Goal: Task Accomplishment & Management: Manage account settings

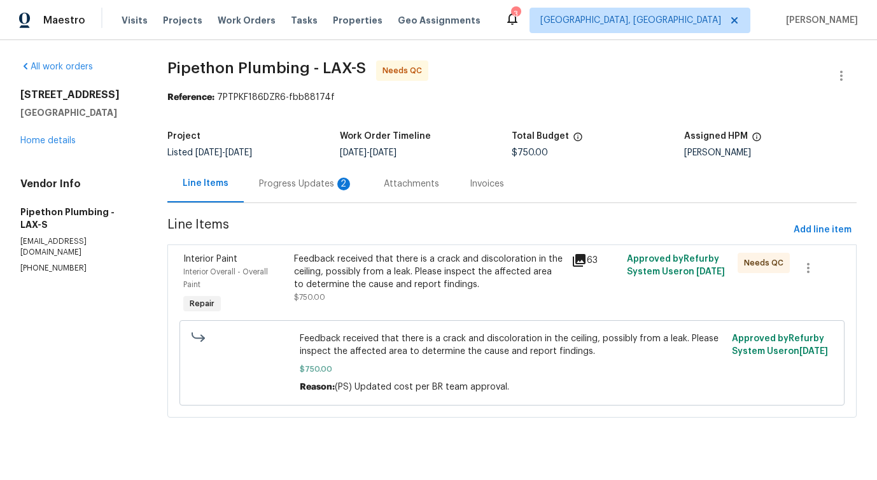
click at [288, 199] on div "Progress Updates 2" at bounding box center [306, 184] width 125 height 38
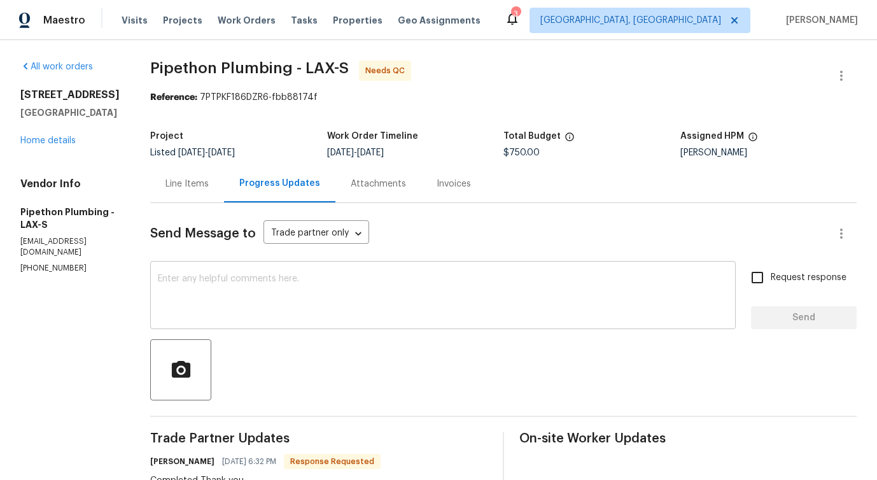
click at [314, 310] on textarea at bounding box center [443, 296] width 570 height 45
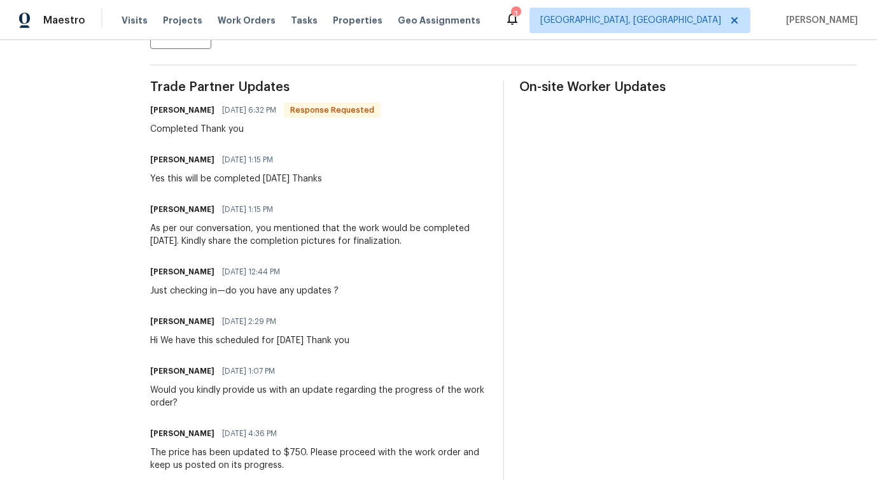
scroll to position [349, 0]
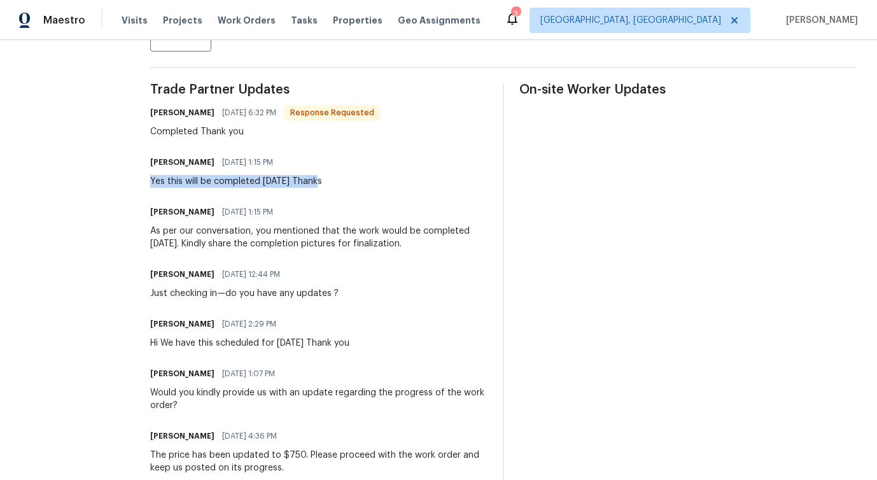
drag, startPoint x: 169, startPoint y: 181, endPoint x: 336, endPoint y: 181, distance: 166.7
click at [336, 181] on div "Andy Ramirez 10/01/2025 1:15 PM Yes this will be completed today Thanks" at bounding box center [318, 170] width 337 height 34
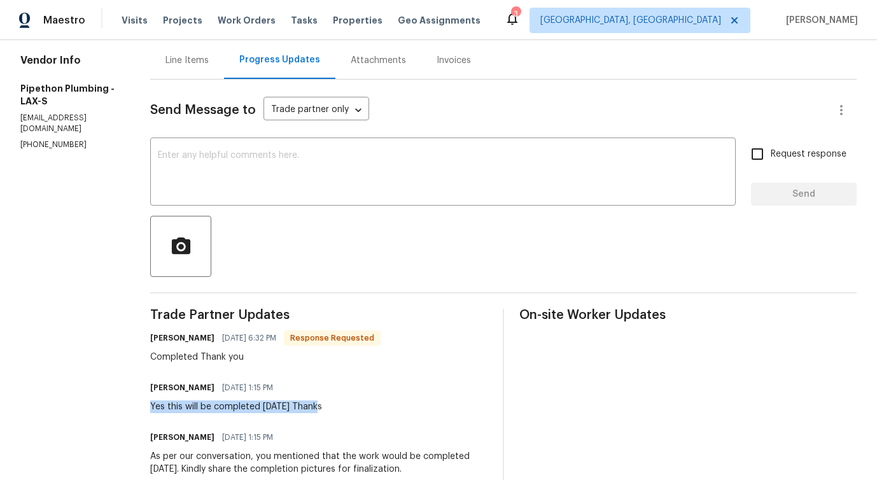
scroll to position [132, 0]
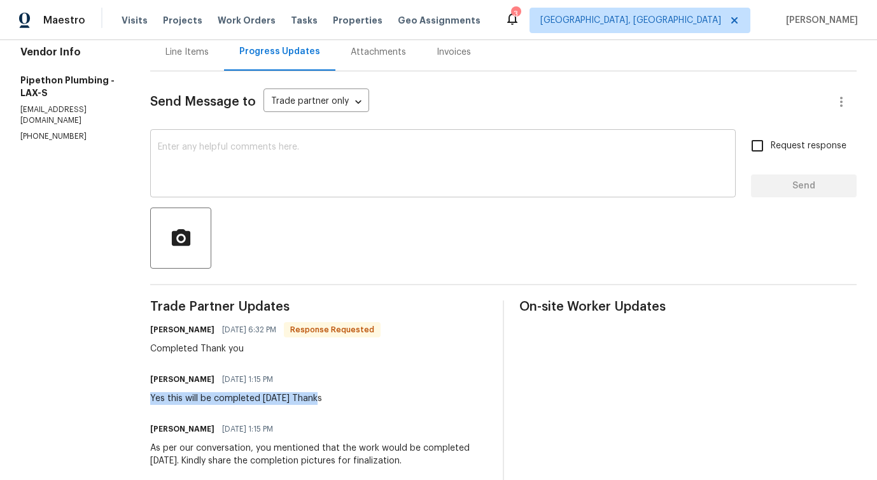
click at [283, 153] on textarea at bounding box center [443, 165] width 570 height 45
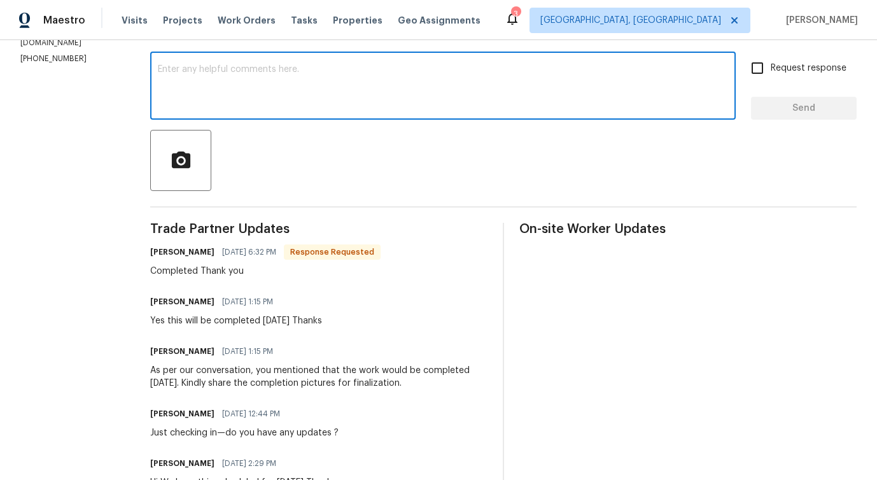
scroll to position [0, 0]
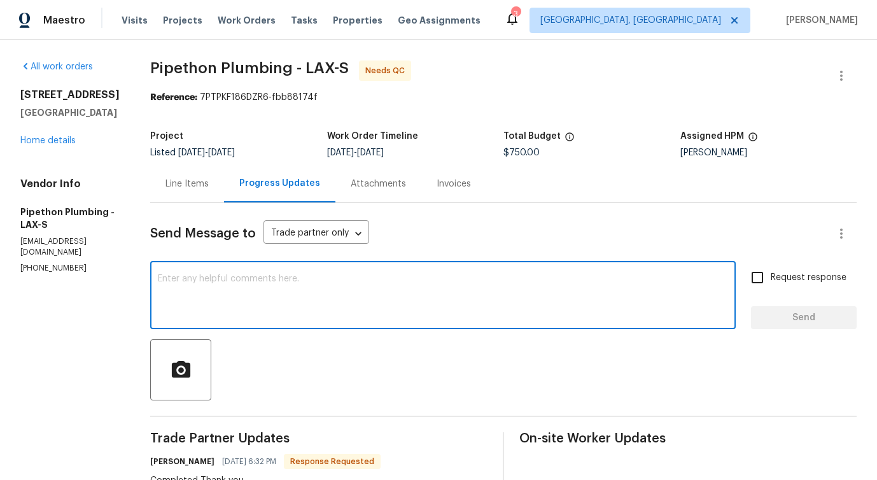
click at [209, 167] on div "Line Items" at bounding box center [187, 184] width 74 height 38
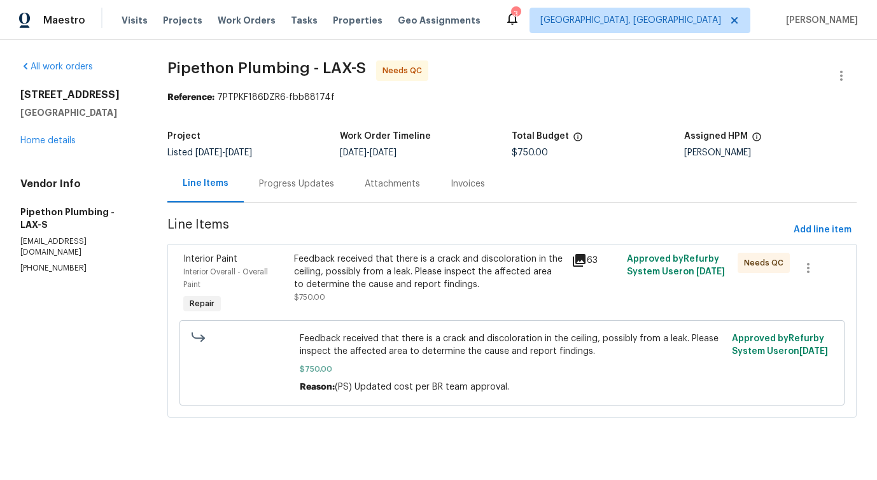
click at [466, 281] on div "Feedback received that there is a crack and discoloration in the ceiling, possi…" at bounding box center [428, 272] width 269 height 38
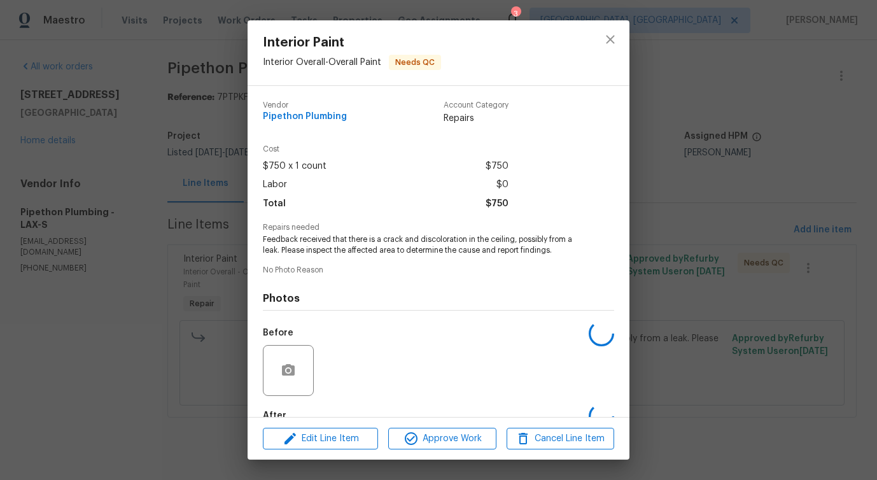
scroll to position [74, 0]
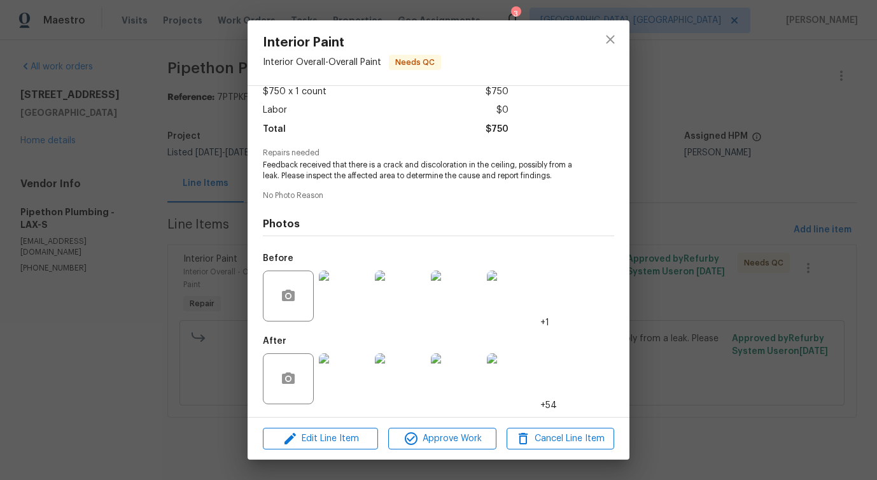
click at [348, 291] on img at bounding box center [344, 295] width 51 height 51
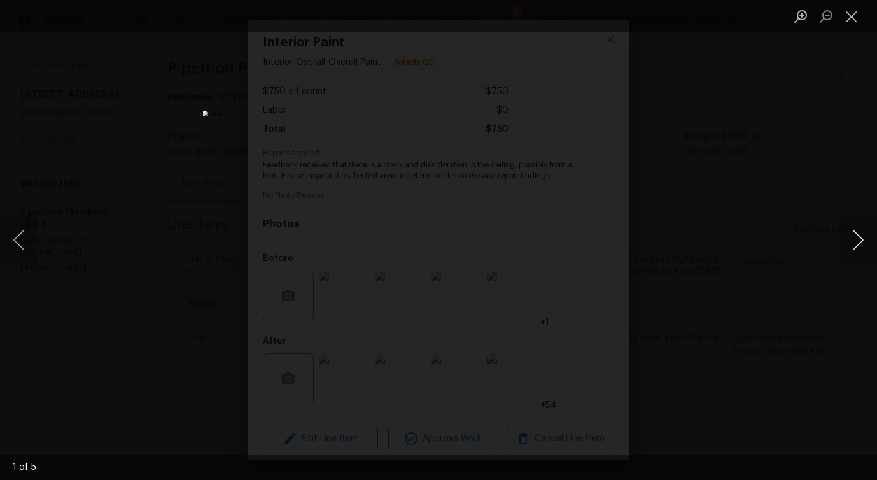
click at [850, 252] on button "Next image" at bounding box center [858, 239] width 38 height 51
click at [841, 8] on button "Close lightbox" at bounding box center [851, 16] width 25 height 22
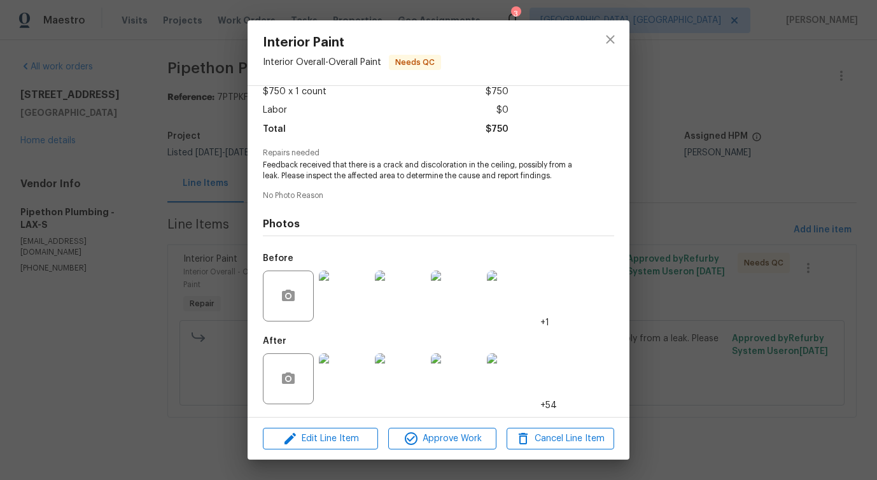
click at [351, 368] on img at bounding box center [344, 378] width 51 height 51
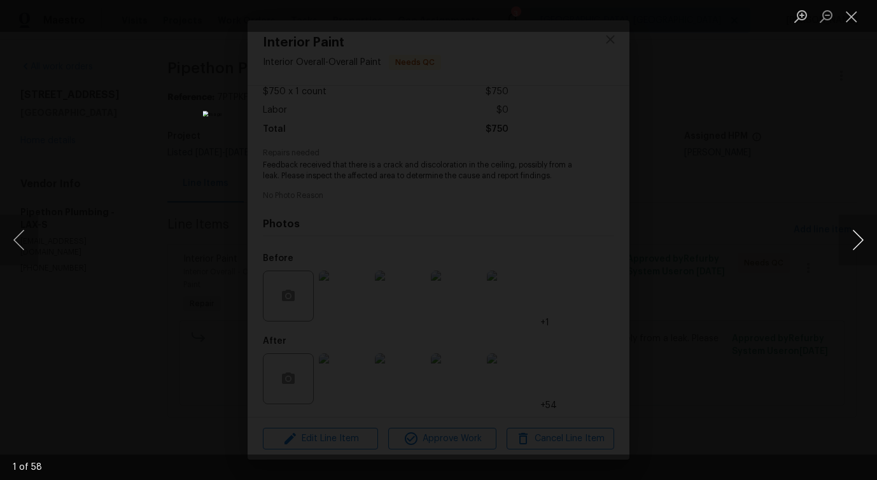
click at [855, 243] on button "Next image" at bounding box center [858, 239] width 38 height 51
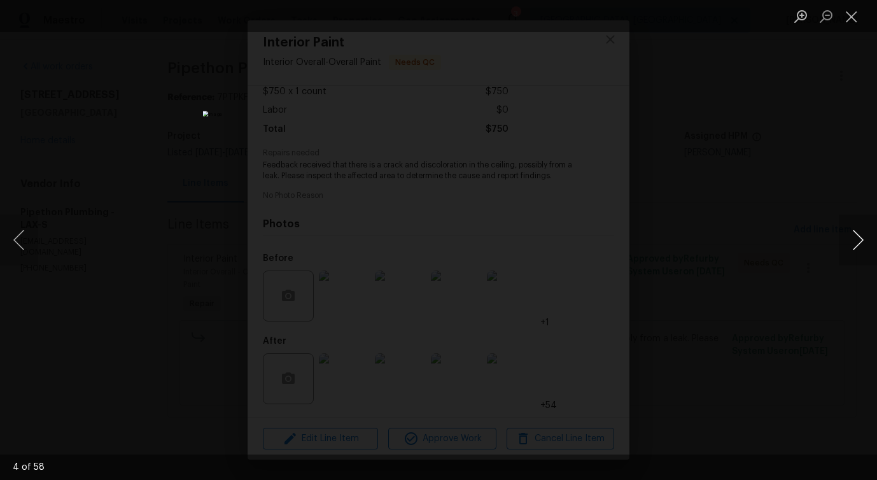
click at [855, 243] on button "Next image" at bounding box center [858, 239] width 38 height 51
click at [858, 23] on button "Close lightbox" at bounding box center [851, 16] width 25 height 22
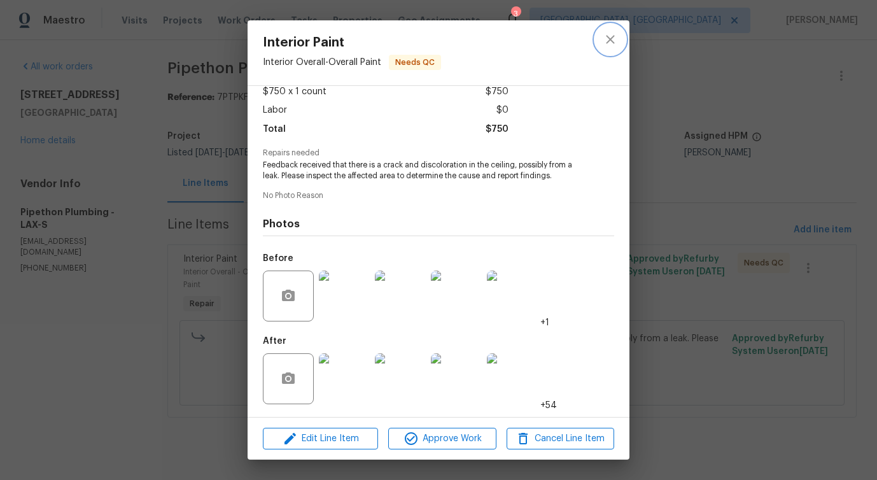
click at [608, 41] on icon "close" at bounding box center [610, 39] width 8 height 8
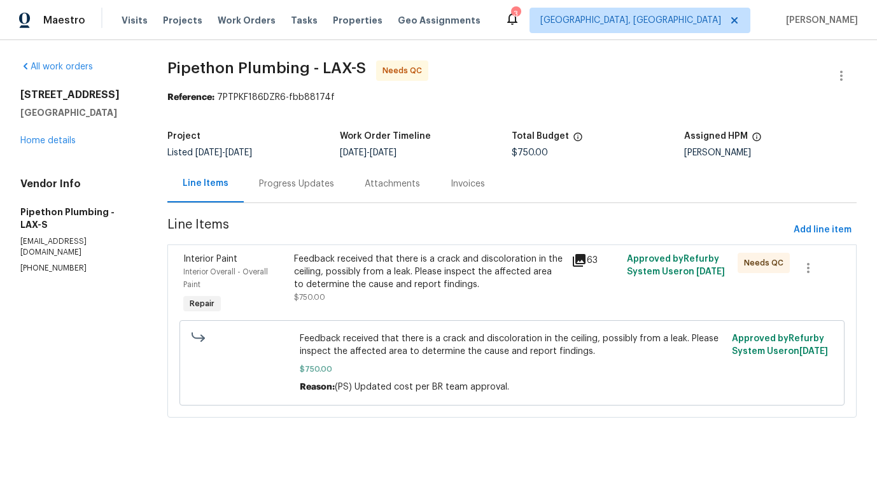
click at [314, 198] on div "Progress Updates" at bounding box center [297, 184] width 106 height 38
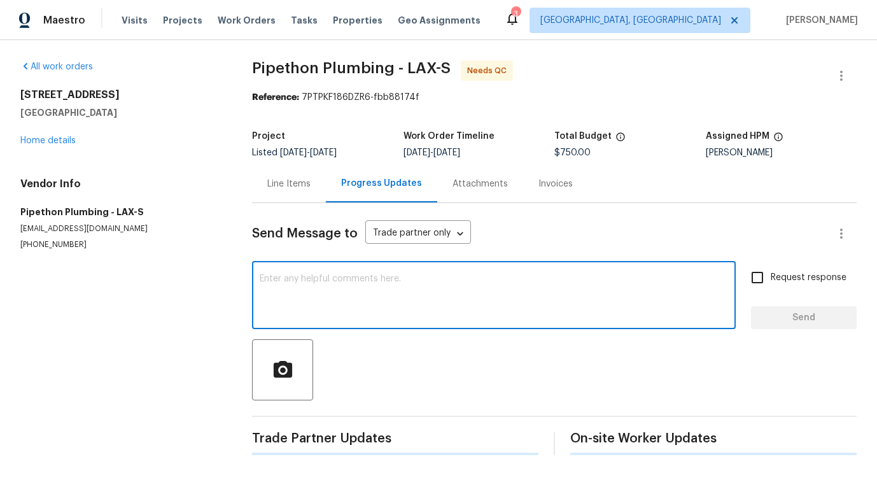
click at [331, 287] on textarea at bounding box center [494, 296] width 468 height 45
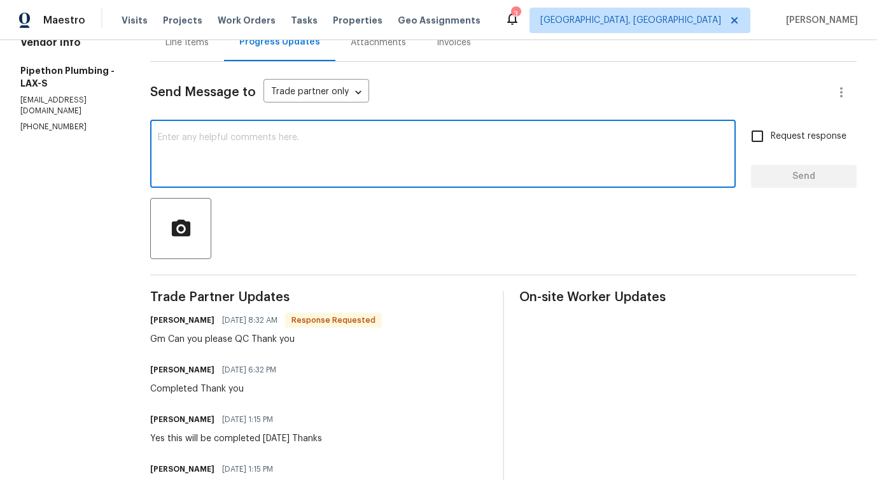
scroll to position [238, 0]
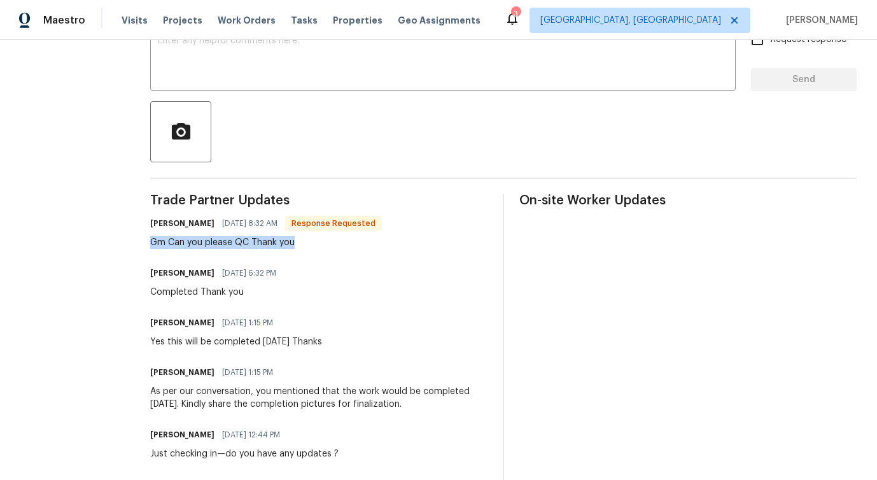
drag, startPoint x: 166, startPoint y: 244, endPoint x: 309, endPoint y: 246, distance: 142.5
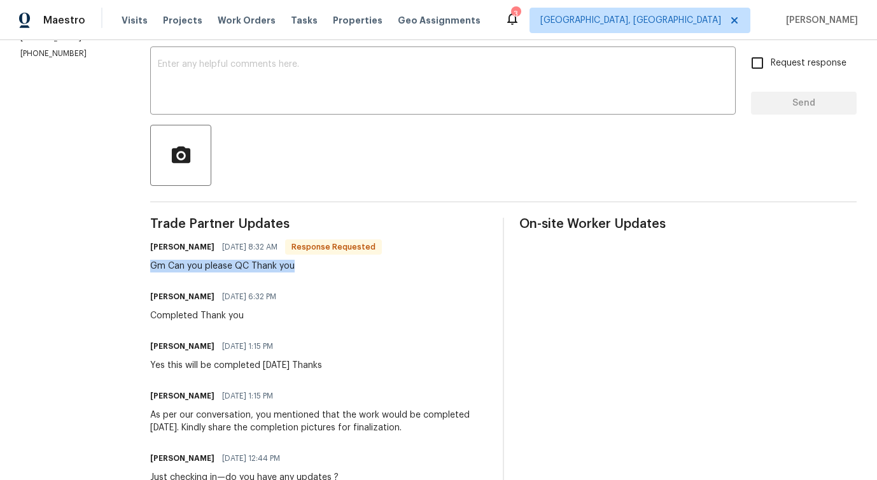
scroll to position [0, 0]
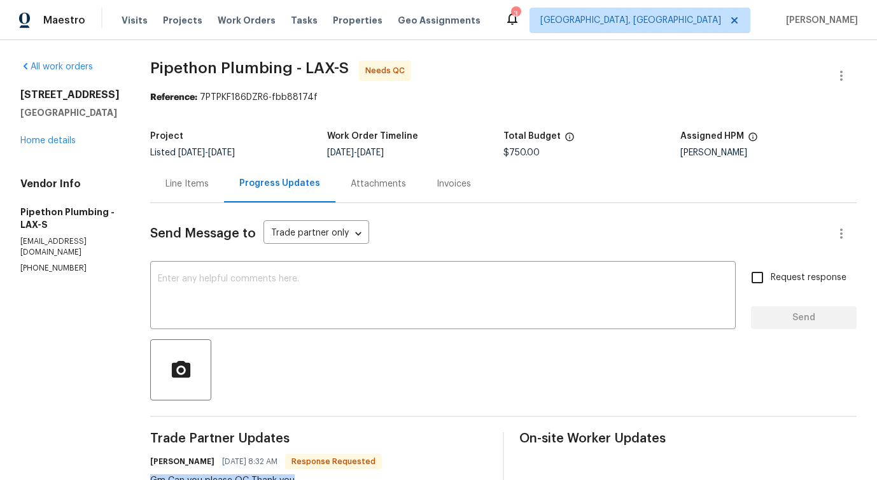
click at [207, 194] on div "Line Items" at bounding box center [187, 184] width 74 height 38
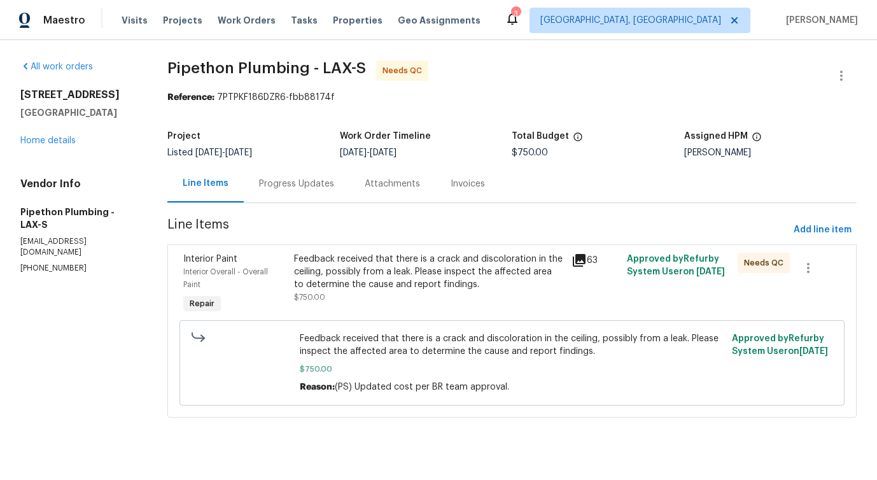
click at [416, 292] on div "Feedback received that there is a crack and discoloration in the ceiling, possi…" at bounding box center [428, 278] width 269 height 51
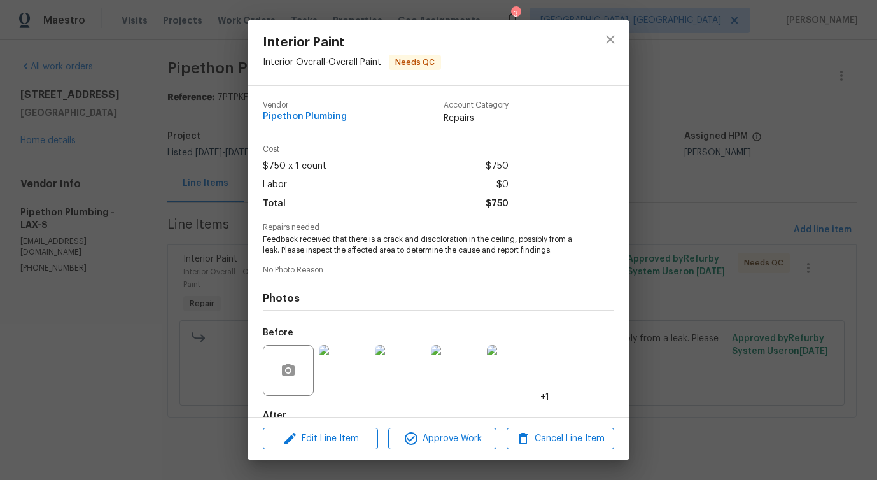
scroll to position [74, 0]
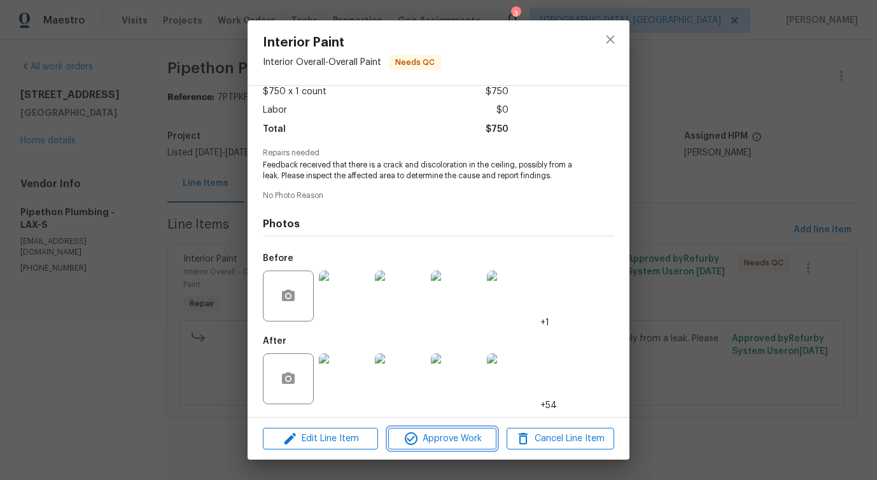
click at [440, 433] on span "Approve Work" at bounding box center [442, 439] width 100 height 16
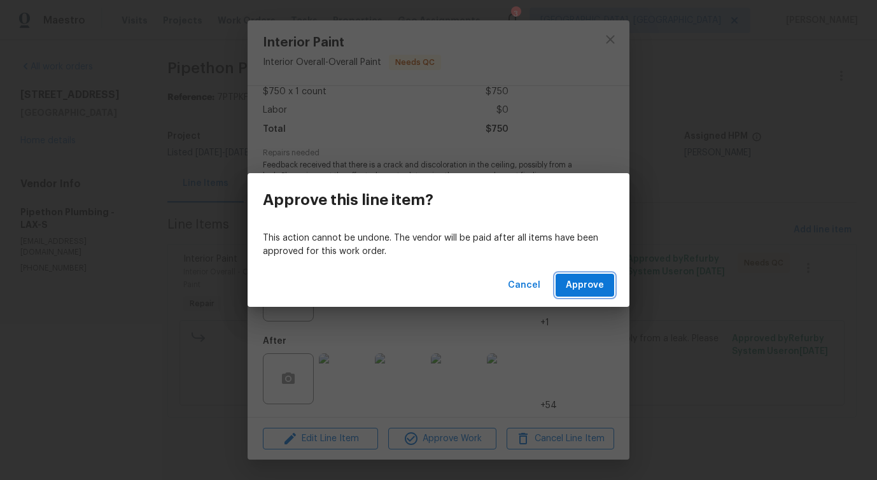
click at [587, 289] on span "Approve" at bounding box center [585, 285] width 38 height 16
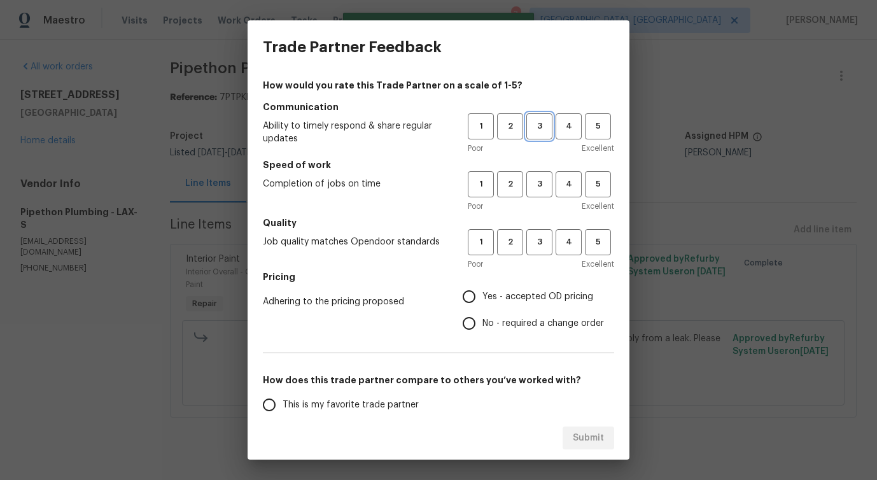
click at [543, 128] on span "3" at bounding box center [539, 126] width 24 height 15
click at [540, 194] on button "3" at bounding box center [539, 184] width 26 height 26
click at [538, 238] on span "3" at bounding box center [539, 242] width 24 height 15
click at [494, 319] on span "No - required a change order" at bounding box center [543, 323] width 122 height 13
click at [482, 319] on input "No - required a change order" at bounding box center [469, 323] width 27 height 27
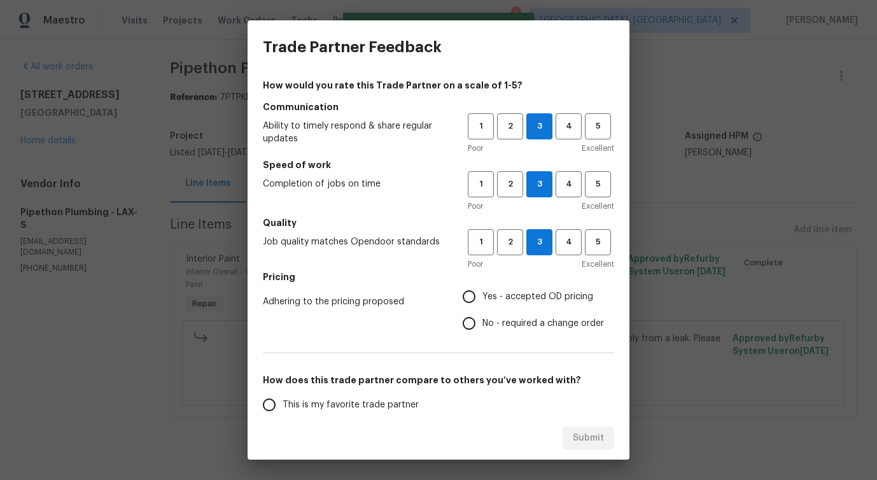
radio input "true"
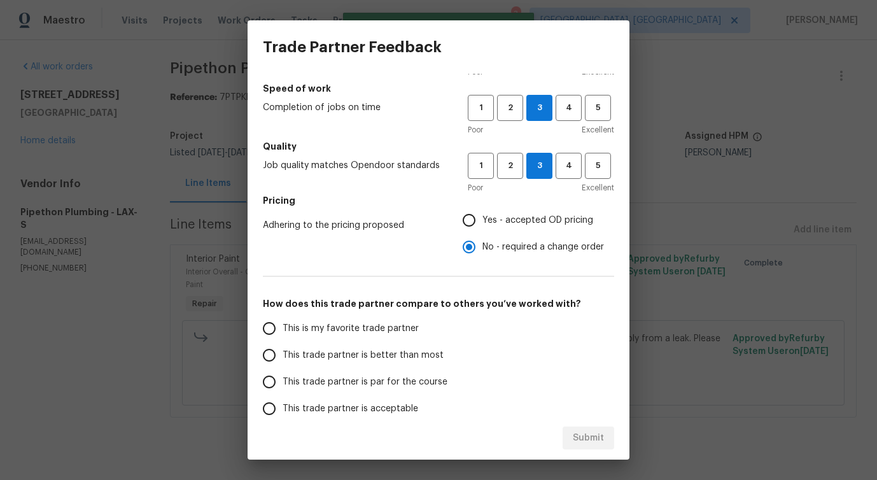
click at [373, 354] on span "This trade partner is better than most" at bounding box center [363, 355] width 161 height 13
click at [283, 354] on input "This trade partner is better than most" at bounding box center [269, 355] width 27 height 27
click at [581, 443] on span "Submit" at bounding box center [588, 438] width 31 height 16
radio input "true"
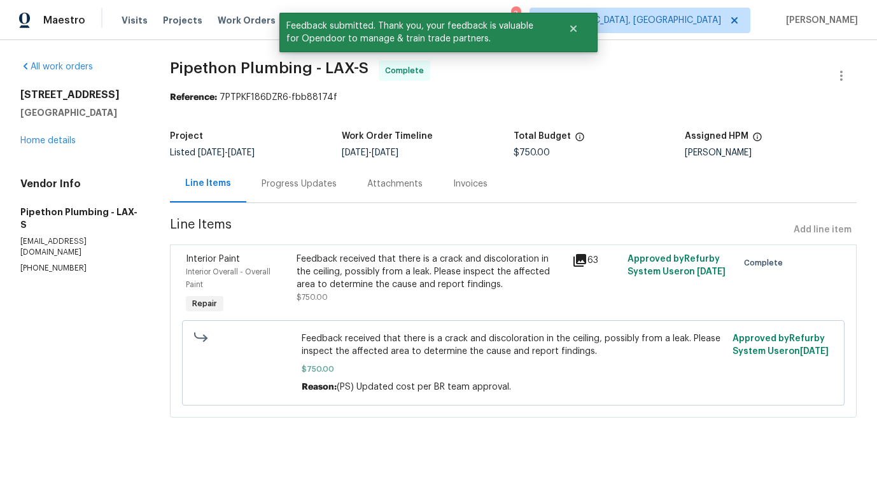
click at [304, 196] on div "Progress Updates" at bounding box center [299, 184] width 106 height 38
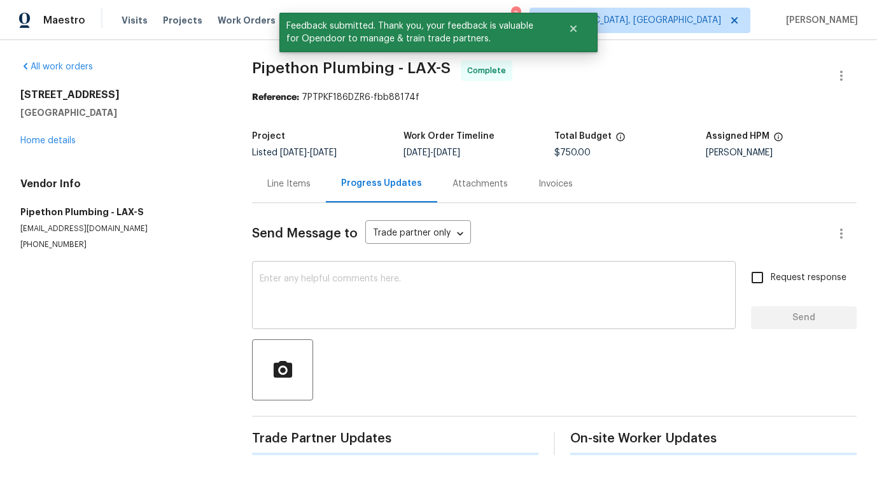
click at [326, 278] on textarea at bounding box center [494, 296] width 468 height 45
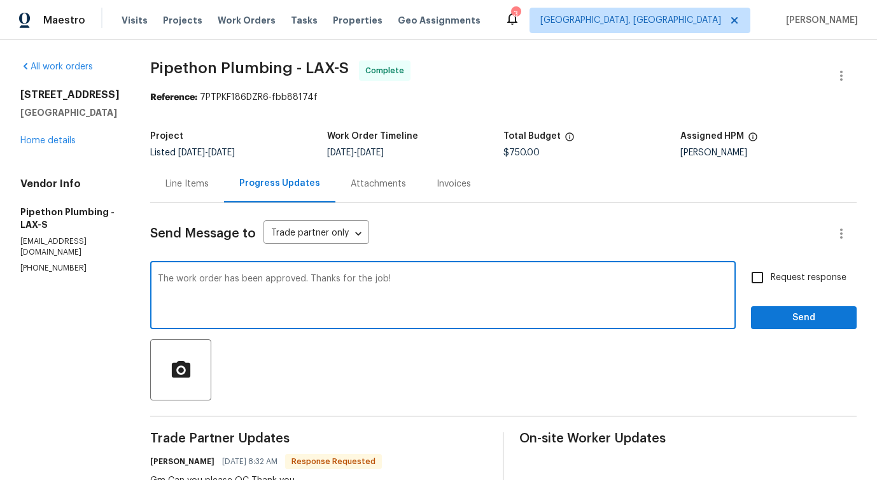
type textarea "The work order has been approved. Thanks for the job!"
click at [802, 310] on span "Send" at bounding box center [803, 318] width 85 height 16
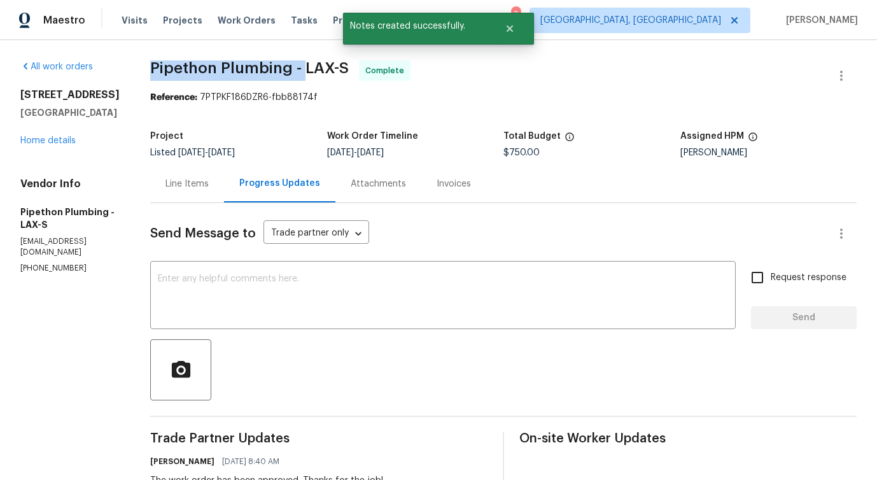
drag, startPoint x: 164, startPoint y: 73, endPoint x: 317, endPoint y: 71, distance: 154.0
copy span "Pipethon Plumbing -"
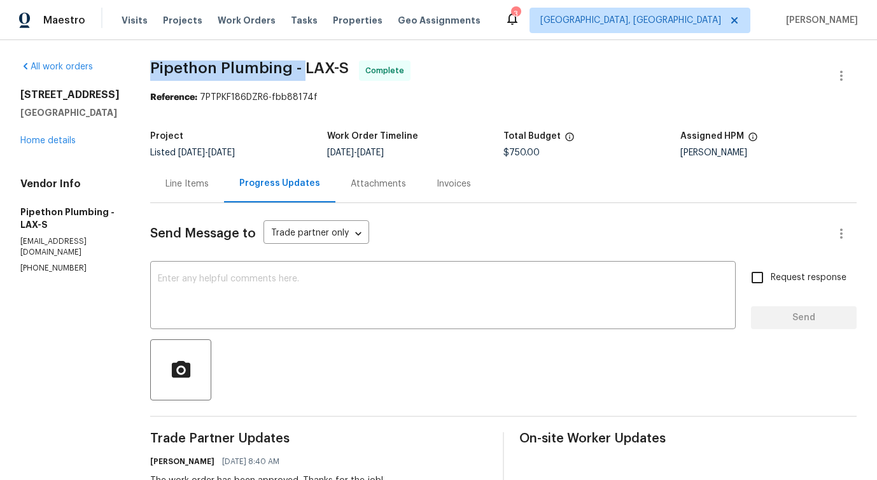
click at [60, 147] on div "22333 Golden Canyon Cir Chatsworth, CA 91311 Home details" at bounding box center [69, 117] width 99 height 59
click at [64, 145] on link "Home details" at bounding box center [47, 140] width 55 height 9
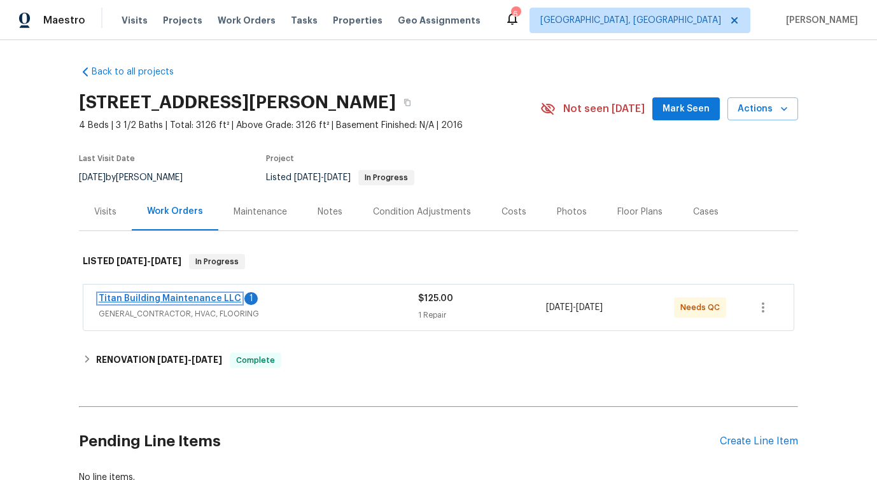
click at [207, 298] on link "Titan Building Maintenance LLC" at bounding box center [170, 298] width 143 height 9
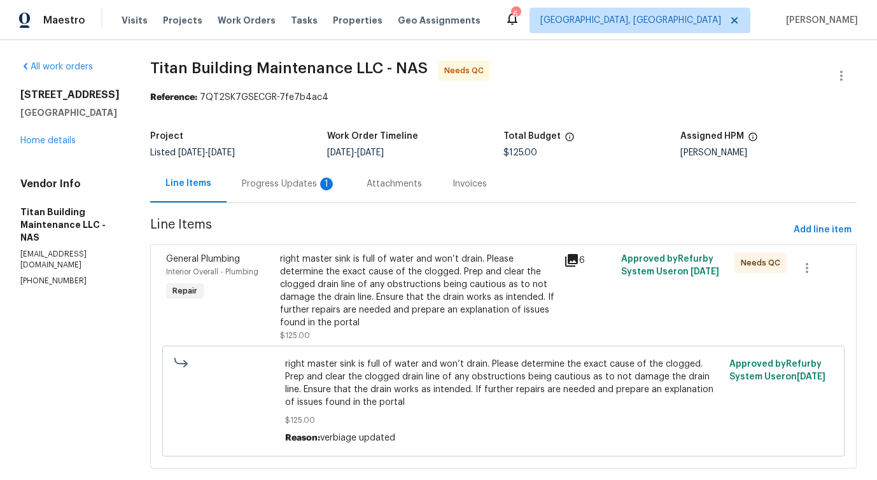
click at [281, 188] on div "Progress Updates 1" at bounding box center [289, 184] width 94 height 13
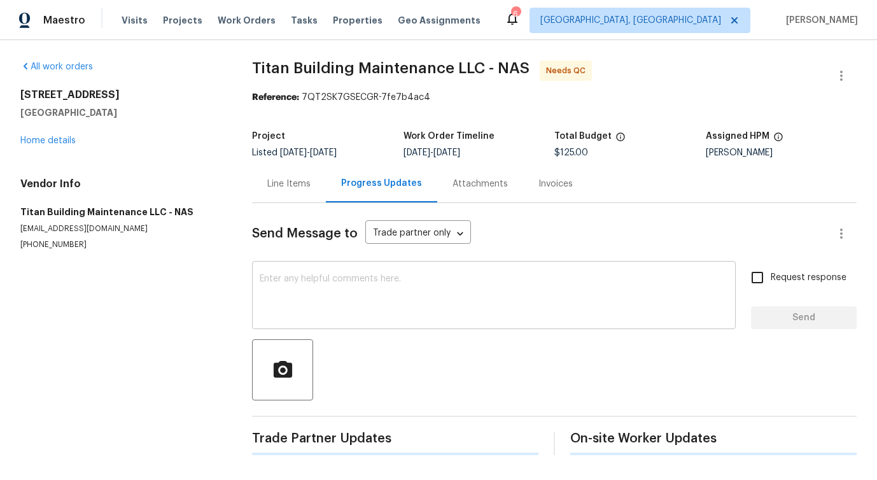
click at [324, 312] on textarea at bounding box center [494, 296] width 468 height 45
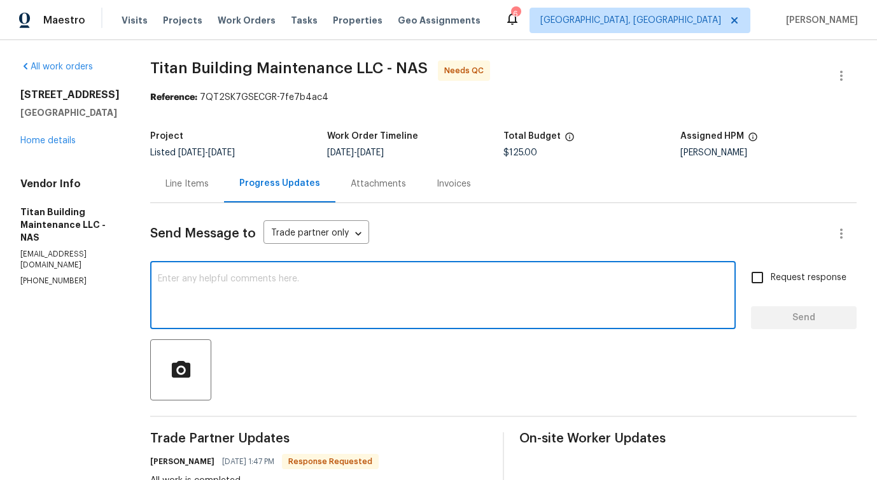
click at [382, 294] on textarea at bounding box center [443, 296] width 570 height 45
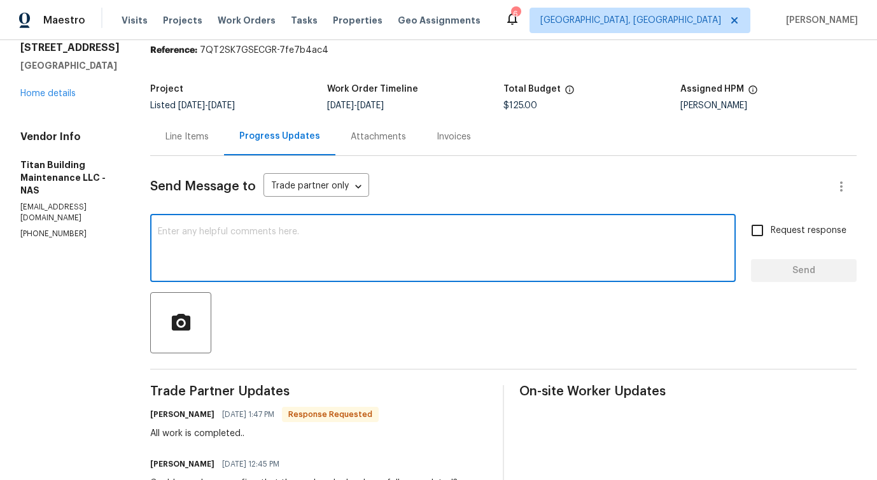
scroll to position [247, 0]
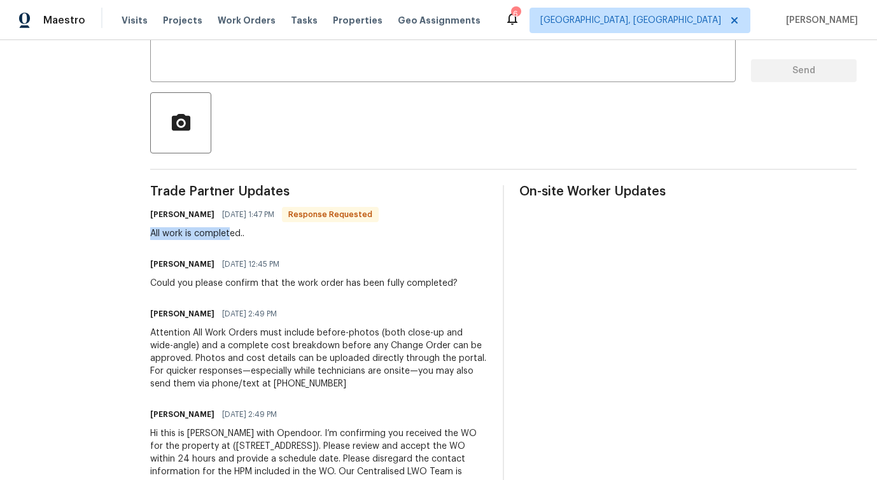
drag, startPoint x: 138, startPoint y: 235, endPoint x: 218, endPoint y: 235, distance: 80.2
click at [218, 235] on div "All work is completed.." at bounding box center [264, 233] width 228 height 13
drag, startPoint x: 216, startPoint y: 276, endPoint x: 322, endPoint y: 277, distance: 105.6
click at [322, 277] on div "[PERSON_NAME] [DATE] 12:45 PM Could you please confirm that the work order has …" at bounding box center [303, 272] width 307 height 34
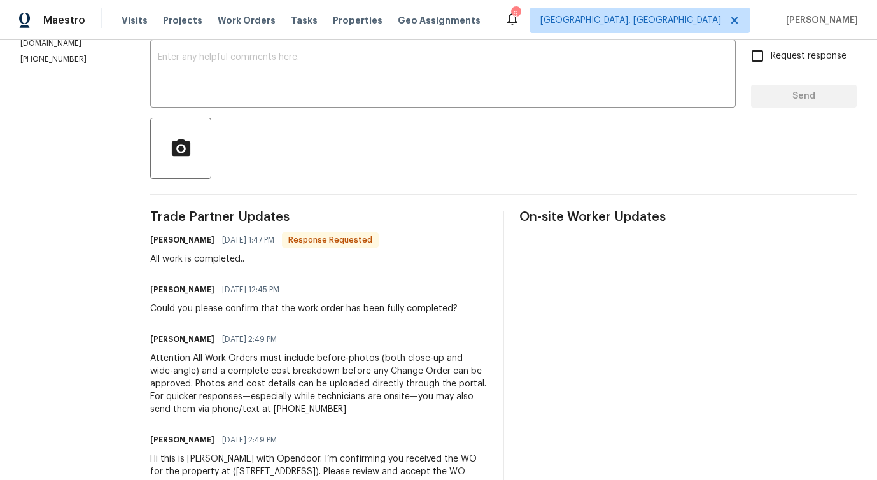
scroll to position [0, 0]
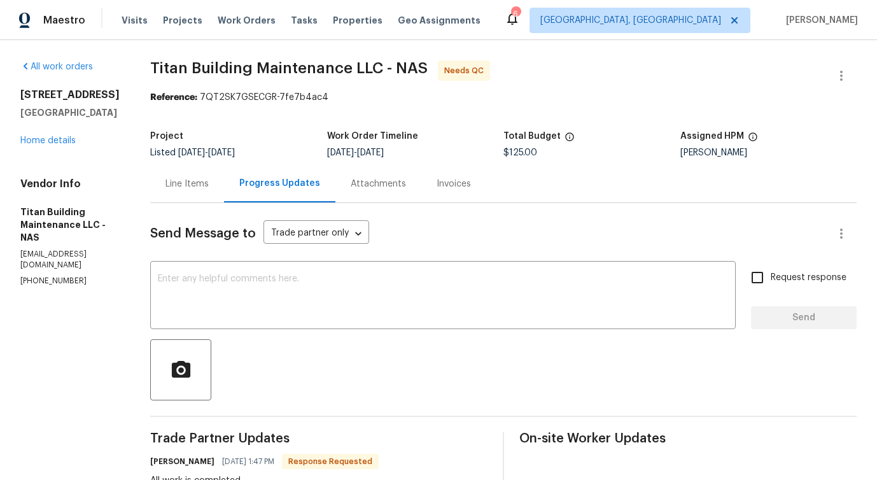
click at [192, 190] on div "Line Items" at bounding box center [187, 184] width 74 height 38
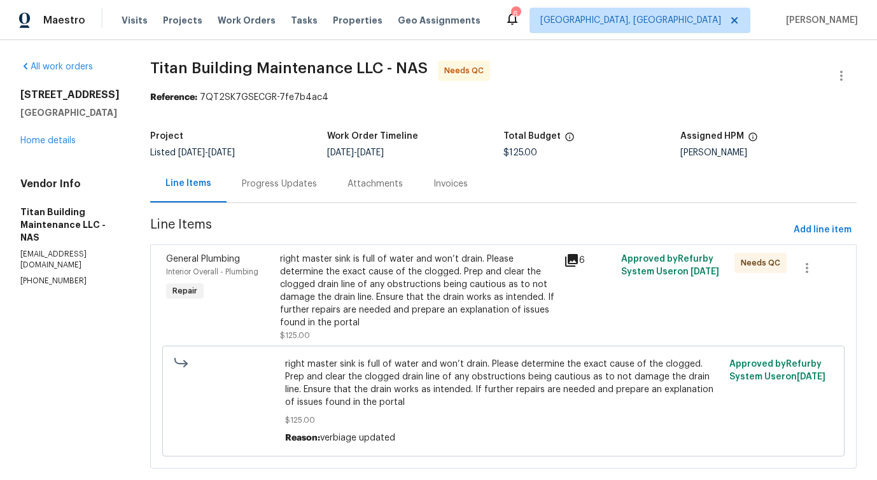
click at [546, 50] on div "All work orders [STREET_ADDRESS] Home details Vendor Info Titan Building Mainte…" at bounding box center [438, 272] width 877 height 464
click at [835, 80] on icon "button" at bounding box center [841, 75] width 15 height 15
click at [794, 84] on li "Edit" at bounding box center [799, 76] width 137 height 21
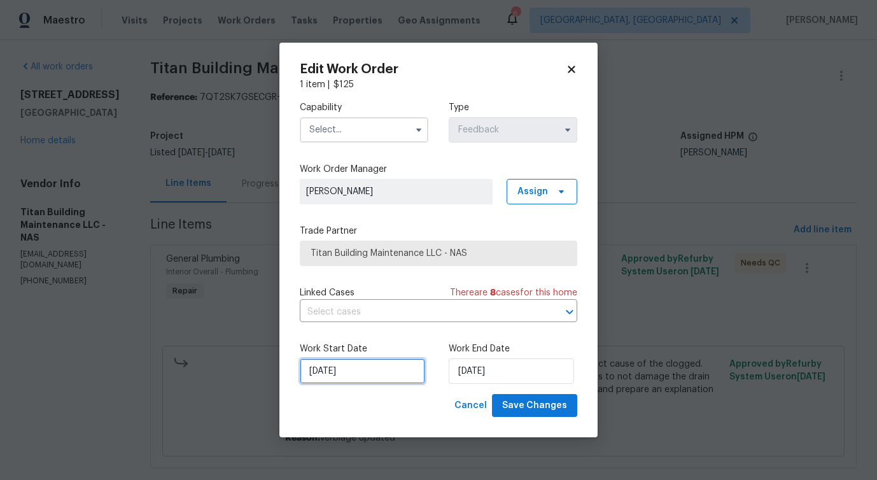
click at [342, 375] on input "[DATE]" at bounding box center [362, 370] width 125 height 25
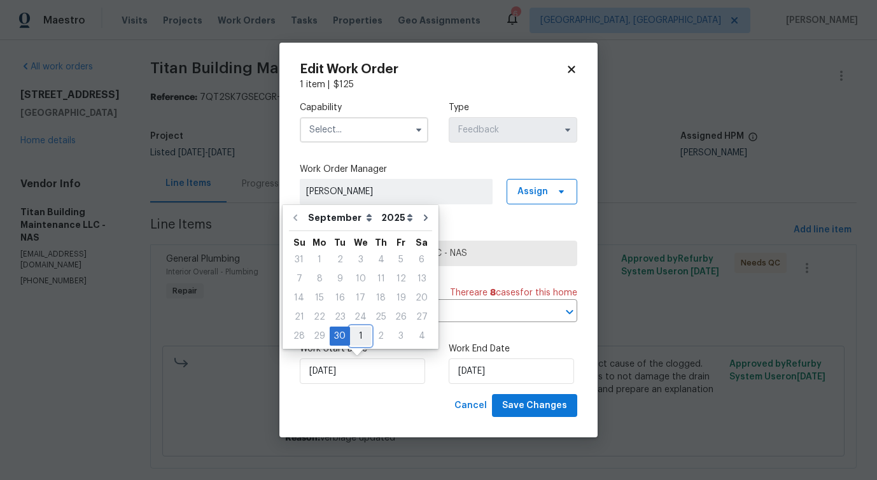
click at [362, 332] on div "1" at bounding box center [360, 336] width 21 height 18
type input "[DATE]"
select select "9"
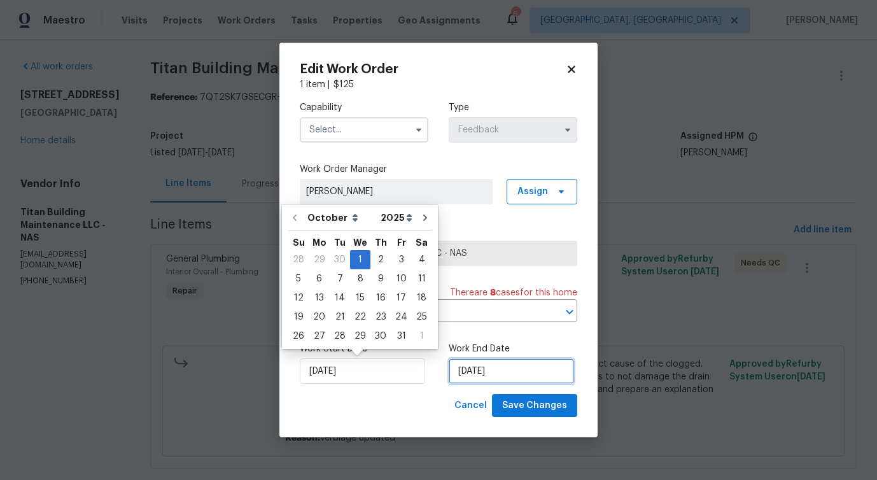
click at [485, 374] on input "[DATE]" at bounding box center [511, 370] width 125 height 25
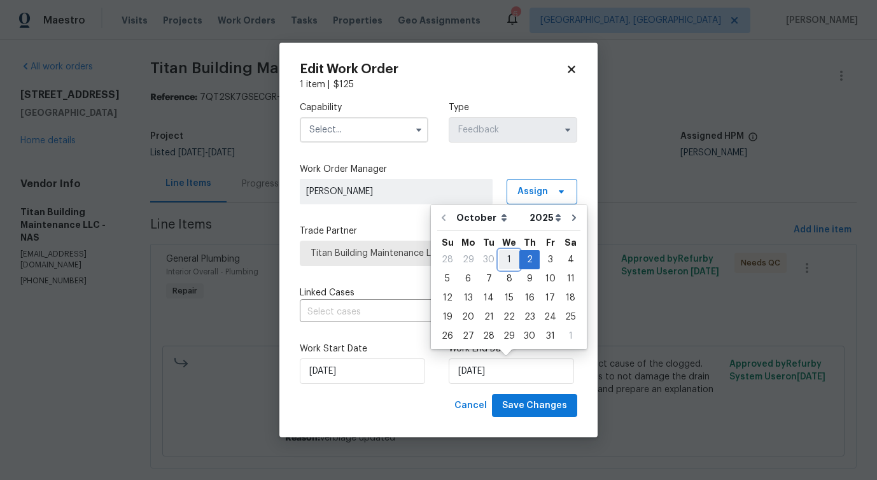
click at [505, 260] on div "1" at bounding box center [509, 260] width 20 height 18
type input "[DATE]"
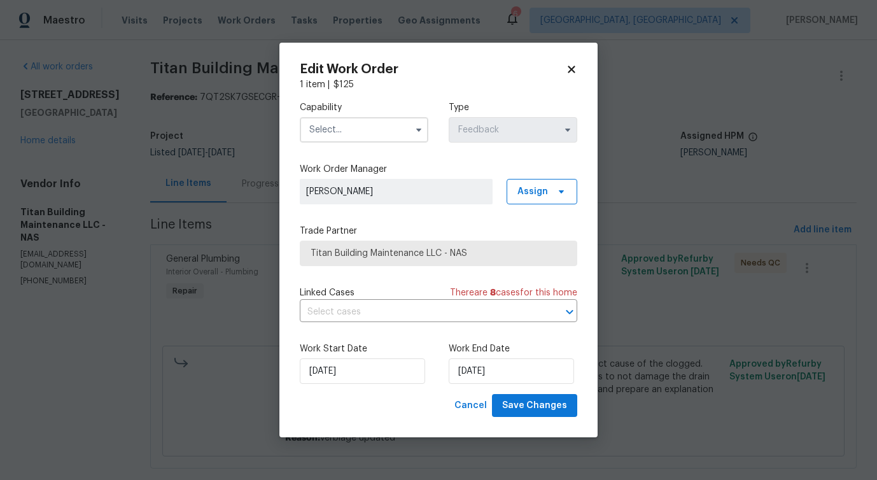
click at [395, 126] on input "text" at bounding box center [364, 129] width 129 height 25
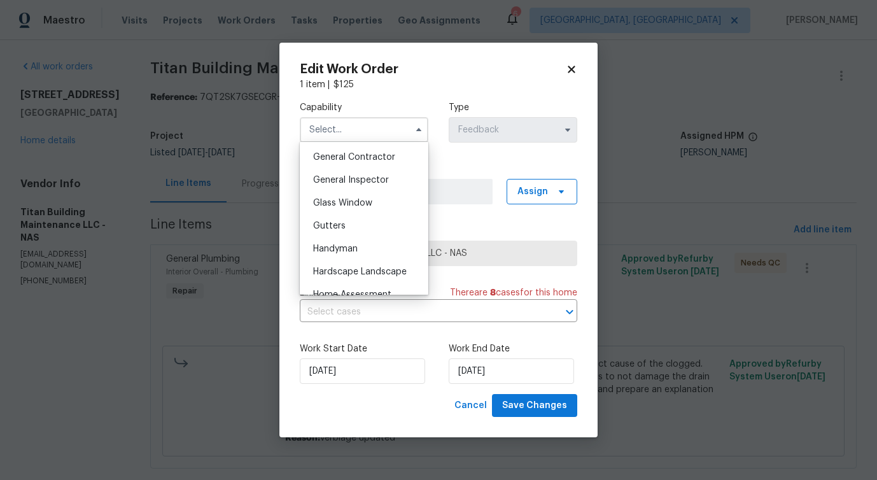
scroll to position [617, 0]
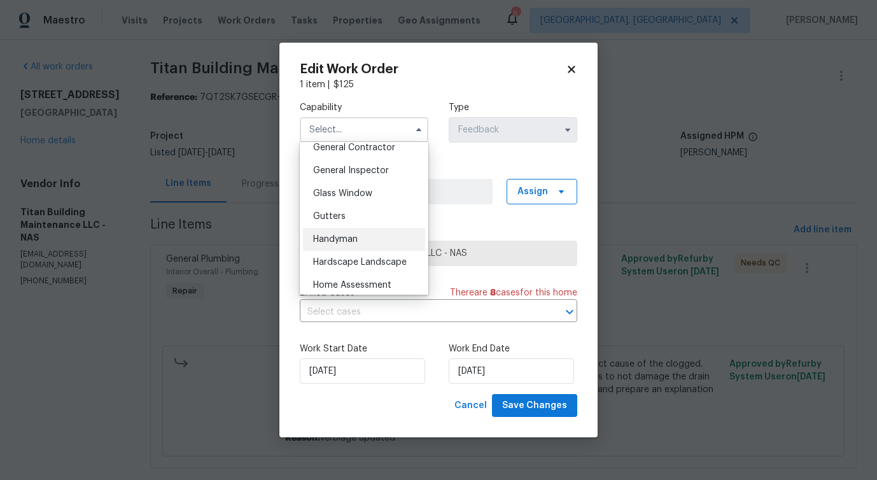
click at [361, 234] on div "Handyman" at bounding box center [364, 239] width 122 height 23
type input "Handyman"
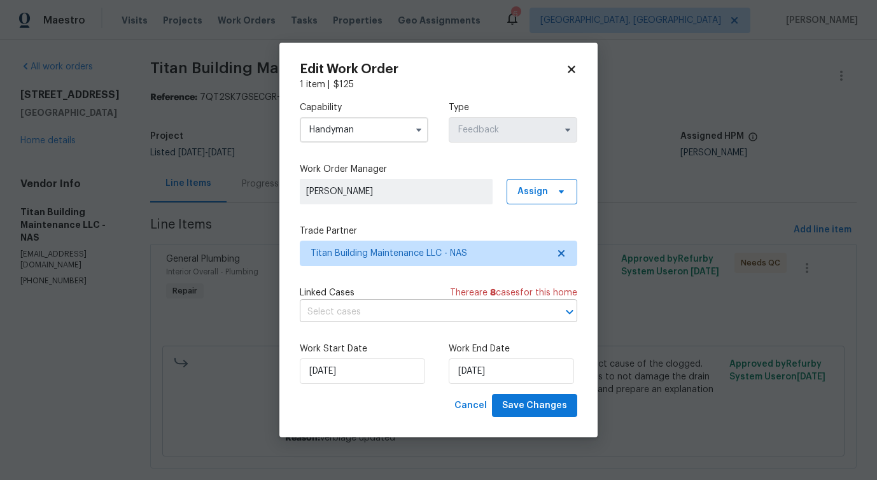
click at [380, 316] on input "text" at bounding box center [421, 312] width 242 height 20
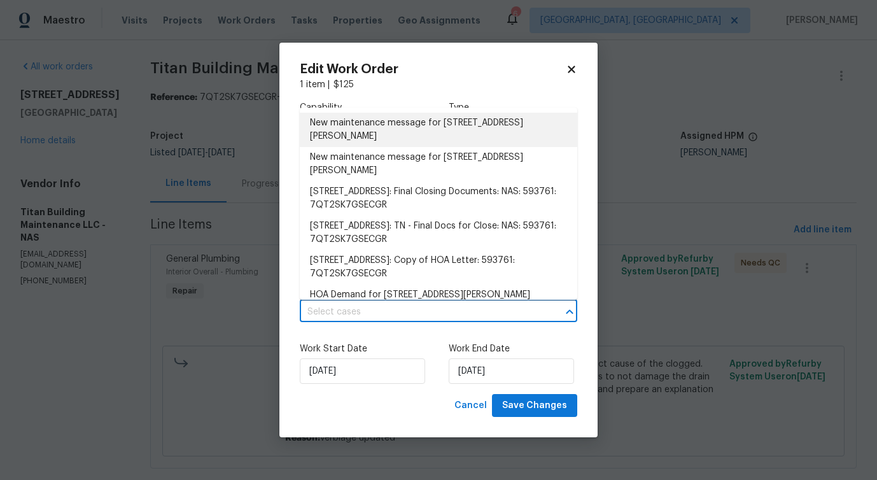
click at [384, 127] on li "New maintenance message for [STREET_ADDRESS][PERSON_NAME]" at bounding box center [438, 130] width 277 height 34
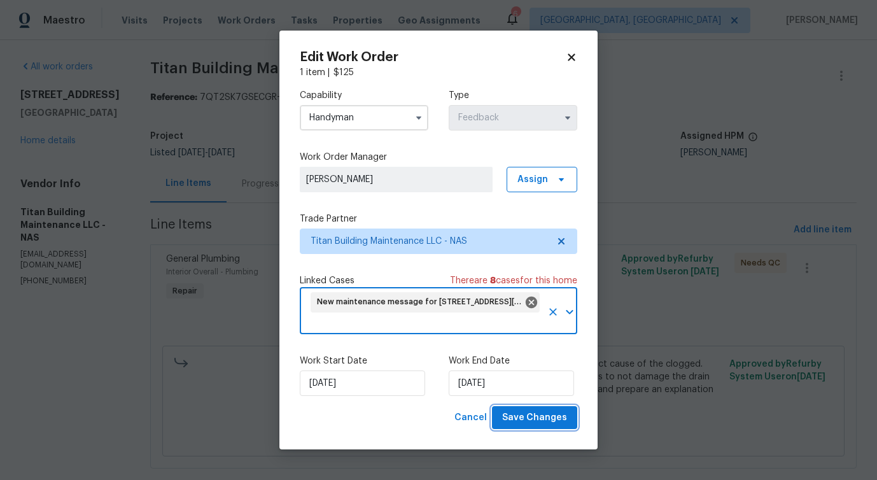
click at [554, 427] on button "Save Changes" at bounding box center [534, 418] width 85 height 24
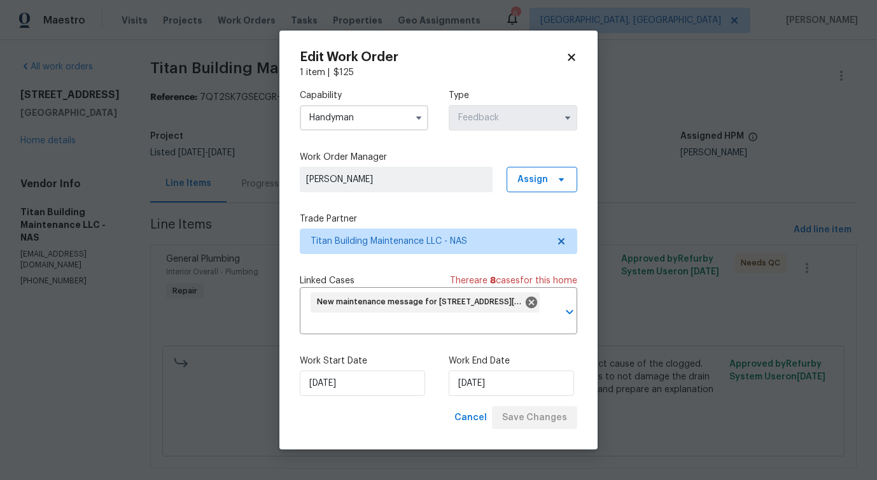
click at [164, 433] on body "Maestro Visits Projects Work Orders Tasks Properties Geo Assignments [GEOGRAPHI…" at bounding box center [438, 240] width 877 height 480
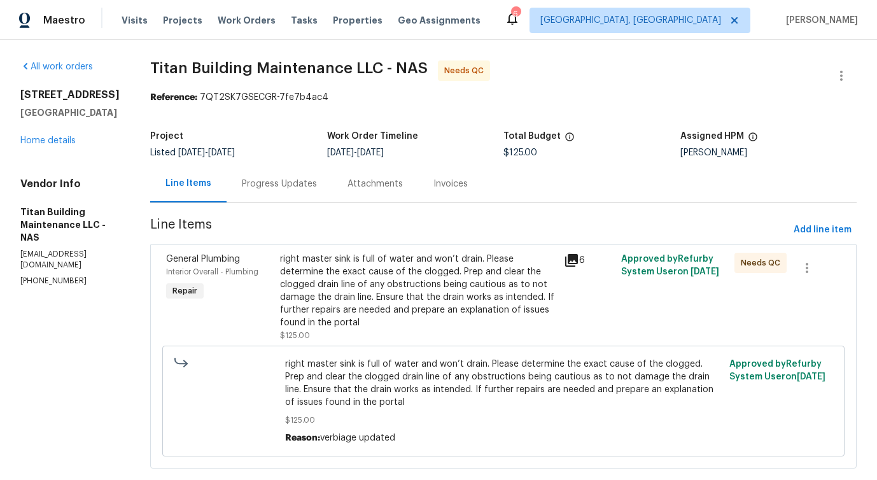
click at [100, 402] on section "All work orders [STREET_ADDRESS] Home details Vendor Info Titan Building Mainte…" at bounding box center [69, 271] width 99 height 423
click at [478, 302] on div "right master sink is full of water and won’t drain. Please determine the exact …" at bounding box center [418, 291] width 277 height 76
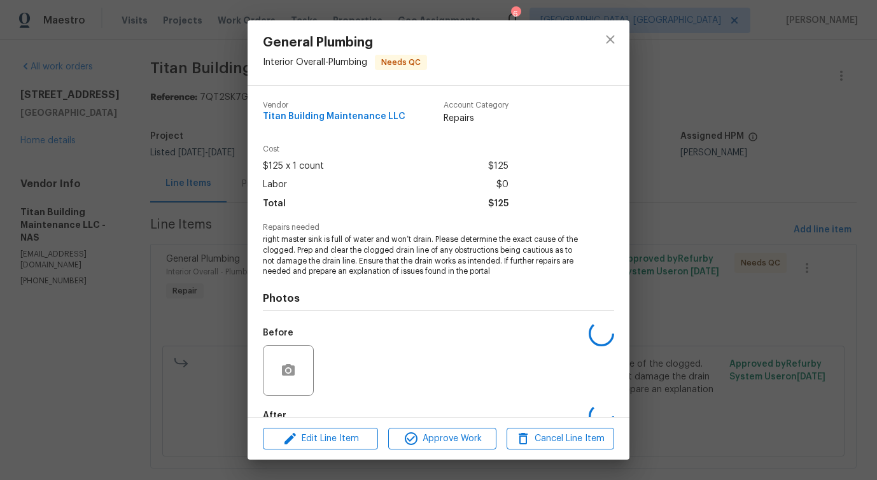
scroll to position [74, 0]
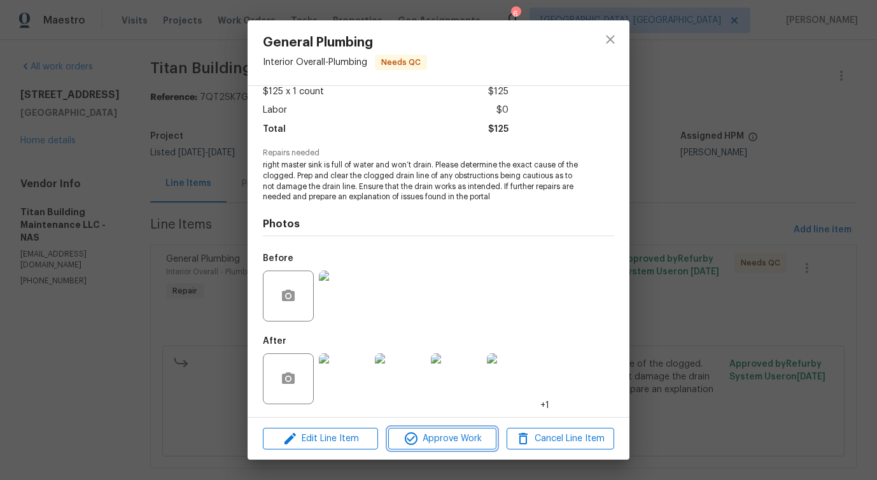
click at [447, 442] on span "Approve Work" at bounding box center [442, 439] width 100 height 16
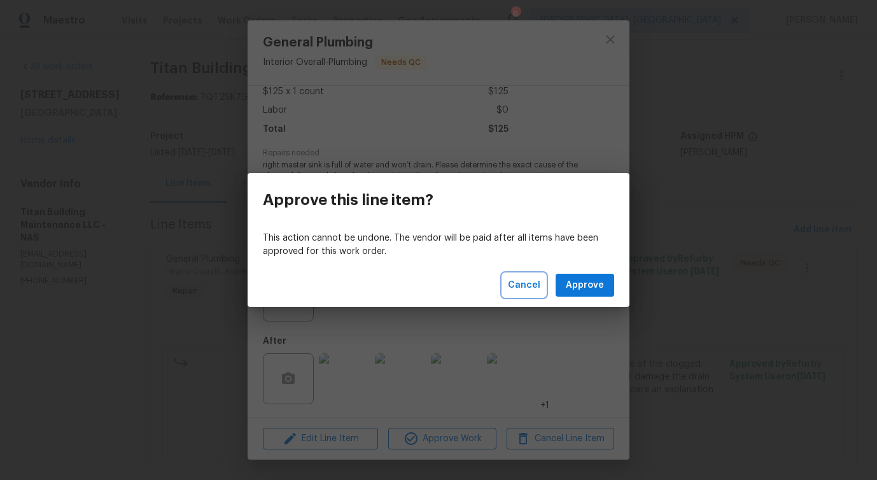
click at [527, 276] on button "Cancel" at bounding box center [524, 286] width 43 height 24
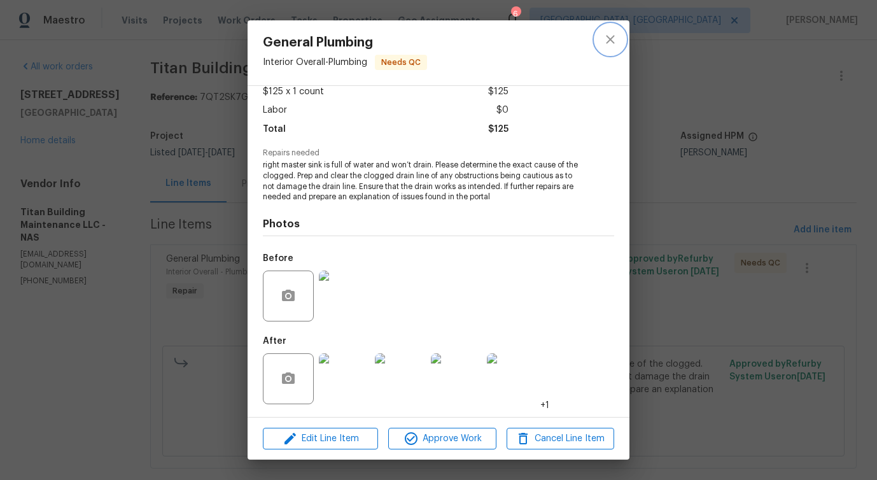
click at [613, 41] on icon "close" at bounding box center [610, 39] width 8 height 8
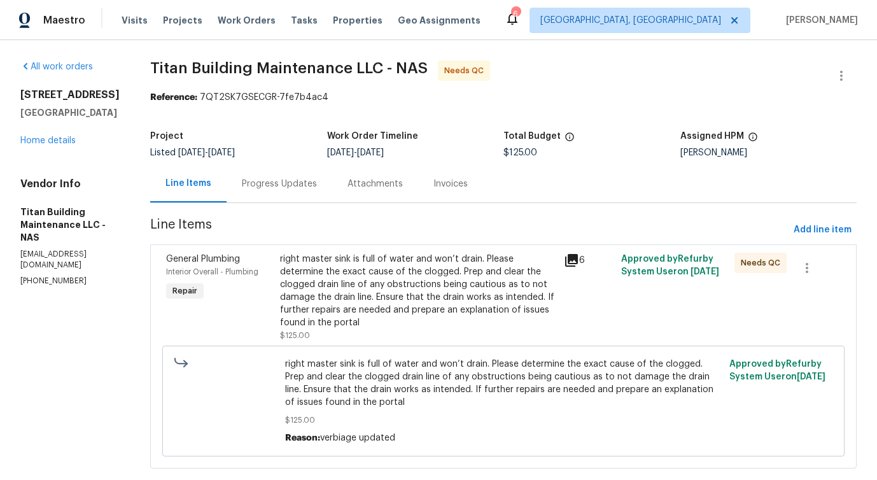
click at [323, 297] on div "right master sink is full of water and won’t drain. Please determine the exact …" at bounding box center [418, 291] width 277 height 76
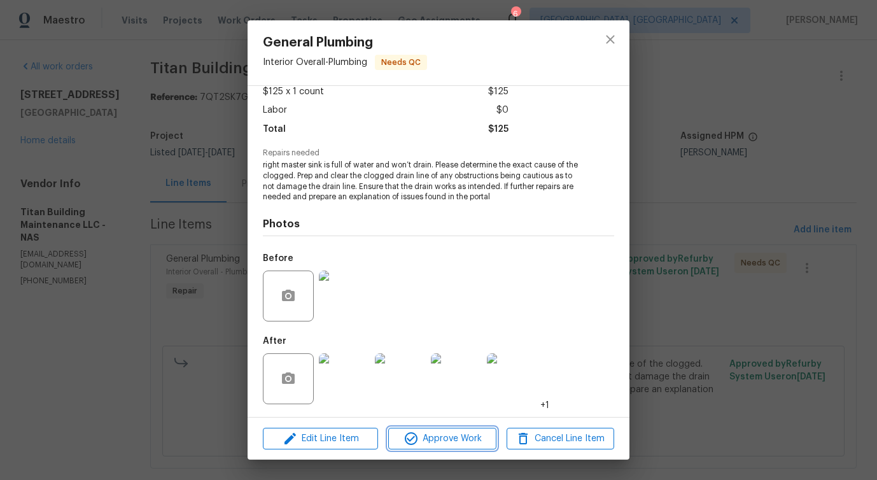
click at [465, 438] on span "Approve Work" at bounding box center [442, 439] width 100 height 16
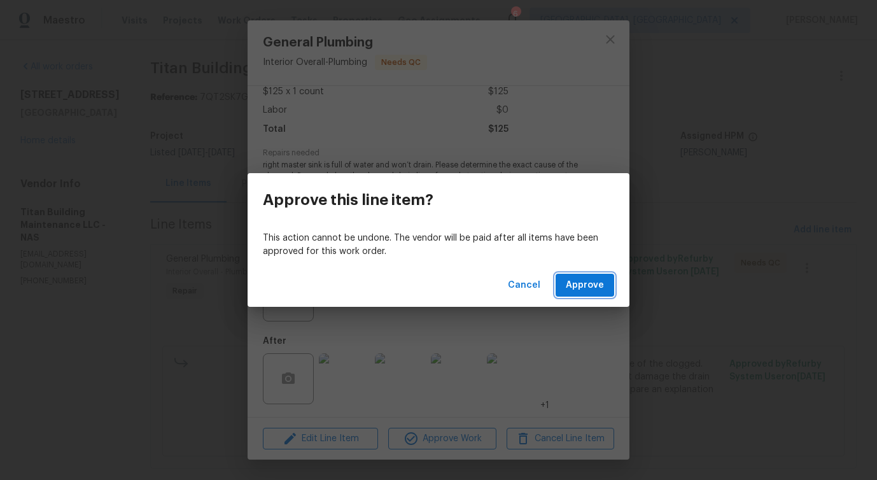
click at [613, 289] on button "Approve" at bounding box center [584, 286] width 59 height 24
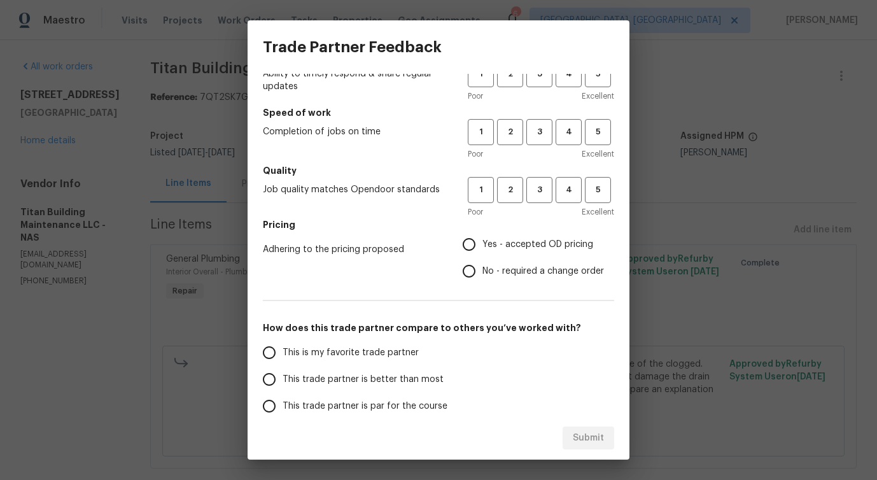
scroll to position [0, 0]
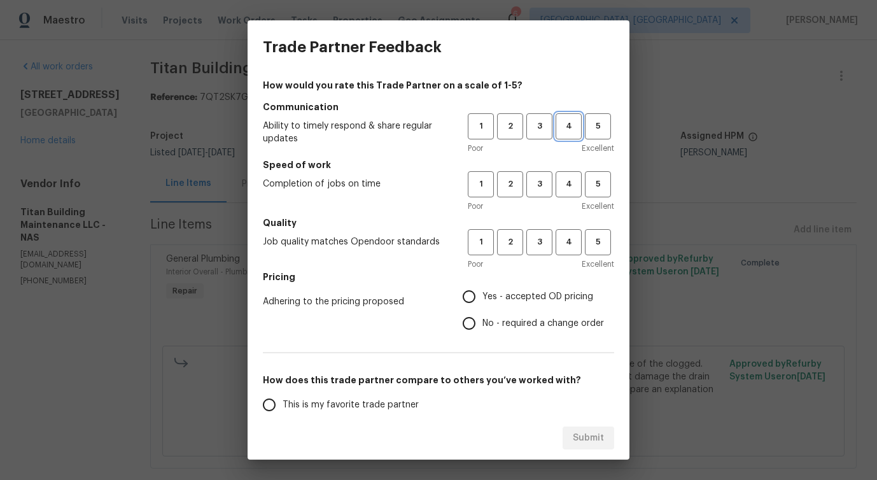
click at [563, 127] on span "4" at bounding box center [569, 126] width 24 height 15
click at [564, 179] on span "4" at bounding box center [569, 184] width 24 height 15
click at [569, 235] on span "4" at bounding box center [569, 242] width 24 height 15
click at [512, 291] on span "Yes - accepted OD pricing" at bounding box center [537, 296] width 111 height 13
click at [482, 291] on input "Yes - accepted OD pricing" at bounding box center [469, 296] width 27 height 27
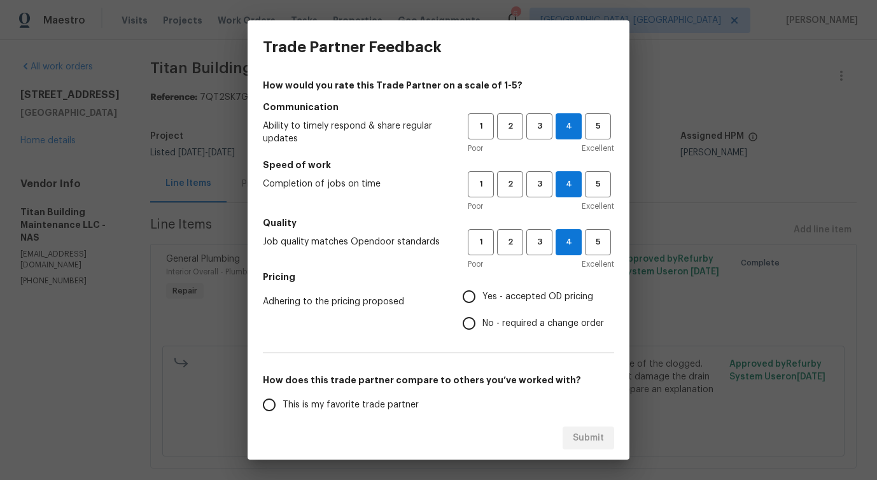
radio input "true"
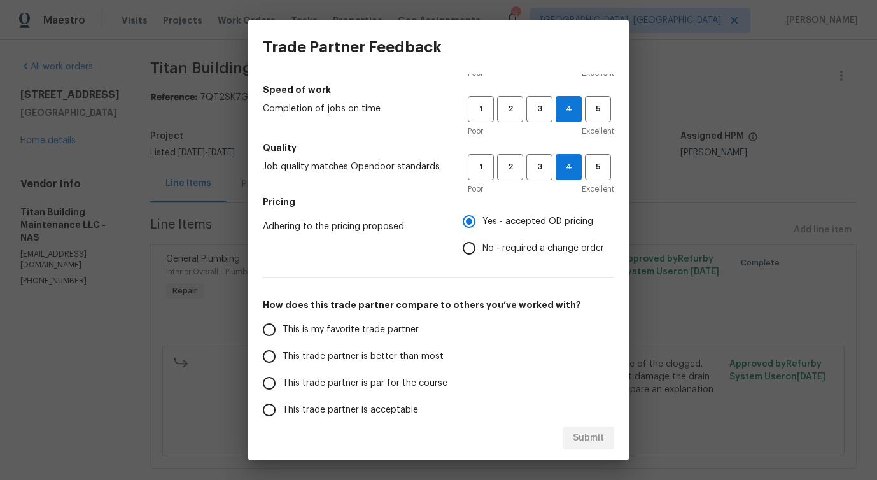
scroll to position [116, 0]
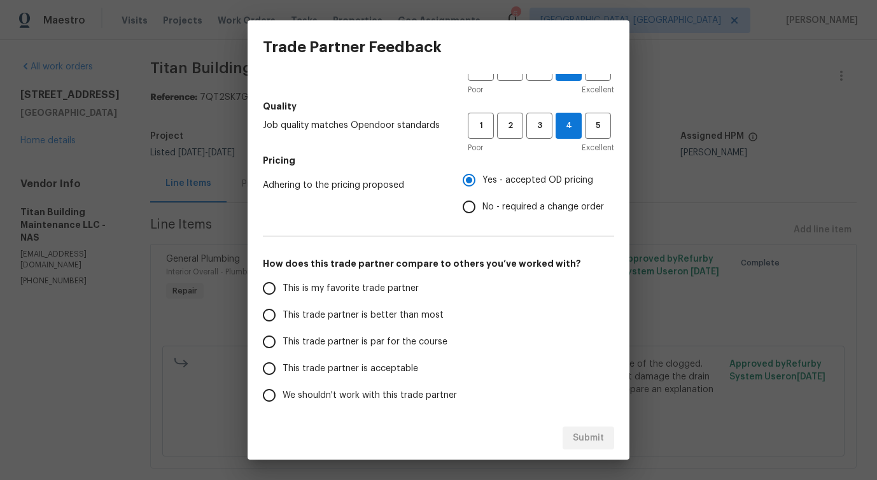
click at [384, 316] on span "This trade partner is better than most" at bounding box center [363, 315] width 161 height 13
click at [283, 316] on input "This trade partner is better than most" at bounding box center [269, 315] width 27 height 27
click at [589, 439] on span "Submit" at bounding box center [588, 438] width 31 height 16
radio input "true"
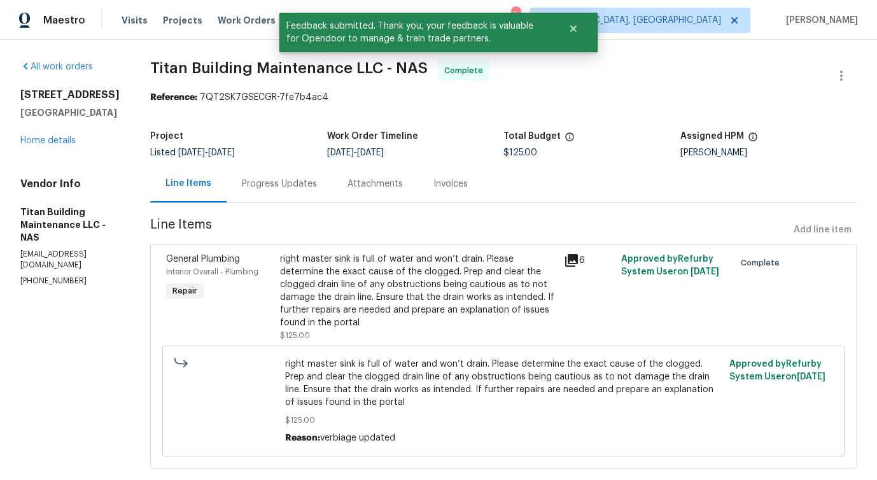
click at [258, 188] on div "Progress Updates" at bounding box center [279, 184] width 75 height 13
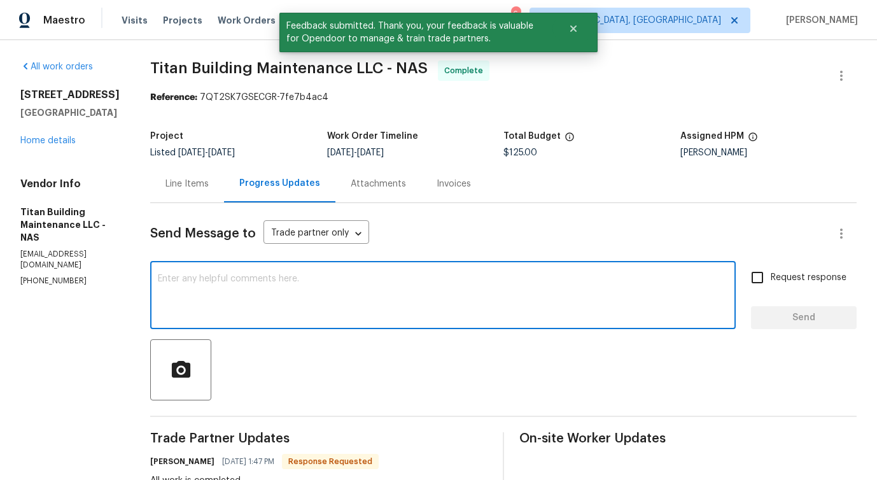
click at [259, 303] on textarea at bounding box center [443, 296] width 570 height 45
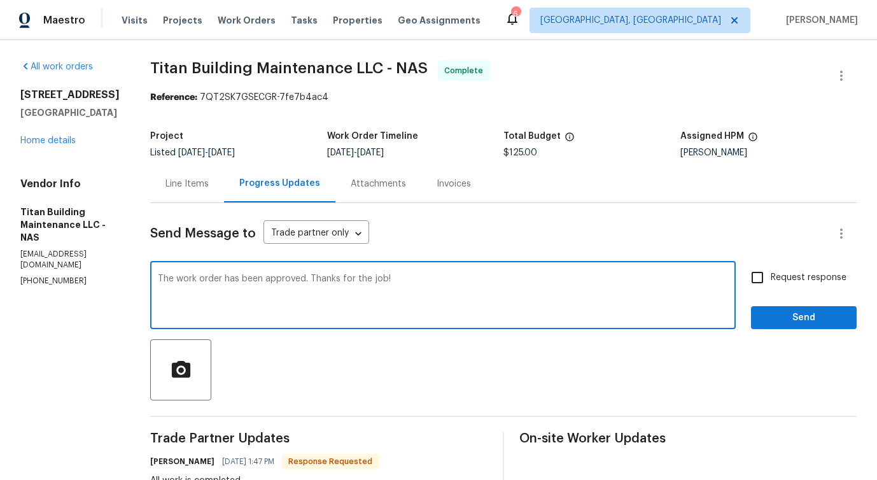
type textarea "The work order has been approved. Thanks for the job!"
click at [797, 314] on span "Send" at bounding box center [803, 318] width 85 height 16
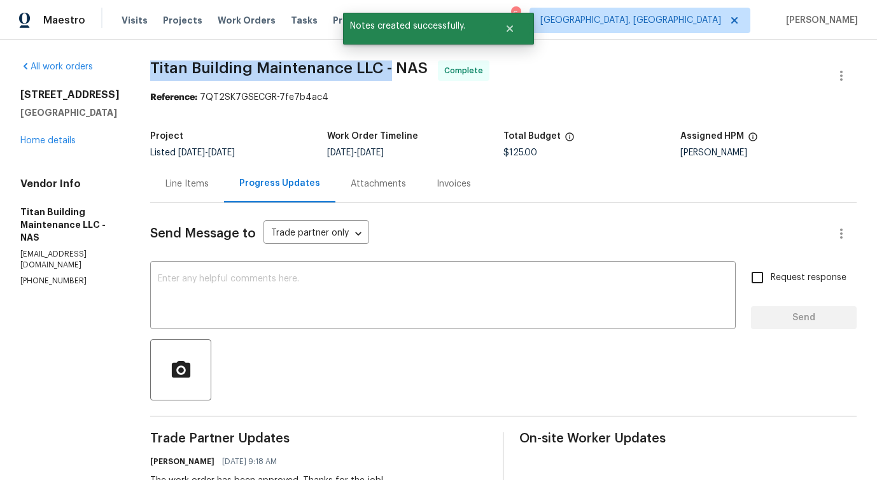
drag, startPoint x: 136, startPoint y: 68, endPoint x: 377, endPoint y: 67, distance: 241.8
click at [377, 67] on div "All work orders [STREET_ADDRESS] Home details Vendor Info Titan Building Mainte…" at bounding box center [438, 431] width 877 height 783
copy span "Titan Building Maintenance LLC -"
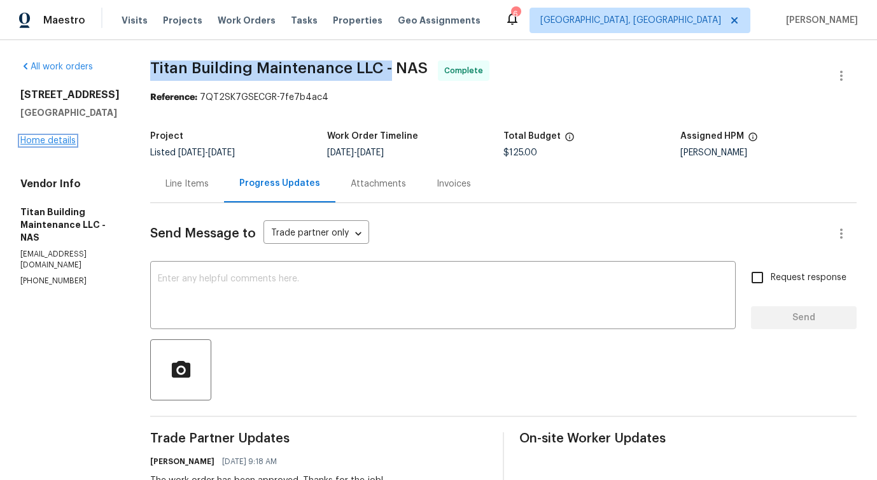
click at [66, 145] on link "Home details" at bounding box center [47, 140] width 55 height 9
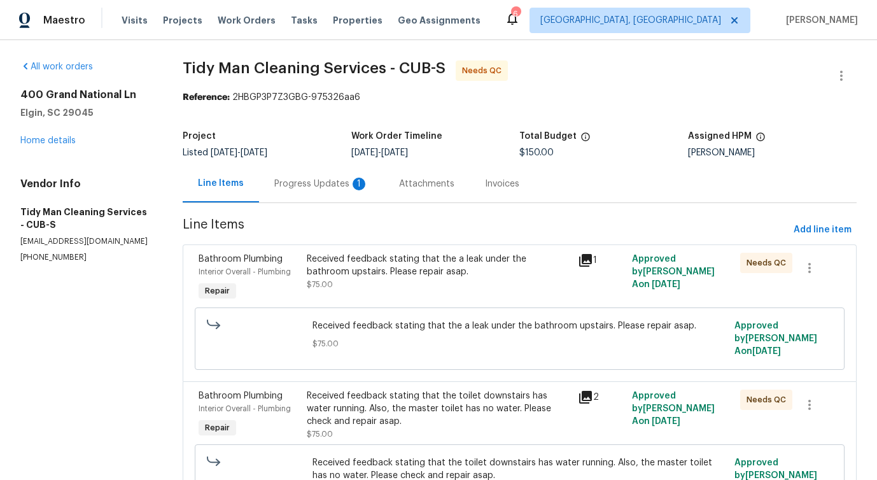
click at [330, 203] on div "Line Items Progress Updates 1 Attachments Invoices" at bounding box center [520, 184] width 674 height 38
click at [346, 196] on div "Progress Updates 1" at bounding box center [321, 184] width 125 height 38
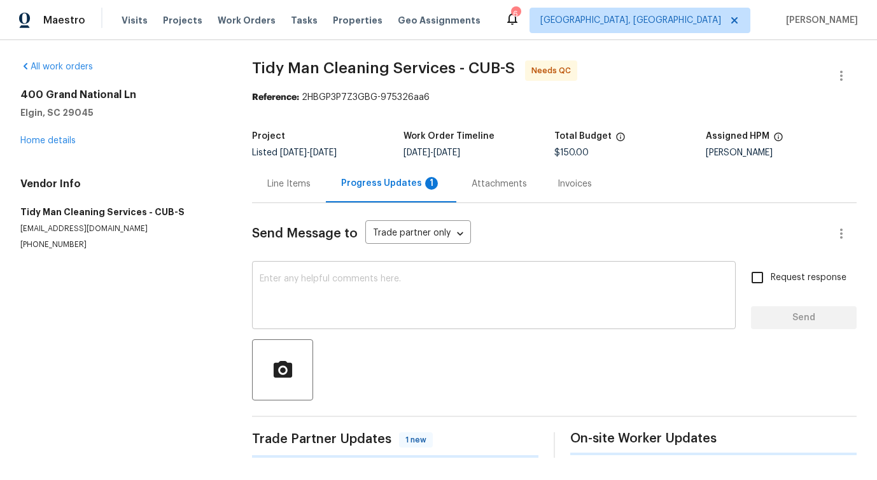
click at [355, 281] on textarea at bounding box center [494, 296] width 468 height 45
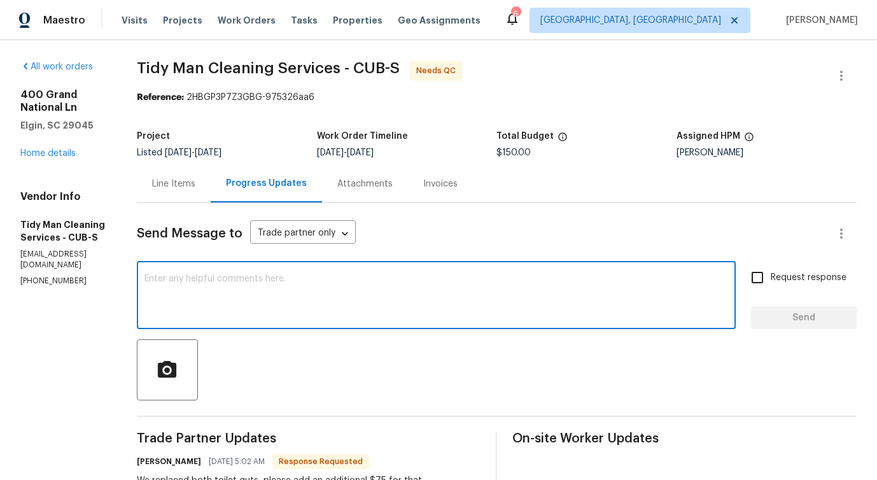
click at [180, 187] on div "Line Items" at bounding box center [173, 184] width 43 height 13
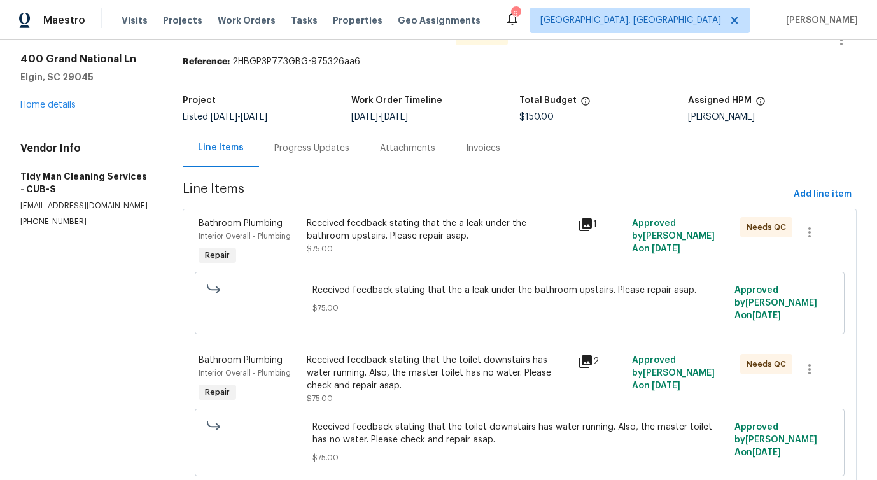
scroll to position [50, 0]
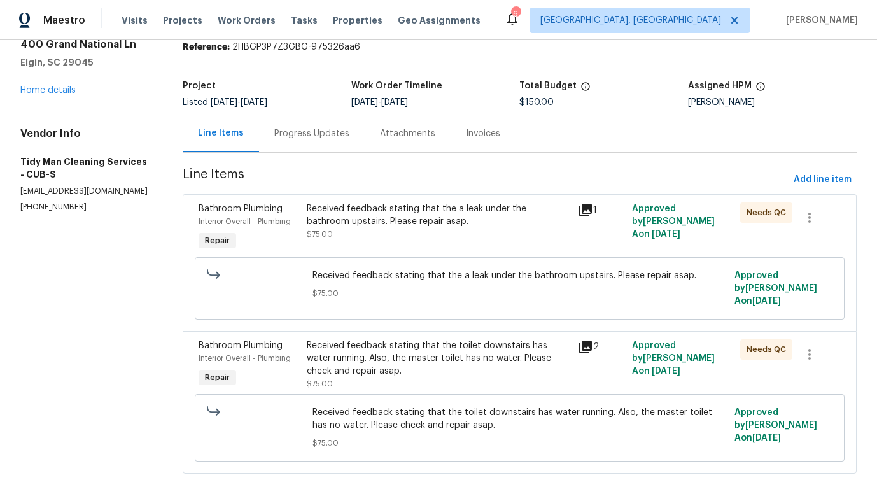
click at [422, 244] on div "Received feedback stating that the a leak under the bathroom upstairs. Please r…" at bounding box center [438, 228] width 270 height 59
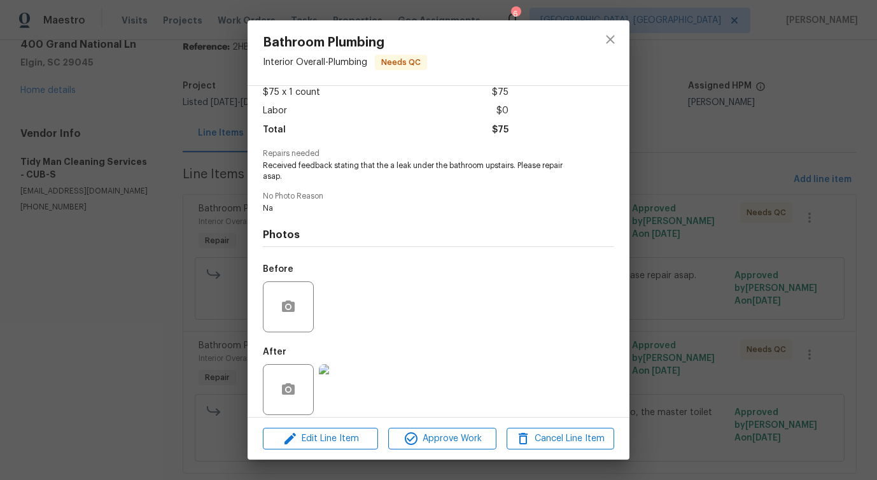
scroll to position [85, 0]
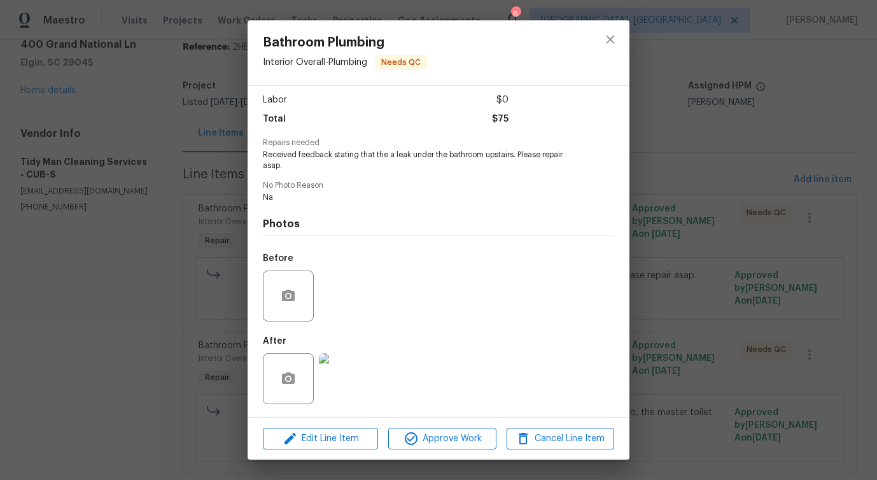
click at [349, 361] on img at bounding box center [344, 378] width 51 height 51
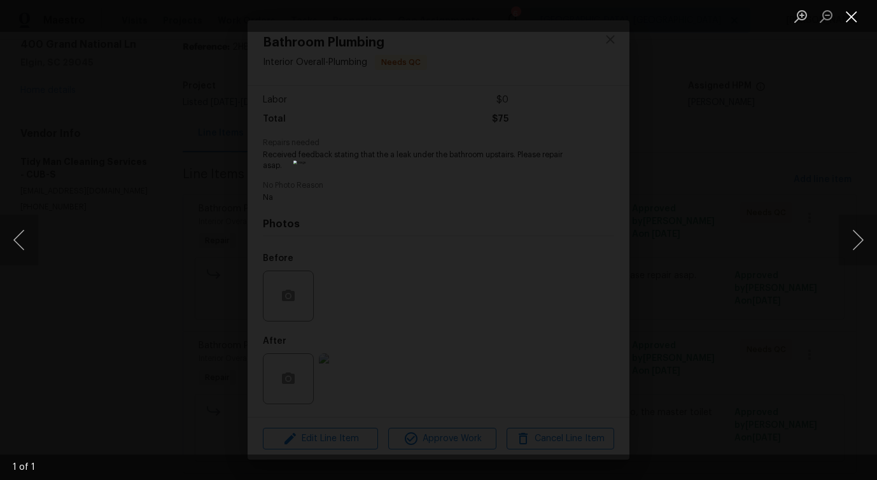
click at [848, 15] on button "Close lightbox" at bounding box center [851, 16] width 25 height 22
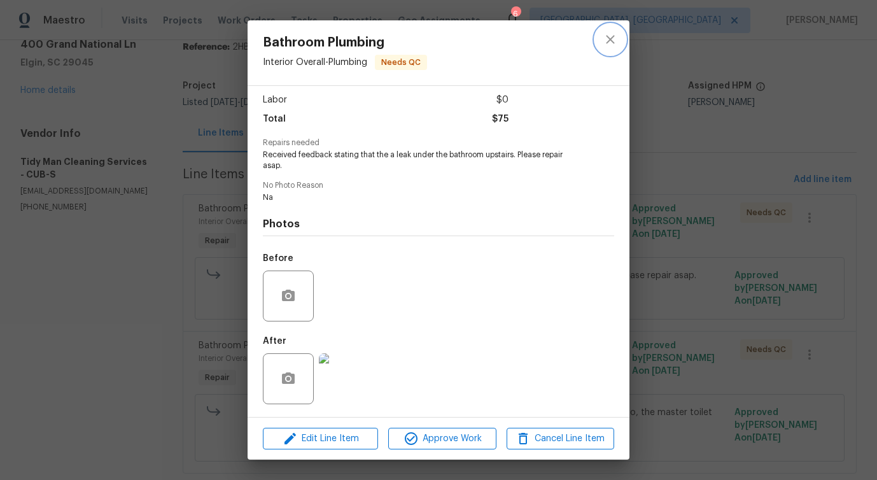
click at [621, 34] on button "close" at bounding box center [610, 39] width 31 height 31
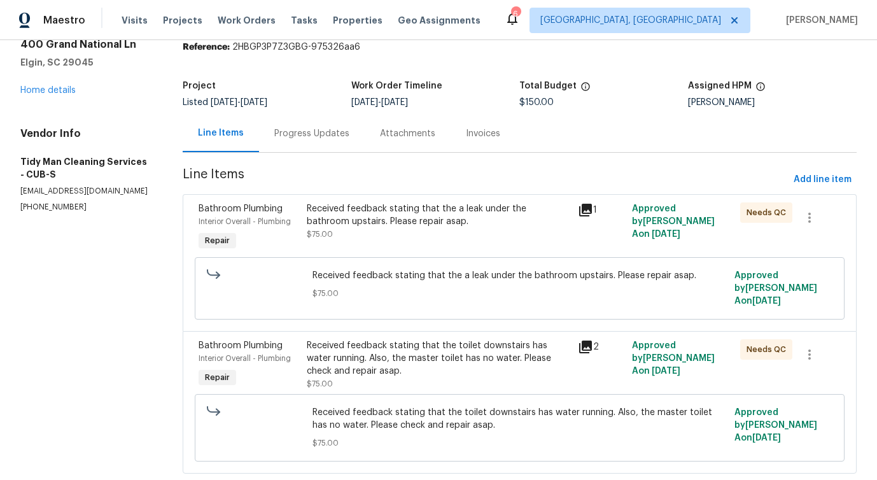
click at [368, 365] on div "Received feedback stating that the toilet downstairs has water running. Also, t…" at bounding box center [438, 358] width 263 height 38
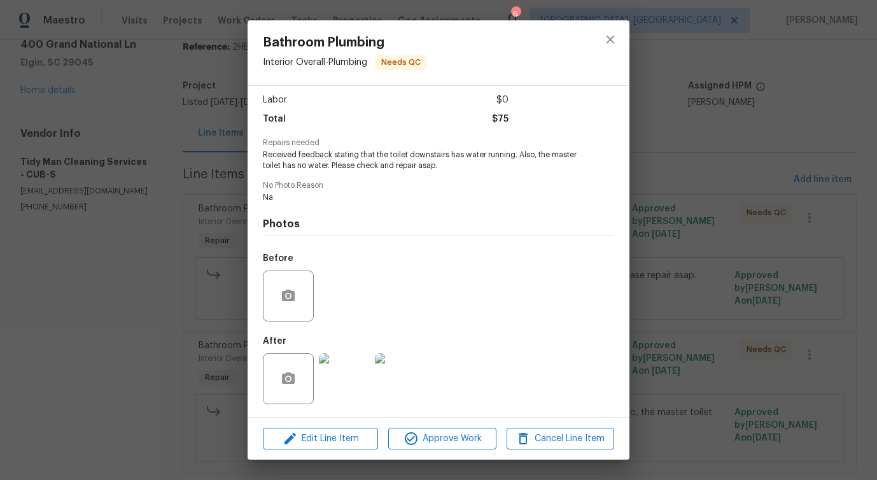
click at [342, 379] on img at bounding box center [344, 378] width 51 height 51
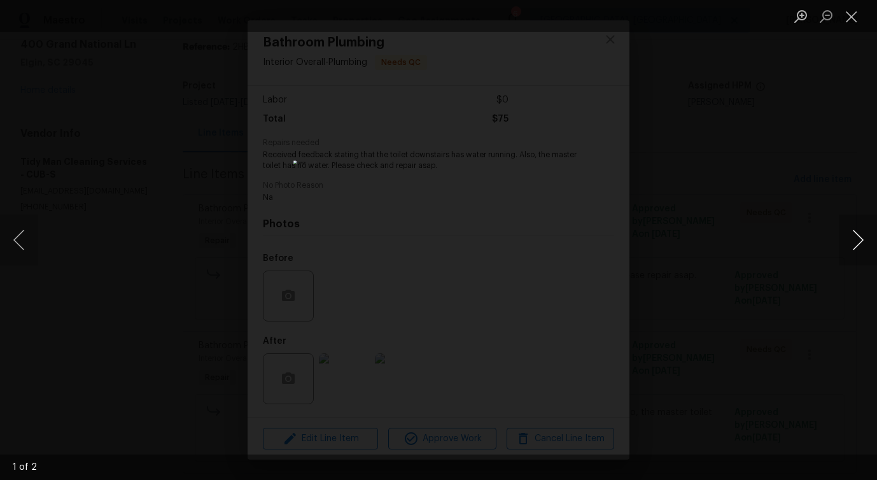
click at [859, 242] on button "Next image" at bounding box center [858, 239] width 38 height 51
click at [850, 18] on button "Close lightbox" at bounding box center [851, 16] width 25 height 22
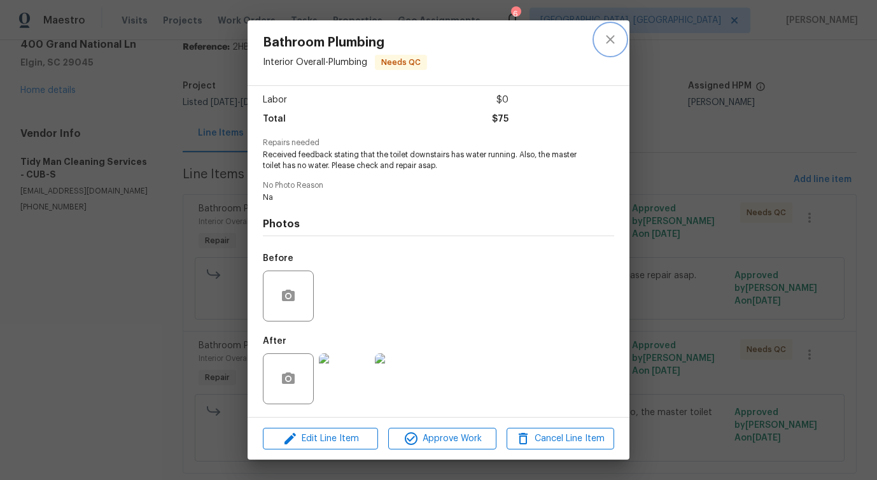
click at [602, 42] on button "close" at bounding box center [610, 39] width 31 height 31
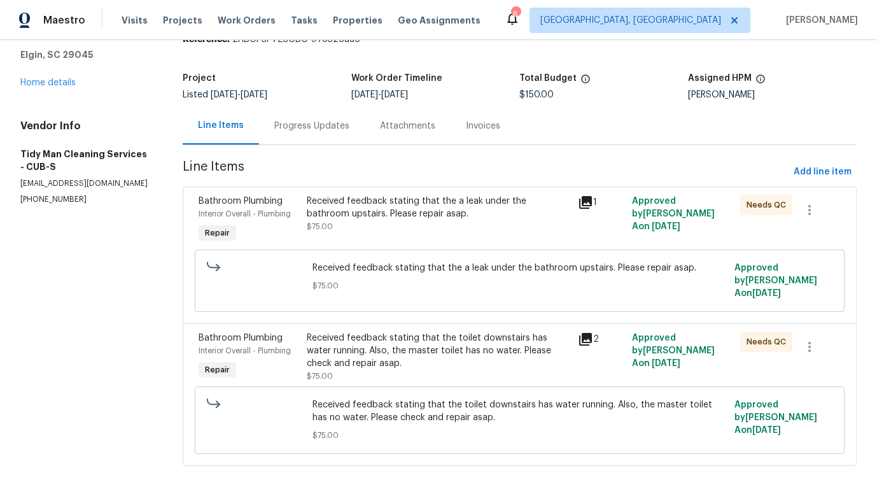
scroll to position [0, 0]
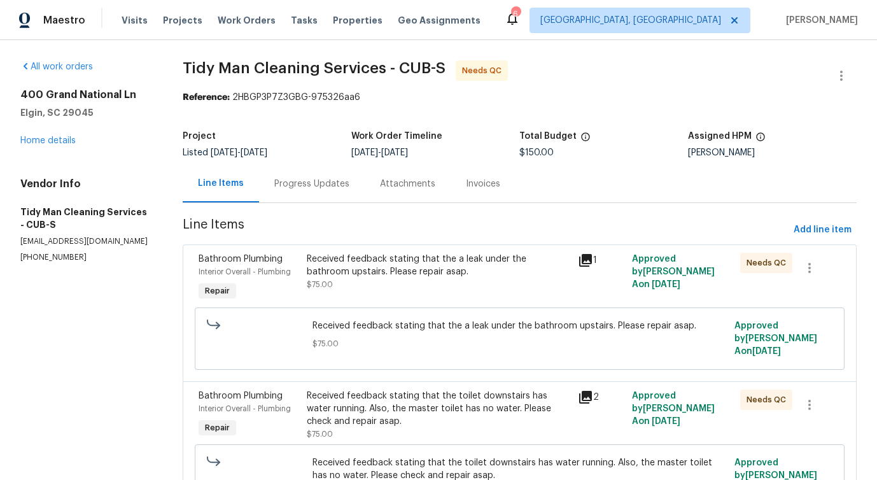
click at [393, 281] on div "Received feedback stating that the a leak under the bathroom upstairs. Please r…" at bounding box center [438, 272] width 263 height 38
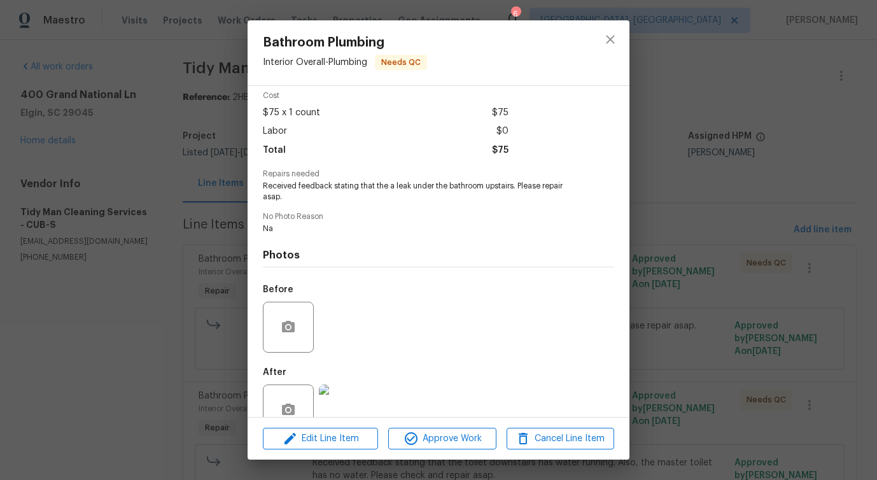
scroll to position [85, 0]
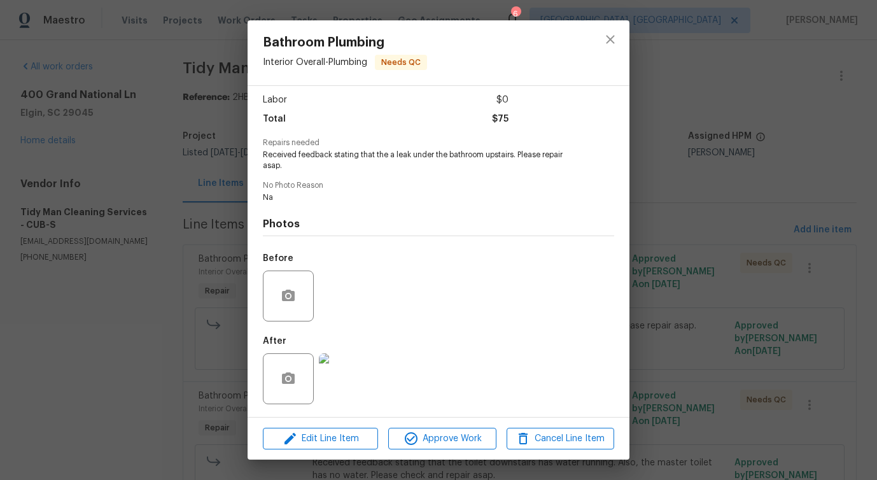
click at [345, 365] on img at bounding box center [344, 378] width 51 height 51
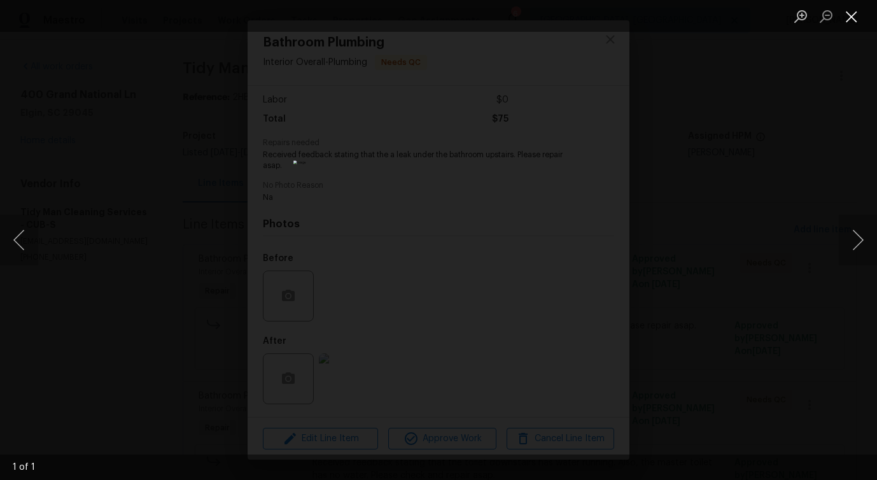
click at [849, 14] on button "Close lightbox" at bounding box center [851, 16] width 25 height 22
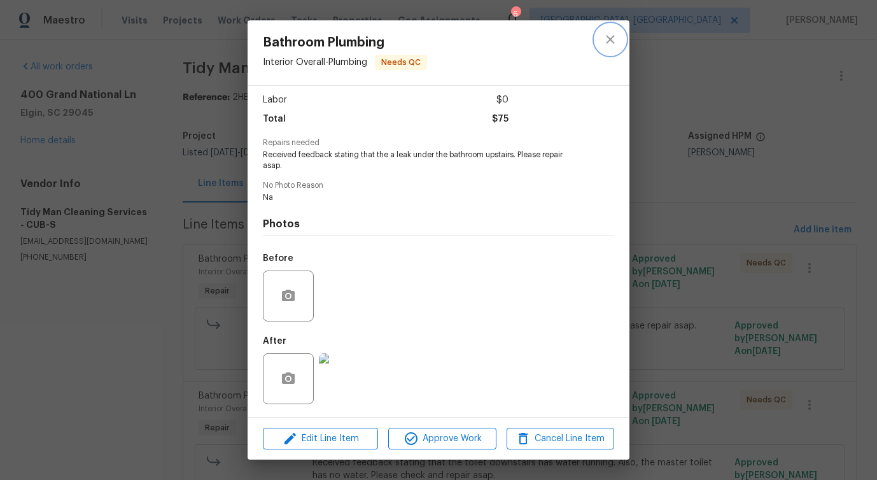
click at [610, 46] on icon "close" at bounding box center [610, 39] width 15 height 15
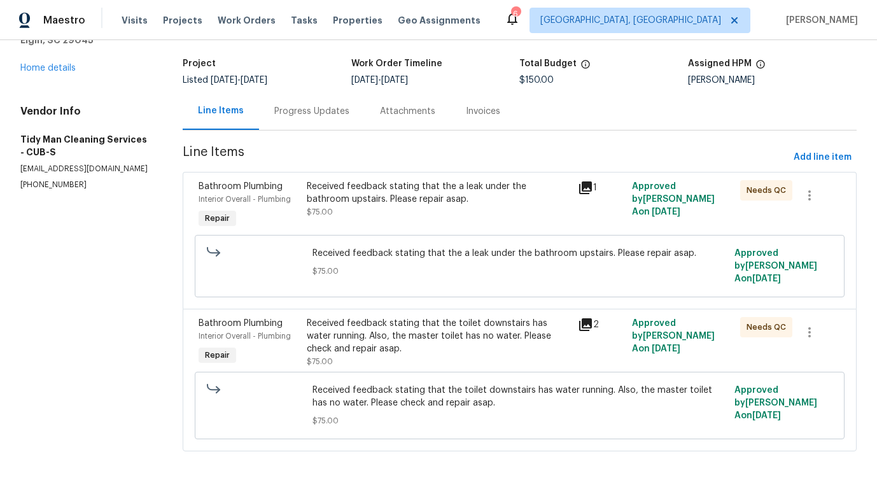
scroll to position [0, 0]
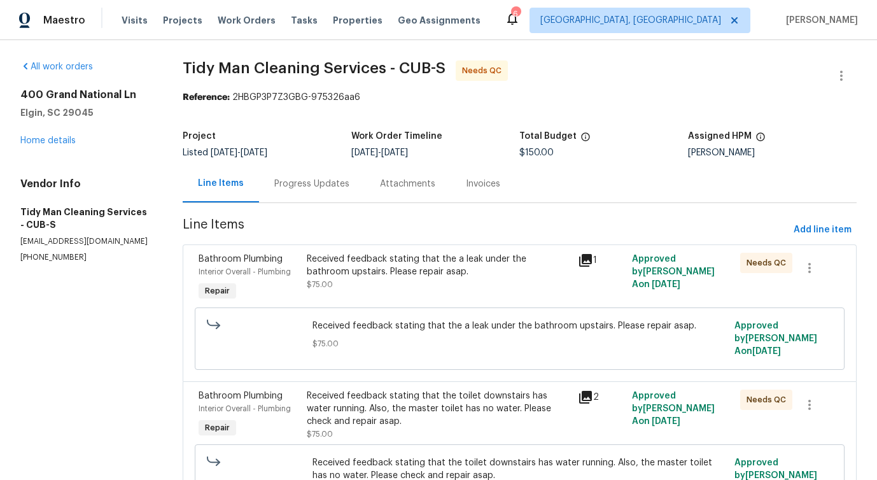
click at [326, 188] on div "Progress Updates" at bounding box center [311, 184] width 75 height 13
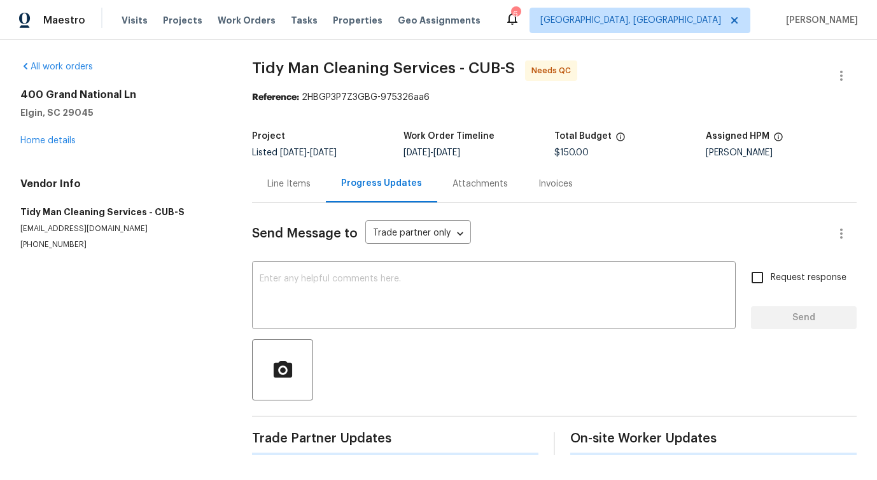
click at [328, 350] on div at bounding box center [554, 369] width 604 height 61
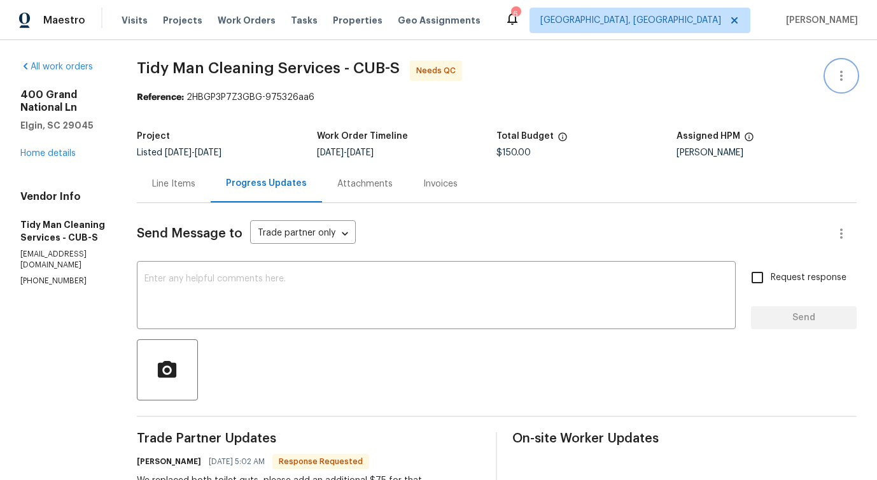
click at [841, 75] on icon "button" at bounding box center [841, 76] width 3 height 10
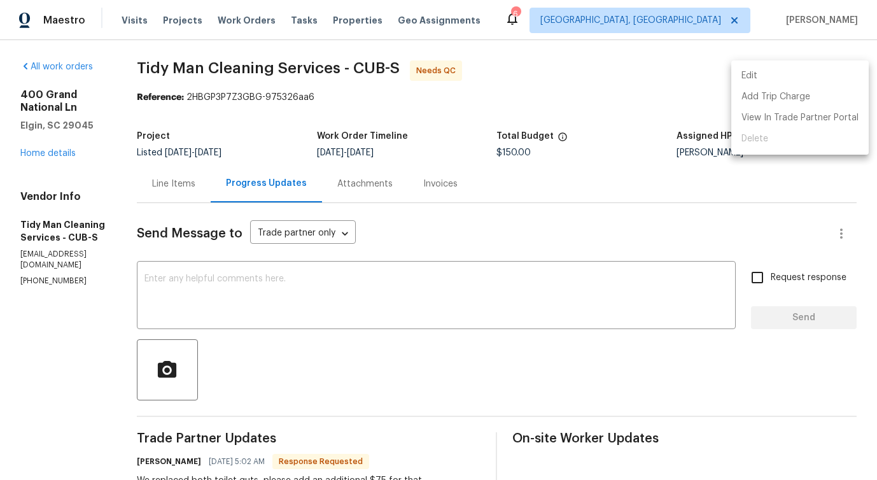
click at [800, 68] on li "Edit" at bounding box center [799, 76] width 137 height 21
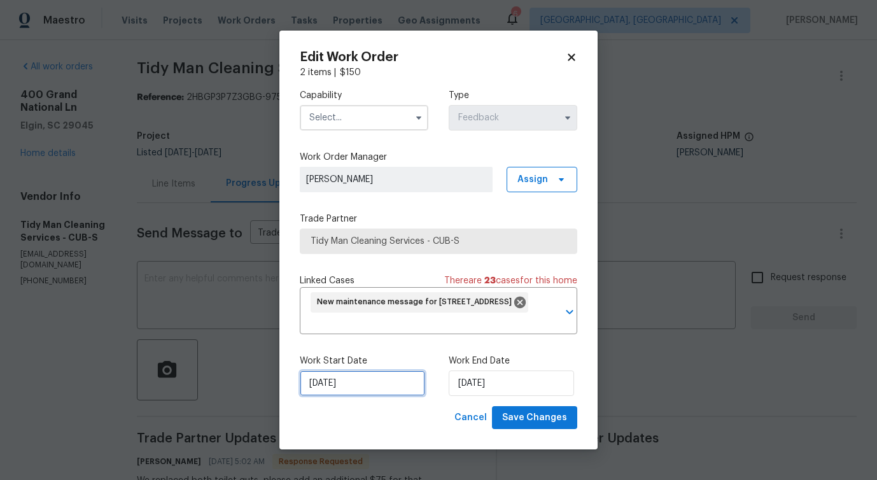
click at [343, 385] on input "9/28/2025" at bounding box center [362, 382] width 125 height 25
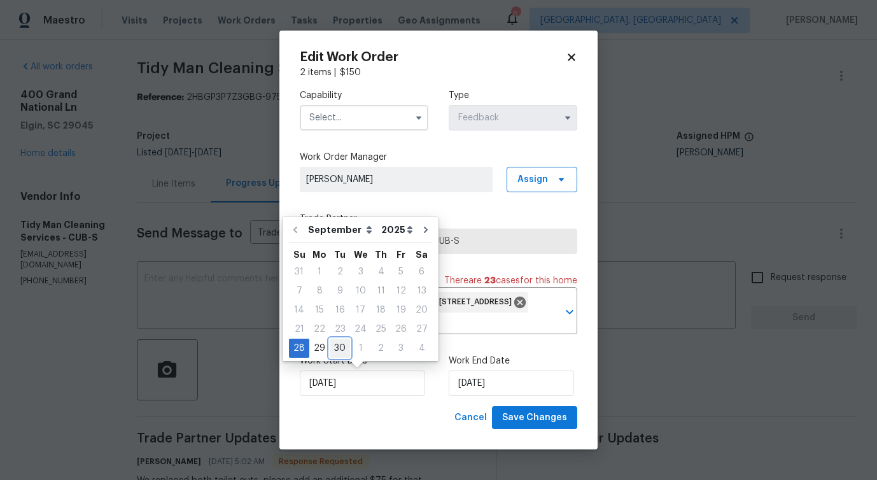
click at [338, 345] on div "30" at bounding box center [340, 348] width 20 height 18
type input "[DATE]"
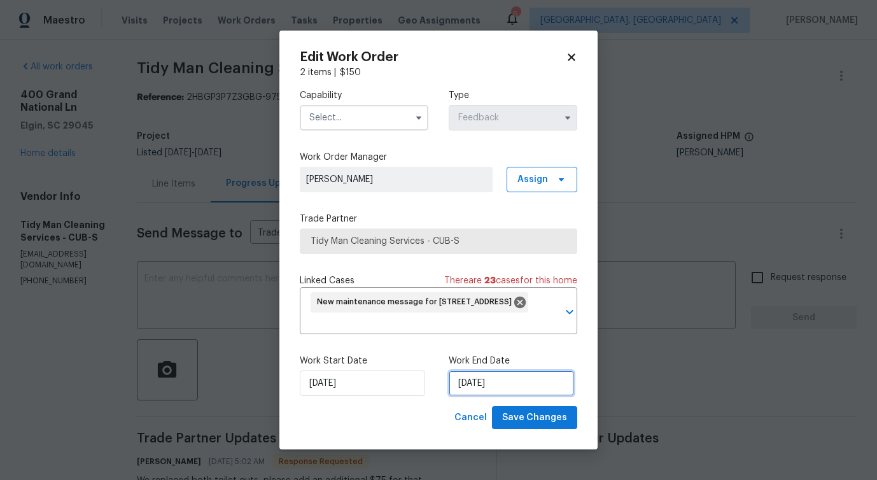
click at [472, 383] on input "[DATE]" at bounding box center [511, 382] width 125 height 25
select select "9"
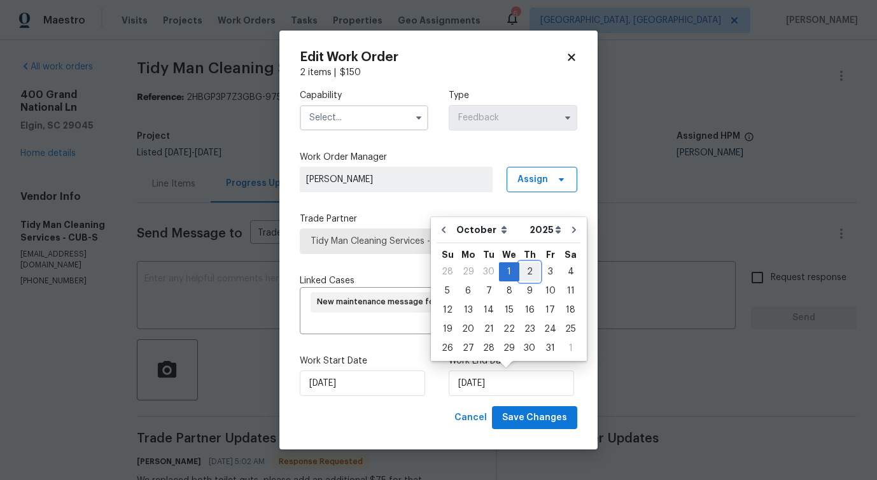
click at [525, 277] on div "2" at bounding box center [529, 272] width 20 height 18
type input "[DATE]"
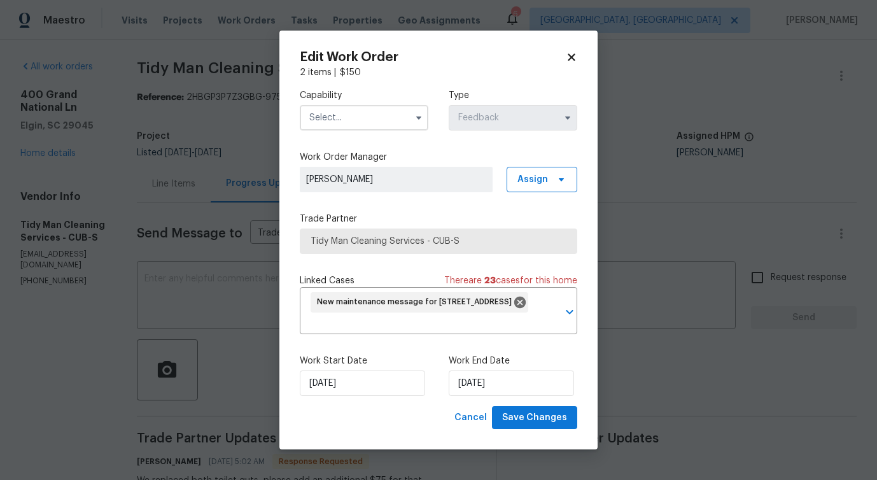
click at [357, 122] on input "text" at bounding box center [364, 117] width 129 height 25
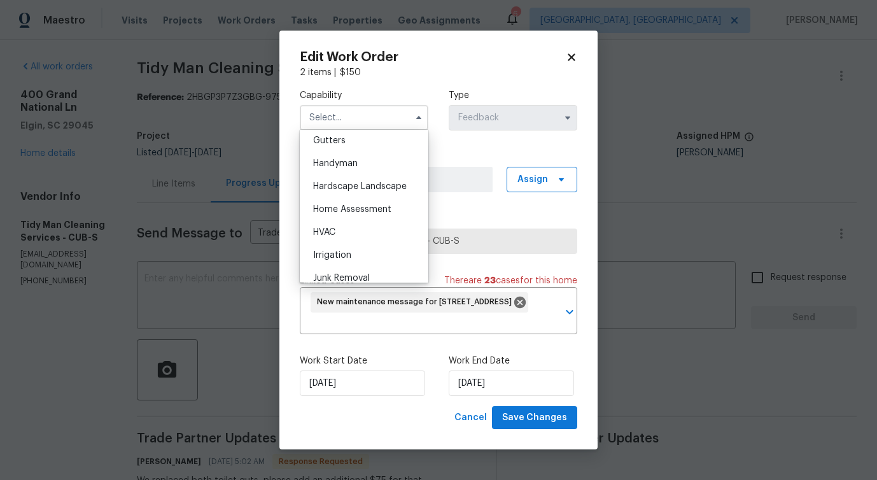
scroll to position [685, 0]
click at [349, 153] on div "Handyman" at bounding box center [364, 159] width 122 height 23
type input "Handyman"
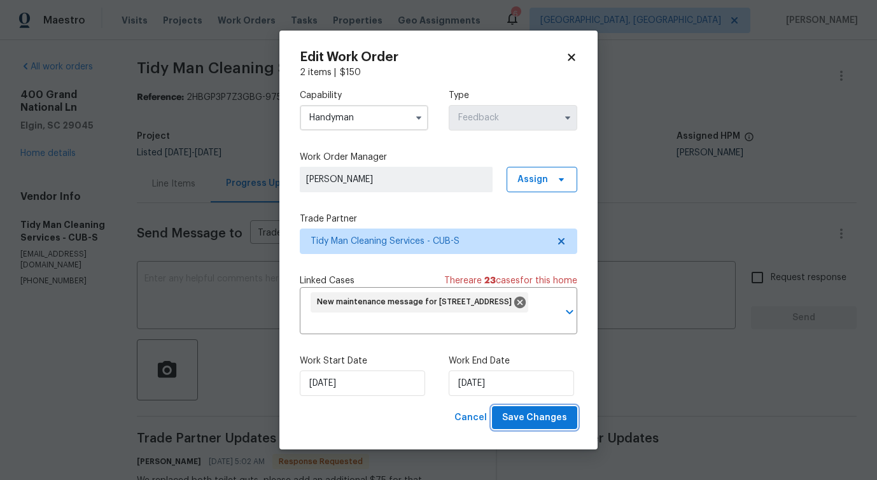
click at [512, 421] on span "Save Changes" at bounding box center [534, 418] width 65 height 16
click at [262, 328] on body "Maestro Visits Projects Work Orders Tasks Properties Geo Assignments 6 Detroit,…" at bounding box center [438, 240] width 877 height 480
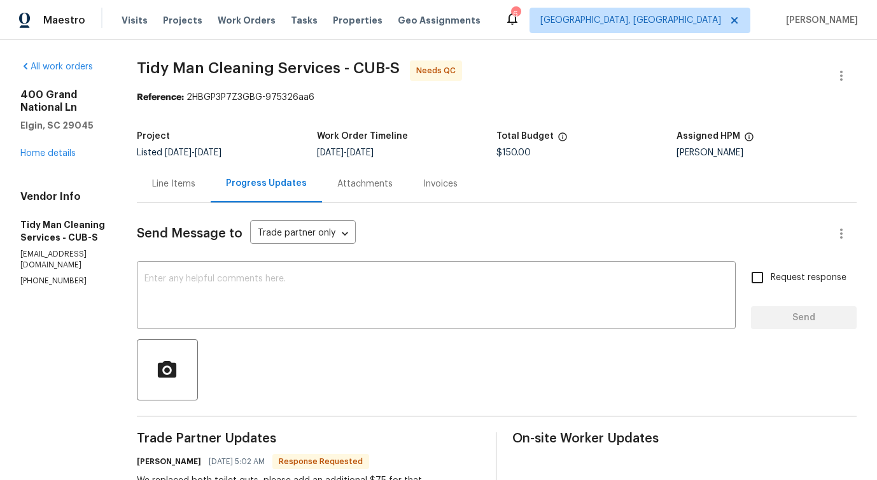
click at [174, 176] on div "Line Items" at bounding box center [174, 184] width 74 height 38
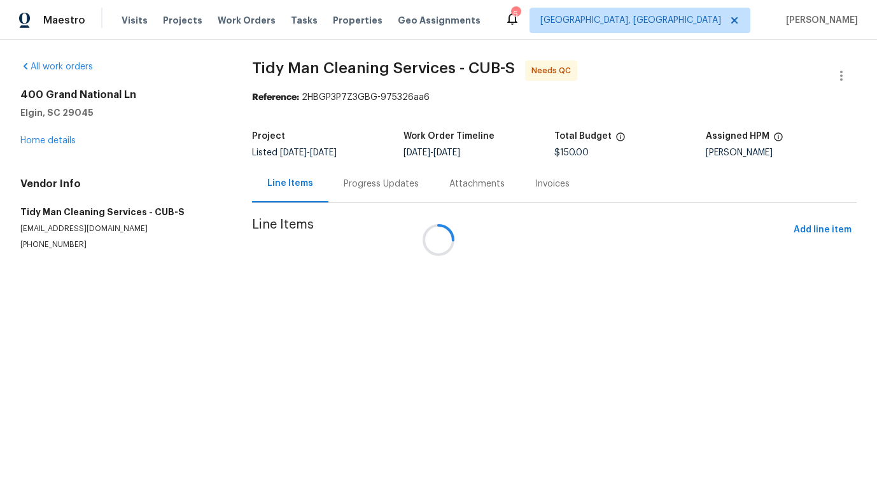
scroll to position [54, 0]
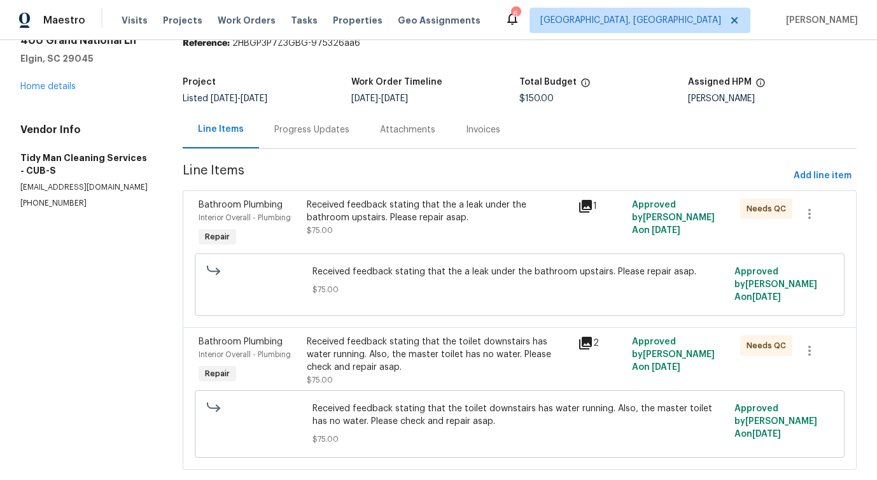
click at [484, 216] on div "Received feedback stating that the a leak under the bathroom upstairs. Please r…" at bounding box center [438, 211] width 263 height 25
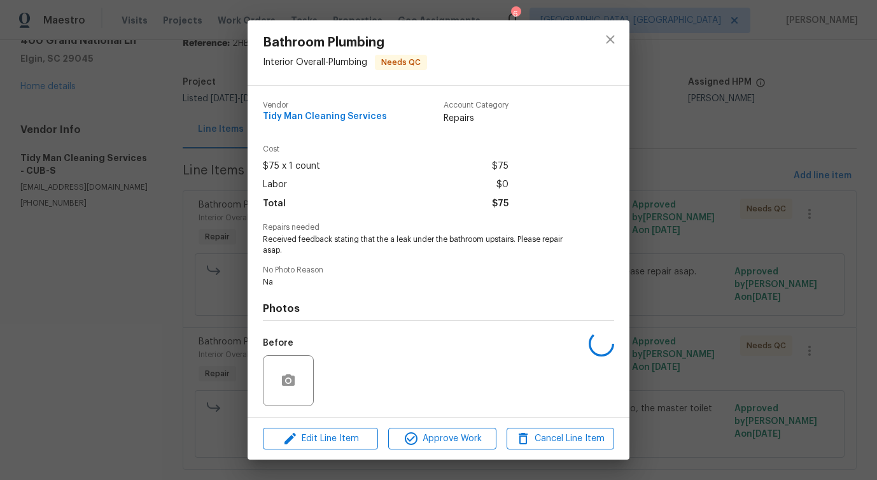
scroll to position [85, 0]
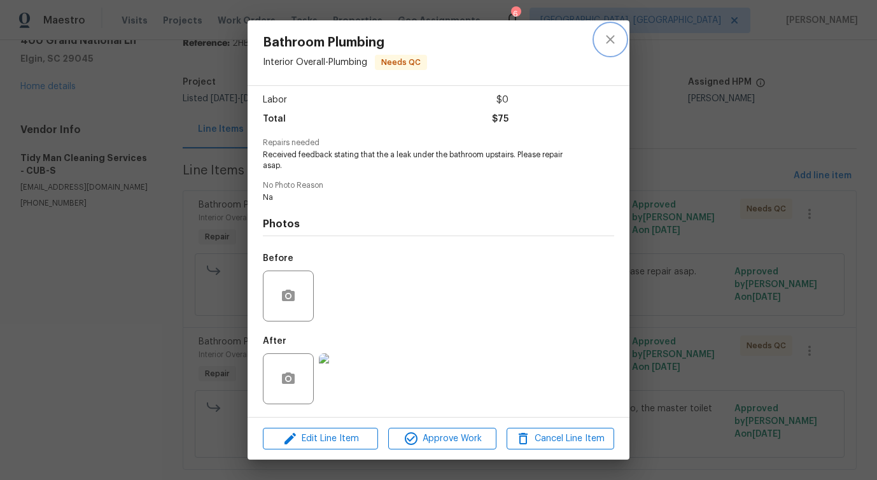
click at [603, 51] on button "close" at bounding box center [610, 39] width 31 height 31
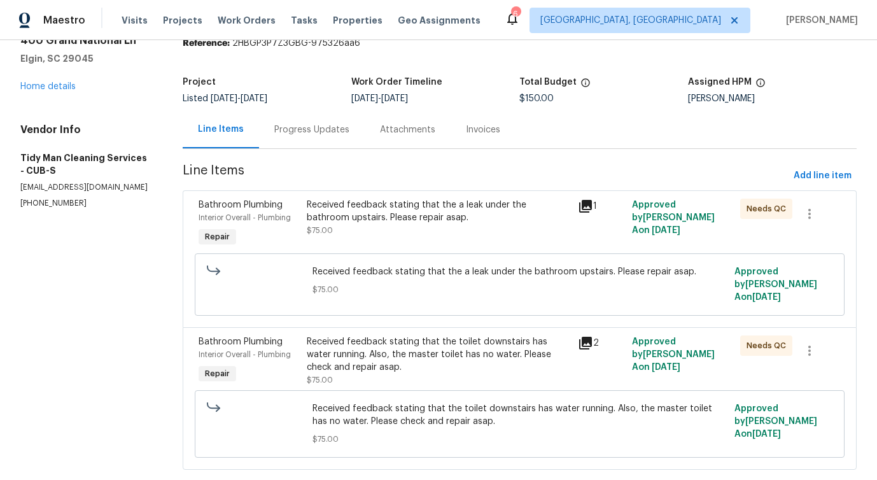
click at [412, 368] on div "Received feedback stating that the toilet downstairs has water running. Also, t…" at bounding box center [438, 360] width 263 height 51
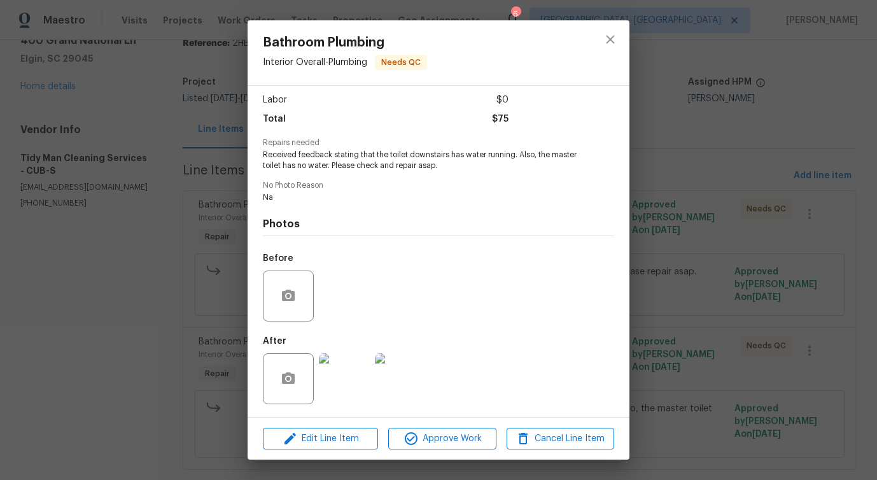
click at [351, 372] on img at bounding box center [344, 378] width 51 height 51
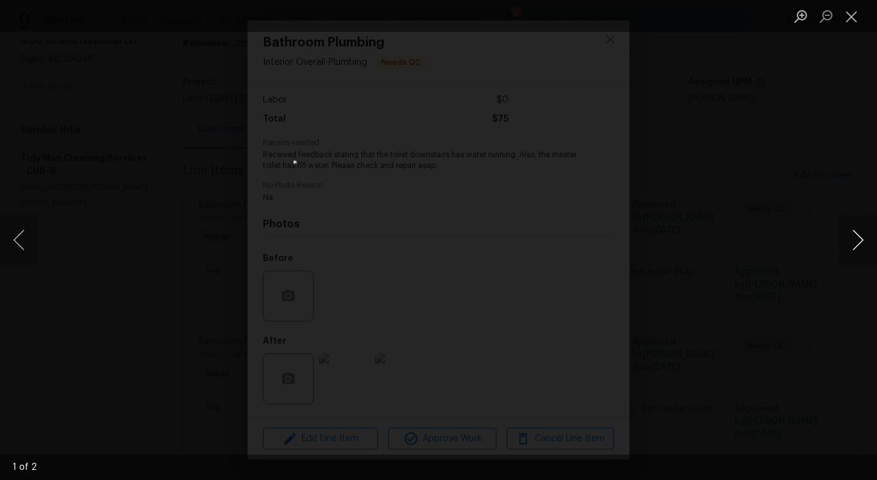
click at [853, 248] on button "Next image" at bounding box center [858, 239] width 38 height 51
click at [851, 24] on button "Close lightbox" at bounding box center [851, 16] width 25 height 22
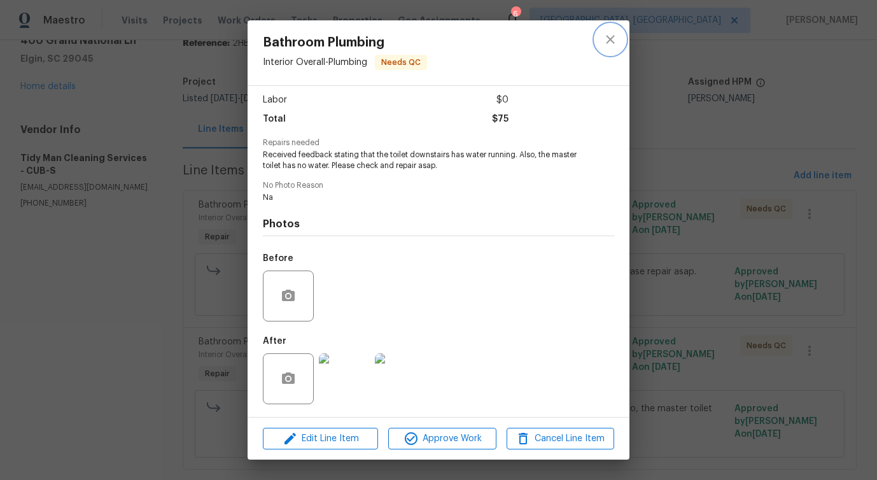
click at [606, 39] on icon "close" at bounding box center [610, 39] width 15 height 15
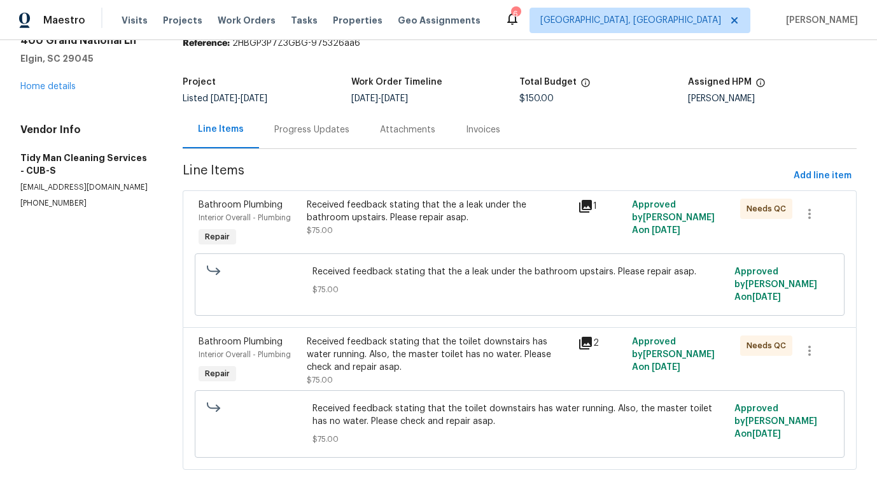
click at [439, 215] on div "Received feedback stating that the a leak under the bathroom upstairs. Please r…" at bounding box center [438, 211] width 263 height 25
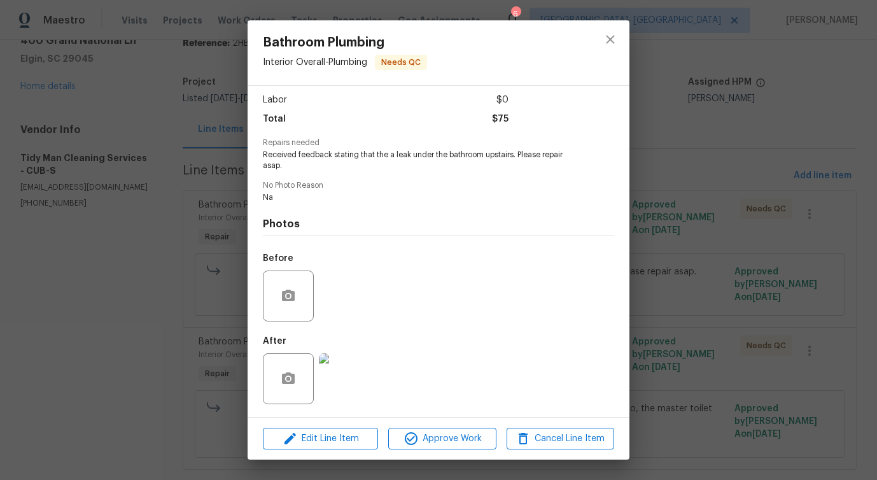
click at [359, 370] on img at bounding box center [344, 378] width 51 height 51
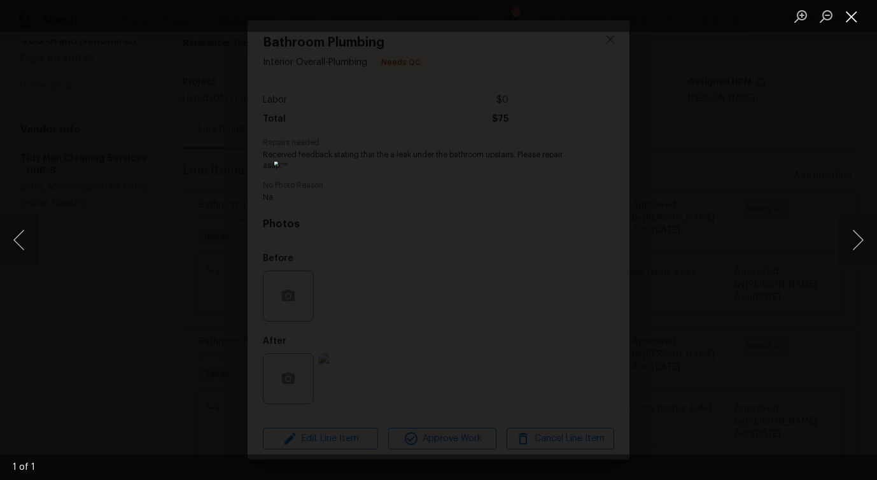
click at [853, 23] on button "Close lightbox" at bounding box center [851, 16] width 25 height 22
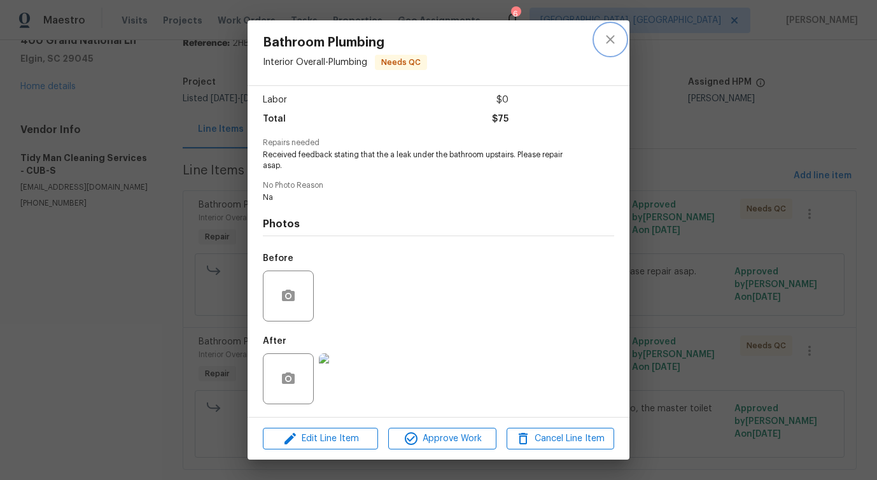
click at [610, 50] on button "close" at bounding box center [610, 39] width 31 height 31
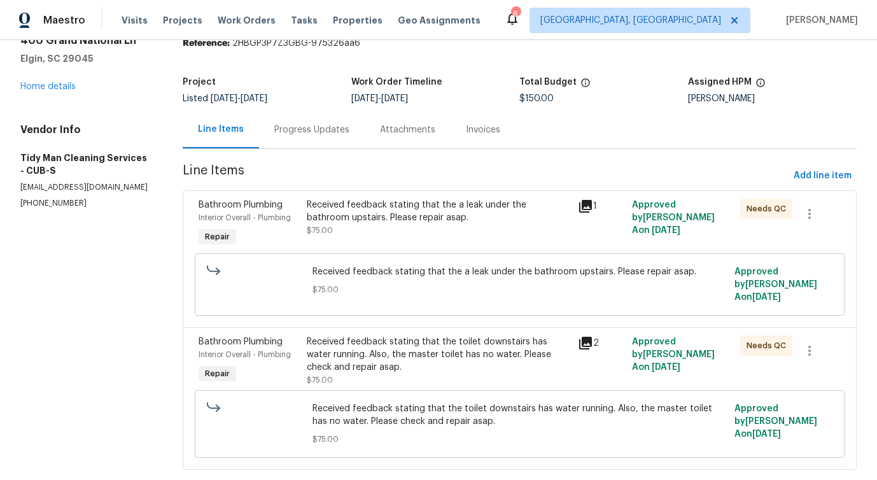
click at [327, 132] on div "Progress Updates" at bounding box center [311, 129] width 75 height 13
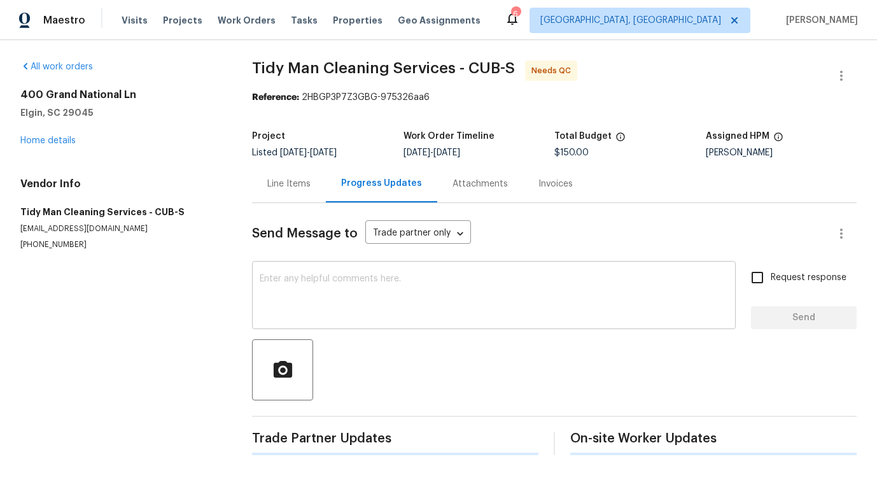
click at [346, 279] on textarea at bounding box center [494, 296] width 468 height 45
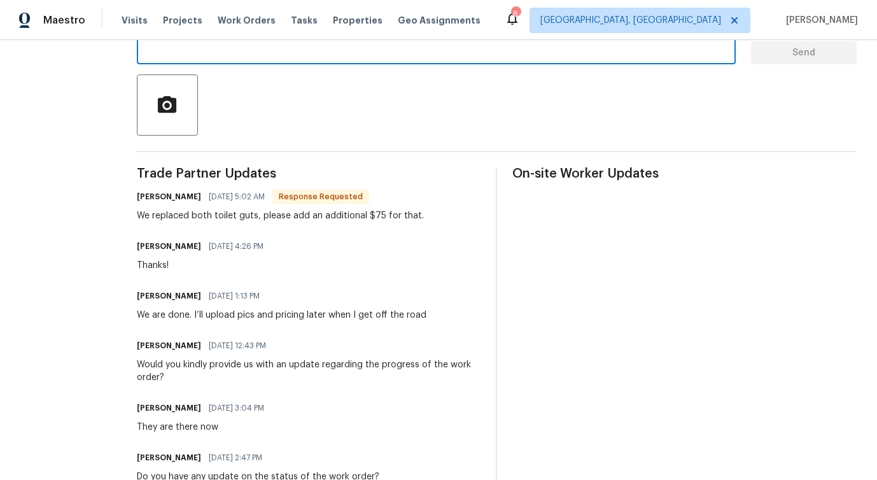
scroll to position [259, 0]
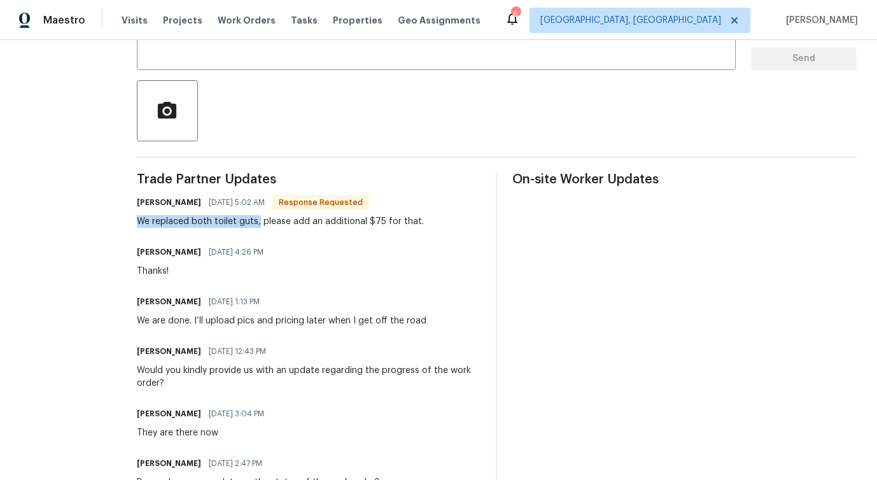
drag, startPoint x: 138, startPoint y: 223, endPoint x: 260, endPoint y: 227, distance: 121.6
click at [260, 227] on div "We replaced both toilet guts, please add an additional $75 for that." at bounding box center [280, 221] width 287 height 13
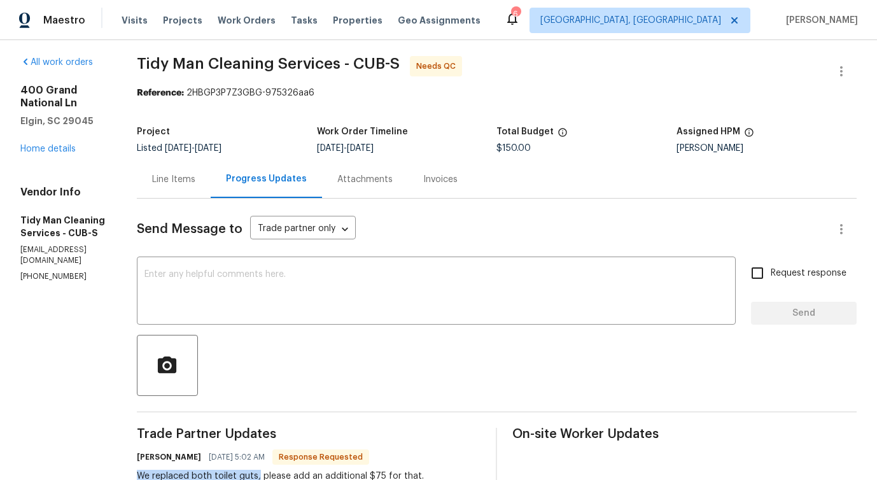
scroll to position [0, 0]
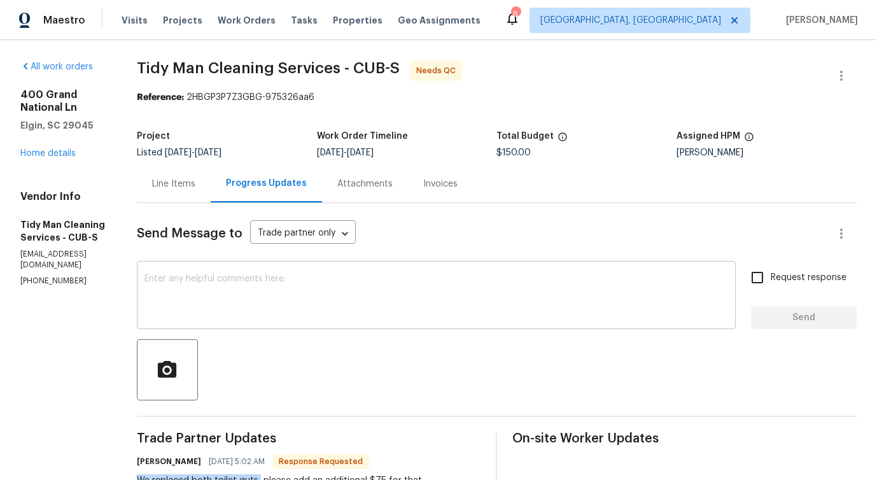
click at [371, 297] on textarea at bounding box center [435, 296] width 583 height 45
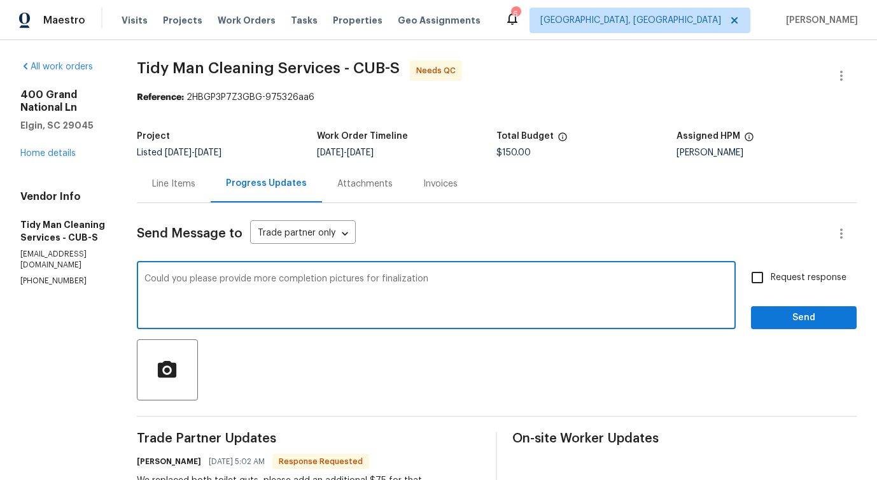
type textarea "Could you please provide more completion pictures for finalization?"
click at [295, 290] on textarea "Could you please provide more completion pictures for finalization?" at bounding box center [435, 296] width 583 height 45
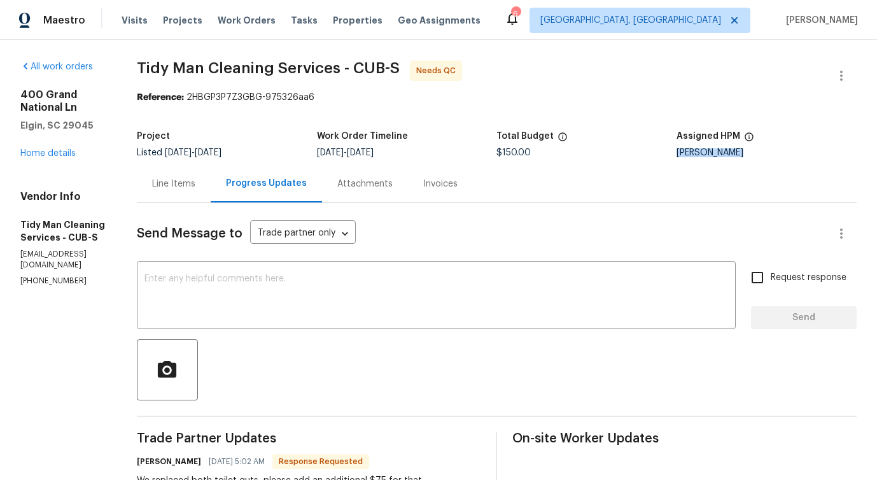
drag, startPoint x: 678, startPoint y: 155, endPoint x: 739, endPoint y: 153, distance: 61.1
click at [739, 153] on div "Ryan Middleton" at bounding box center [766, 152] width 180 height 9
click at [725, 156] on div "Ryan Middleton" at bounding box center [766, 152] width 180 height 9
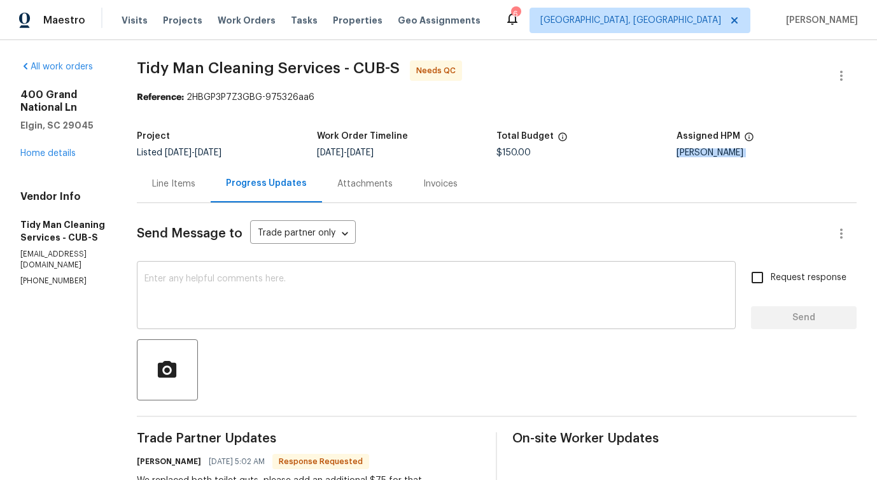
click at [474, 316] on textarea at bounding box center [435, 296] width 583 height 45
drag, startPoint x: 137, startPoint y: 63, endPoint x: 170, endPoint y: 69, distance: 33.6
drag, startPoint x: 176, startPoint y: 69, endPoint x: 201, endPoint y: 76, distance: 26.0
click at [201, 76] on span "Tidy Man Cleaning Services - CUB-S Needs QC" at bounding box center [481, 75] width 689 height 31
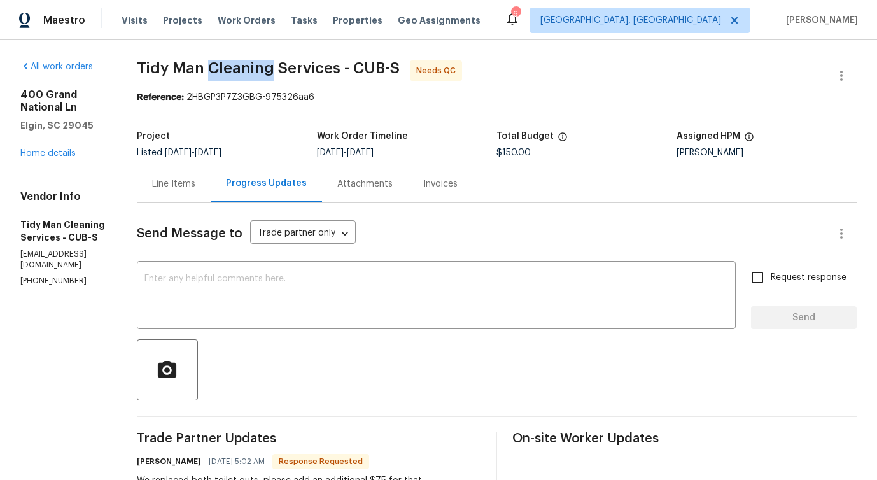
drag, startPoint x: 206, startPoint y: 68, endPoint x: 269, endPoint y: 68, distance: 63.0
click at [269, 68] on span "Tidy Man Cleaning Services - CUB-S" at bounding box center [268, 67] width 263 height 15
drag, startPoint x: 277, startPoint y: 67, endPoint x: 337, endPoint y: 67, distance: 59.8
click at [337, 67] on span "Tidy Man Cleaning Services - CUB-S" at bounding box center [268, 67] width 263 height 15
drag, startPoint x: 354, startPoint y: 66, endPoint x: 383, endPoint y: 66, distance: 28.6
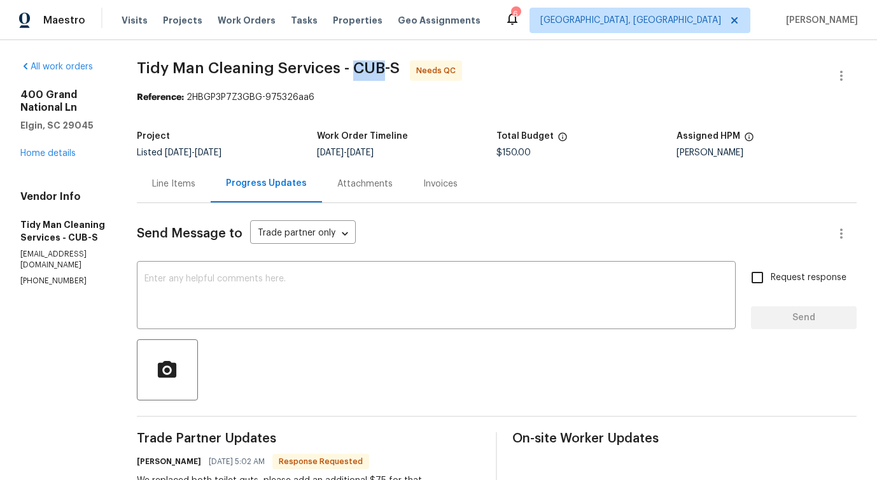
click at [383, 66] on span "Tidy Man Cleaning Services - CUB-S" at bounding box center [268, 67] width 263 height 15
click at [393, 67] on span "Tidy Man Cleaning Services - CUB-S" at bounding box center [268, 67] width 263 height 15
drag, startPoint x: 277, startPoint y: 65, endPoint x: 339, endPoint y: 66, distance: 61.7
click at [339, 66] on span "Tidy Man Cleaning Services - CUB-S" at bounding box center [268, 67] width 263 height 15
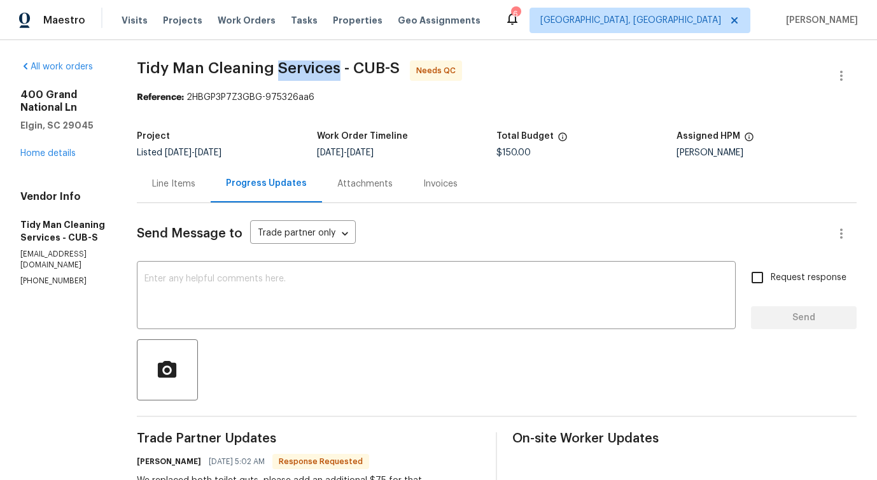
click at [255, 75] on span "Tidy Man Cleaning Services - CUB-S" at bounding box center [268, 67] width 263 height 15
drag, startPoint x: 281, startPoint y: 66, endPoint x: 338, endPoint y: 66, distance: 57.3
click at [338, 66] on span "Tidy Man Cleaning Services - CUB-S" at bounding box center [268, 67] width 263 height 15
drag, startPoint x: 355, startPoint y: 64, endPoint x: 380, endPoint y: 64, distance: 25.5
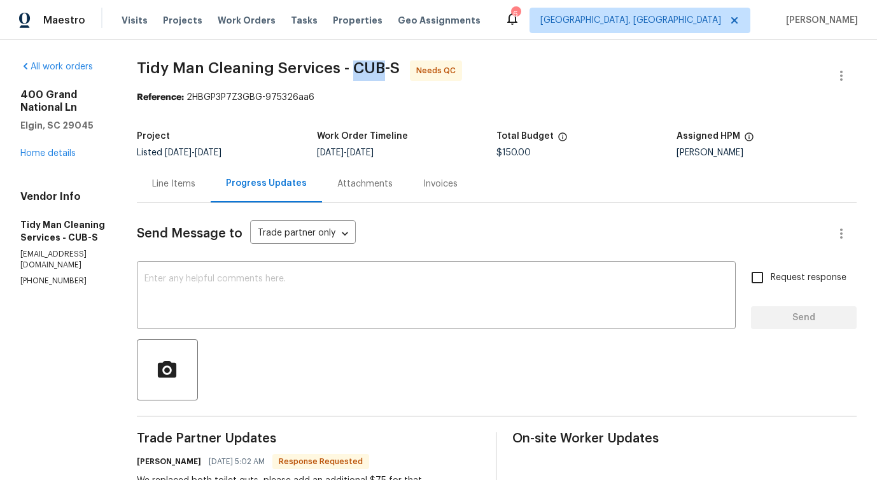
click at [380, 64] on span "Tidy Man Cleaning Services - CUB-S" at bounding box center [268, 67] width 263 height 15
click at [396, 65] on span "Tidy Man Cleaning Services - CUB-S" at bounding box center [268, 67] width 263 height 15
click at [156, 67] on span "Tidy Man Cleaning Services - CUB-S" at bounding box center [268, 67] width 263 height 15
click at [181, 71] on span "Tidy Man Cleaning Services - CUB-S" at bounding box center [268, 67] width 263 height 15
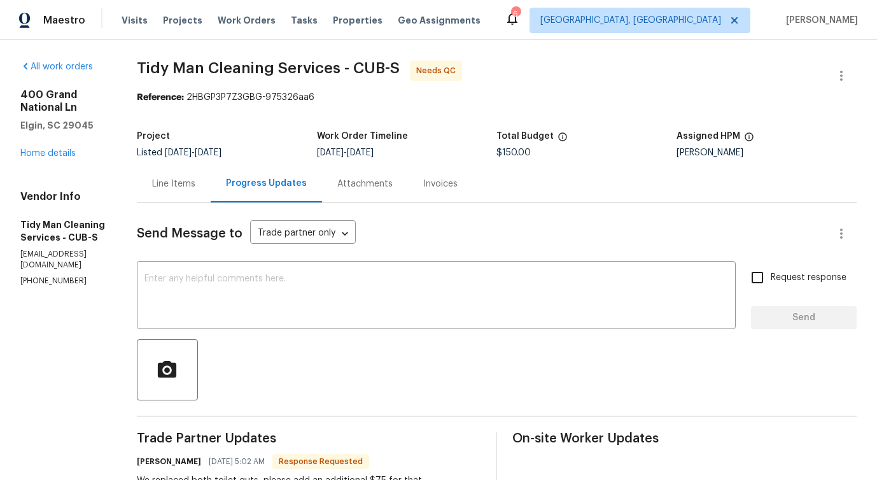
click at [181, 71] on span "Tidy Man Cleaning Services - CUB-S" at bounding box center [268, 67] width 263 height 15
click at [227, 68] on span "Tidy Man Cleaning Services - CUB-S" at bounding box center [268, 67] width 263 height 15
click at [282, 71] on span "Tidy Man Cleaning Services - CUB-S" at bounding box center [268, 67] width 263 height 15
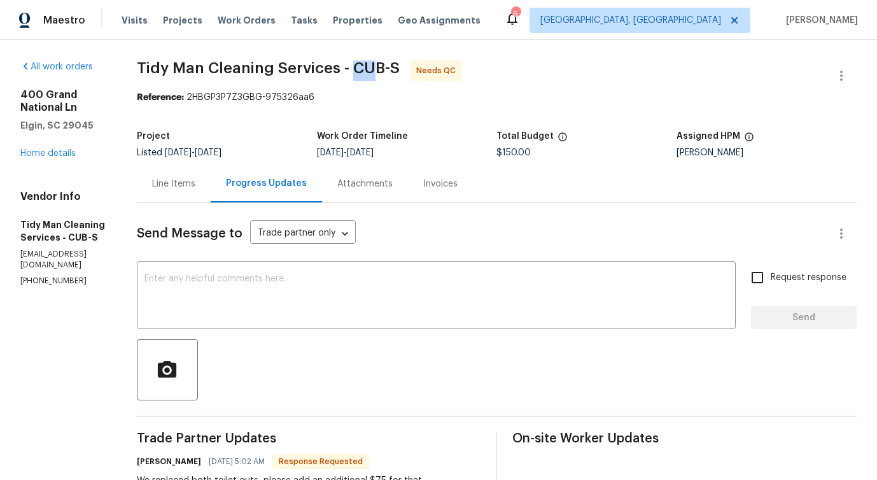
drag, startPoint x: 354, startPoint y: 65, endPoint x: 379, endPoint y: 68, distance: 25.0
click at [379, 68] on span "Tidy Man Cleaning Services - CUB-S" at bounding box center [268, 67] width 263 height 15
click at [363, 67] on span "Tidy Man Cleaning Services - CUB-S" at bounding box center [268, 67] width 263 height 15
drag, startPoint x: 358, startPoint y: 66, endPoint x: 381, endPoint y: 67, distance: 23.6
click at [381, 67] on span "Tidy Man Cleaning Services - CUB-S" at bounding box center [268, 67] width 263 height 15
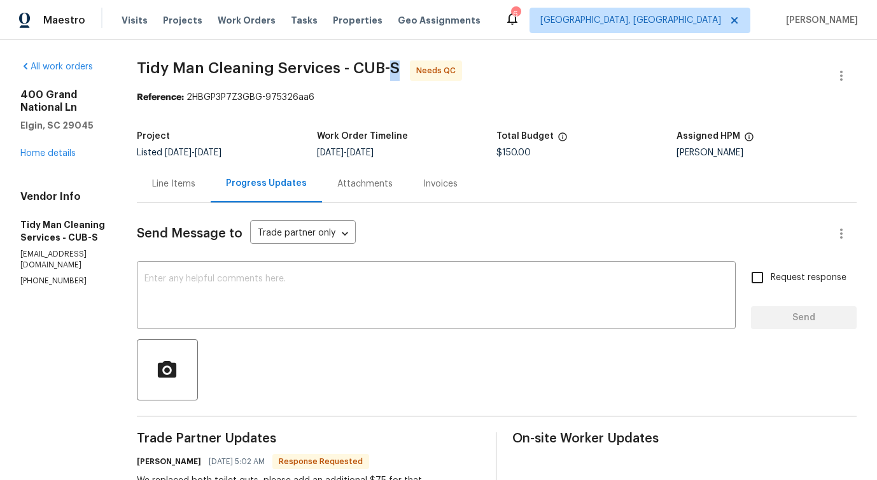
drag, startPoint x: 391, startPoint y: 66, endPoint x: 398, endPoint y: 66, distance: 7.6
click at [398, 66] on span "Tidy Man Cleaning Services - CUB-S" at bounding box center [268, 67] width 263 height 15
drag, startPoint x: 143, startPoint y: 64, endPoint x: 200, endPoint y: 67, distance: 57.3
click at [200, 67] on span "Tidy Man Cleaning Services - CUB-S" at bounding box center [268, 67] width 263 height 15
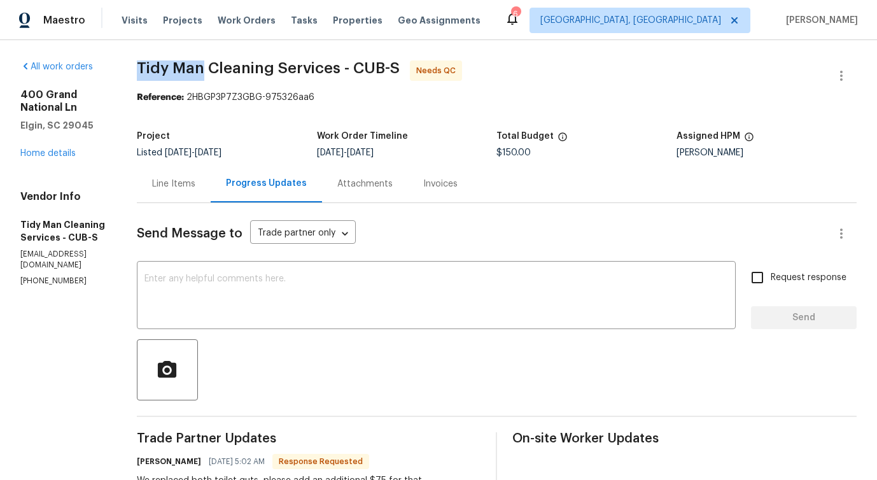
drag, startPoint x: 137, startPoint y: 66, endPoint x: 199, endPoint y: 63, distance: 61.2
drag, startPoint x: 207, startPoint y: 69, endPoint x: 270, endPoint y: 71, distance: 63.0
click at [270, 71] on span "Tidy Man Cleaning Services - CUB-S" at bounding box center [268, 67] width 263 height 15
drag, startPoint x: 277, startPoint y: 66, endPoint x: 337, endPoint y: 67, distance: 59.8
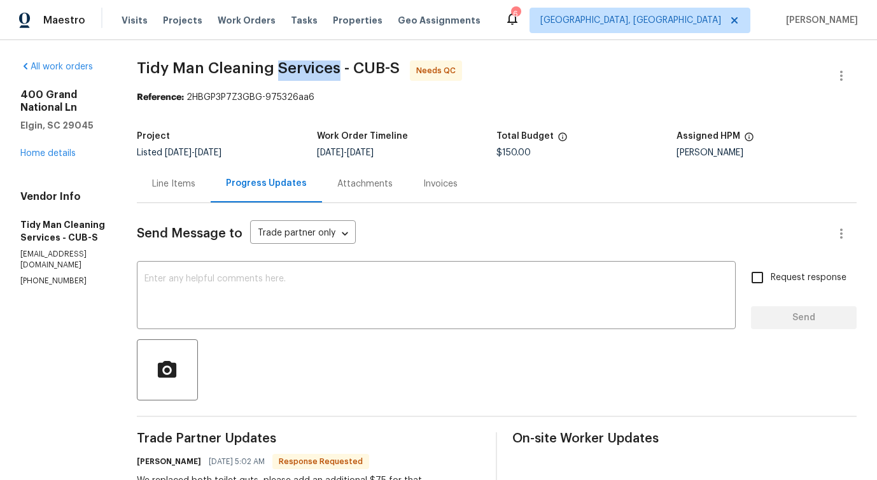
click at [337, 67] on span "Tidy Man Cleaning Services - CUB-S" at bounding box center [268, 67] width 263 height 15
drag, startPoint x: 354, startPoint y: 66, endPoint x: 381, endPoint y: 69, distance: 26.8
click at [381, 69] on span "Tidy Man Cleaning Services - CUB-S" at bounding box center [268, 67] width 263 height 15
click at [397, 63] on span "Tidy Man Cleaning Services - CUB-S" at bounding box center [268, 67] width 263 height 15
click at [239, 310] on textarea at bounding box center [435, 296] width 583 height 45
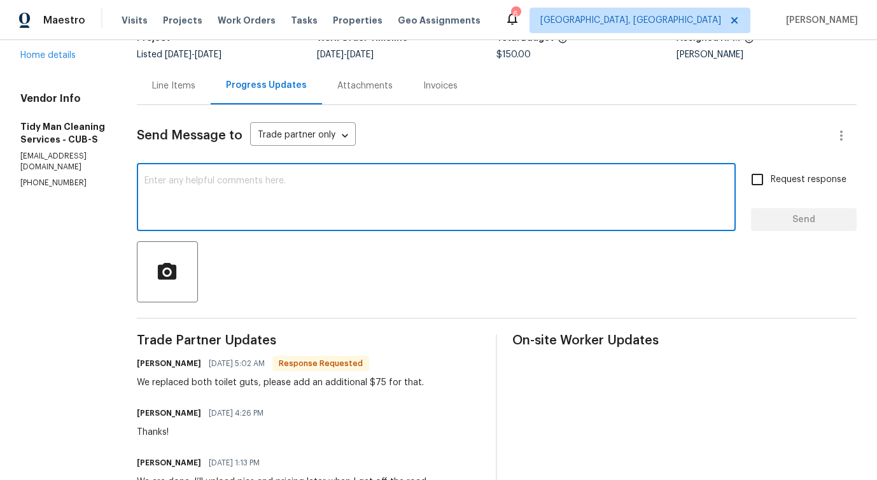
scroll to position [65, 0]
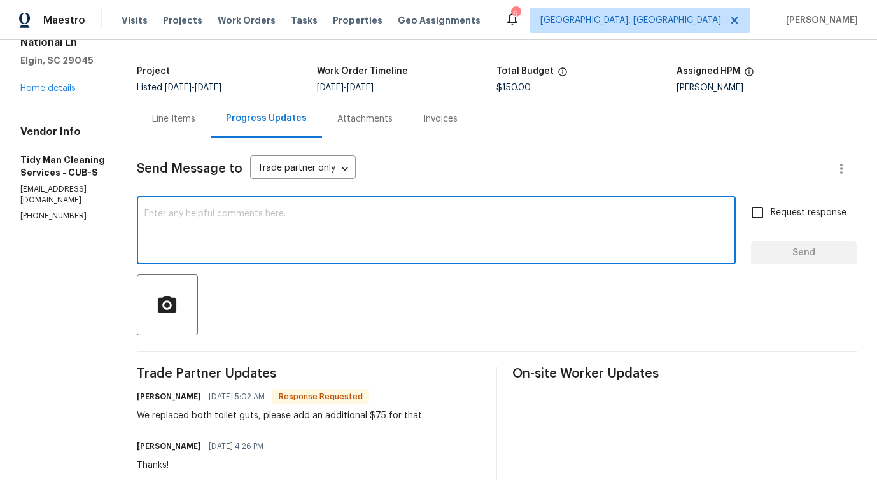
click at [249, 225] on textarea at bounding box center [435, 231] width 583 height 45
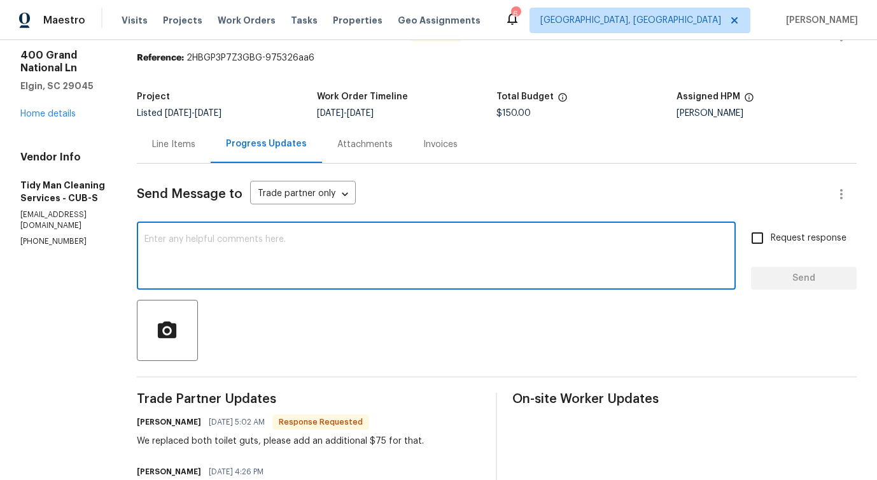
scroll to position [16, 0]
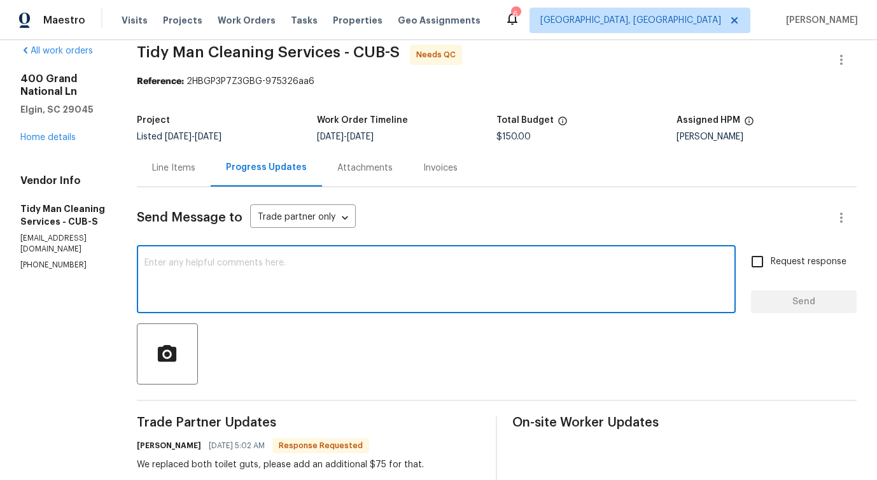
paste textarea "Could you please provide more completion pictures for finalization?"
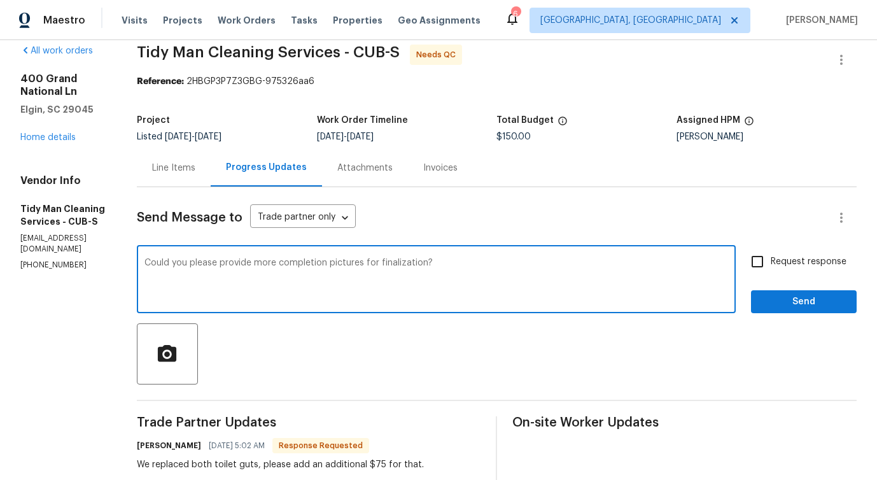
type textarea "Could you please provide more completion pictures for finalization?"
click at [755, 261] on input "Request response" at bounding box center [757, 261] width 27 height 27
checkbox input "true"
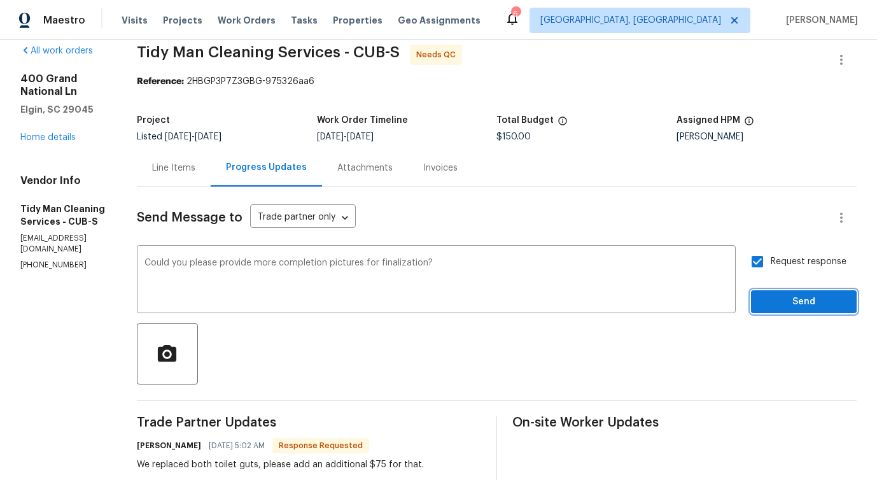
click at [774, 303] on span "Send" at bounding box center [803, 302] width 85 height 16
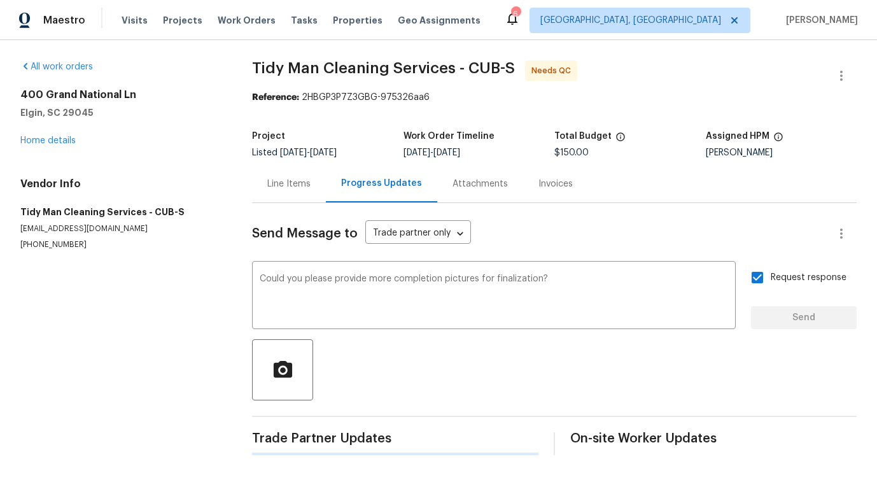
scroll to position [0, 0]
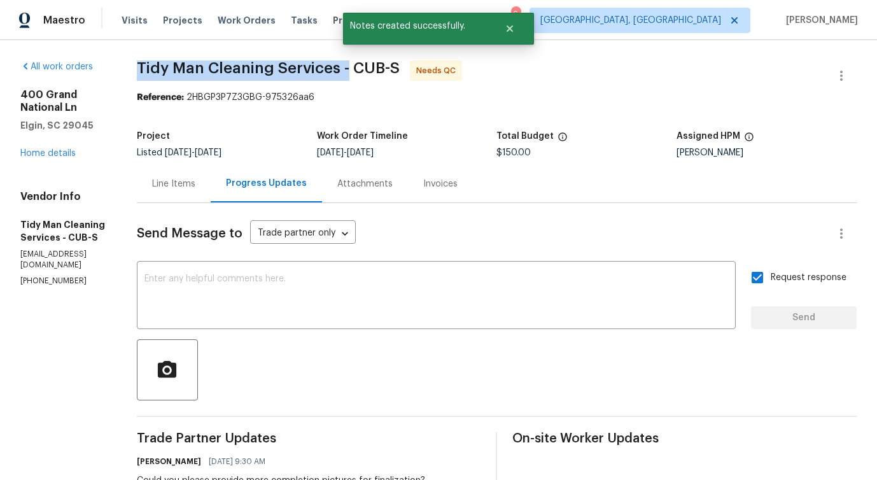
drag, startPoint x: 136, startPoint y: 69, endPoint x: 347, endPoint y: 76, distance: 211.3
copy span "Tidy Man Cleaning Services -"
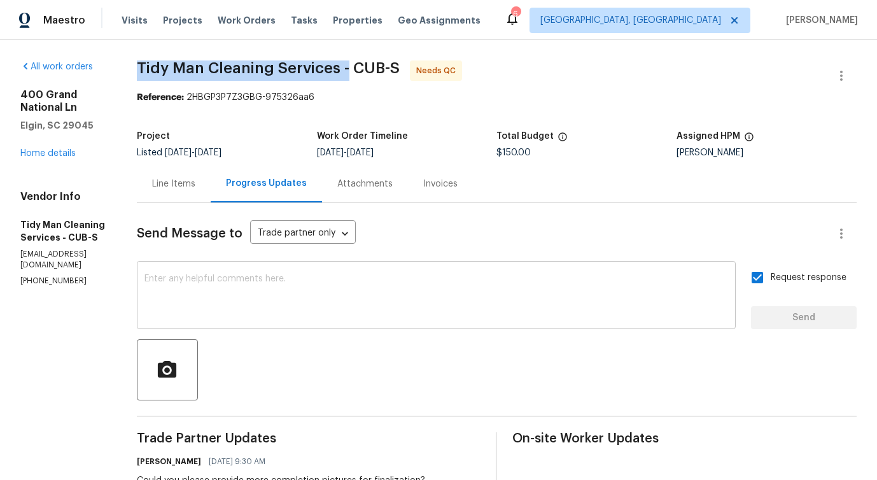
click at [232, 320] on div "x ​" at bounding box center [436, 296] width 599 height 65
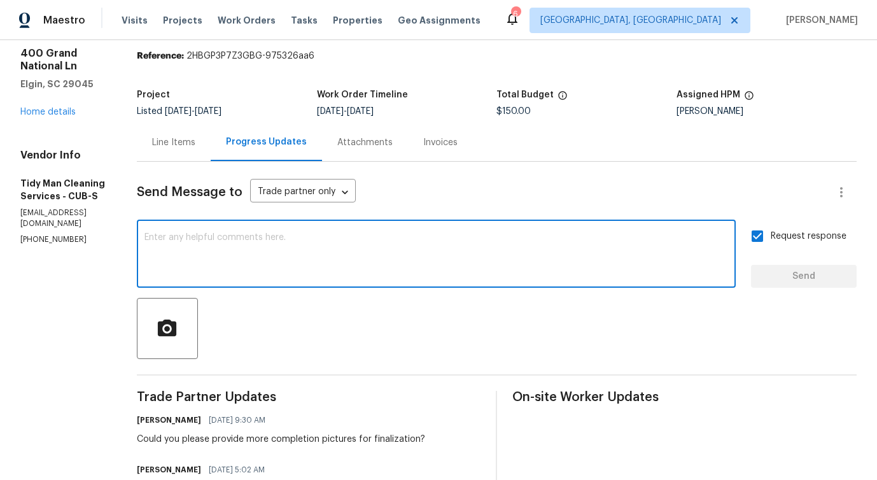
scroll to position [40, 0]
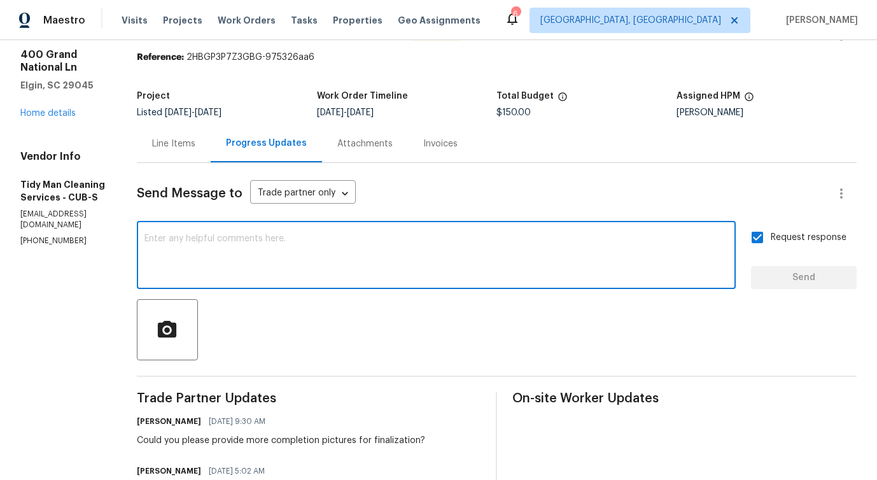
click at [294, 262] on textarea at bounding box center [435, 256] width 583 height 45
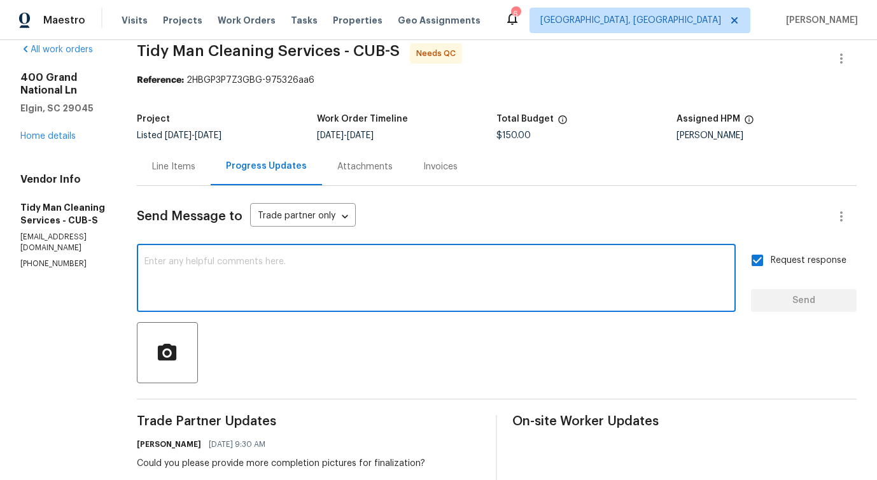
scroll to position [0, 0]
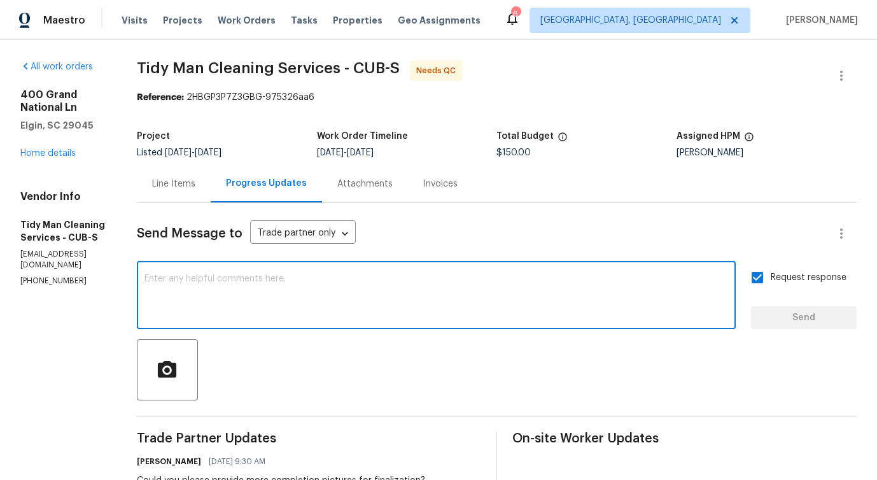
click at [249, 246] on div "Send Message to Trade partner only Trade partner only ​" at bounding box center [481, 233] width 689 height 31
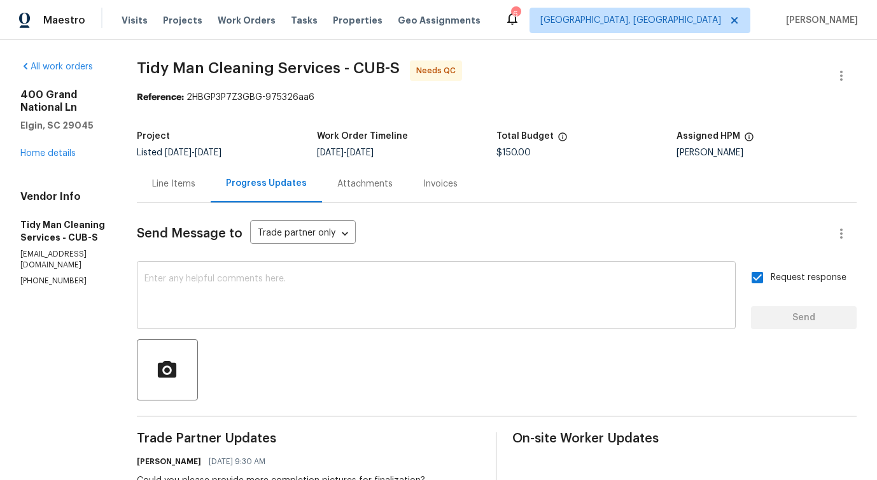
click at [253, 298] on textarea at bounding box center [435, 296] width 583 height 45
drag, startPoint x: 136, startPoint y: 65, endPoint x: 200, endPoint y: 68, distance: 65.0
drag, startPoint x: 209, startPoint y: 66, endPoint x: 271, endPoint y: 69, distance: 61.8
click at [271, 69] on span "Tidy Man Cleaning Services - CUB-S" at bounding box center [268, 67] width 263 height 15
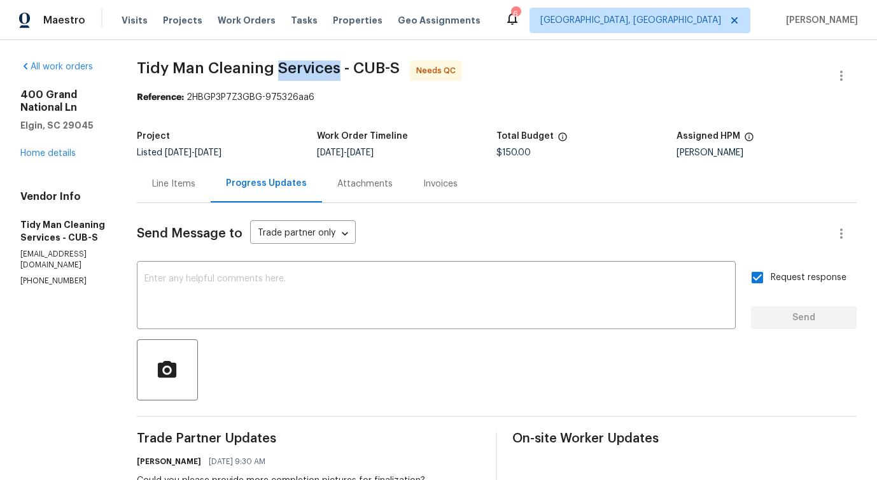
drag, startPoint x: 277, startPoint y: 67, endPoint x: 338, endPoint y: 67, distance: 60.4
click at [338, 67] on span "Tidy Man Cleaning Services - CUB-S" at bounding box center [268, 67] width 263 height 15
drag, startPoint x: 358, startPoint y: 67, endPoint x: 382, endPoint y: 67, distance: 24.2
click at [382, 67] on span "Tidy Man Cleaning Services - CUB-S" at bounding box center [268, 67] width 263 height 15
click at [397, 66] on span "Tidy Man Cleaning Services - CUB-S" at bounding box center [268, 67] width 263 height 15
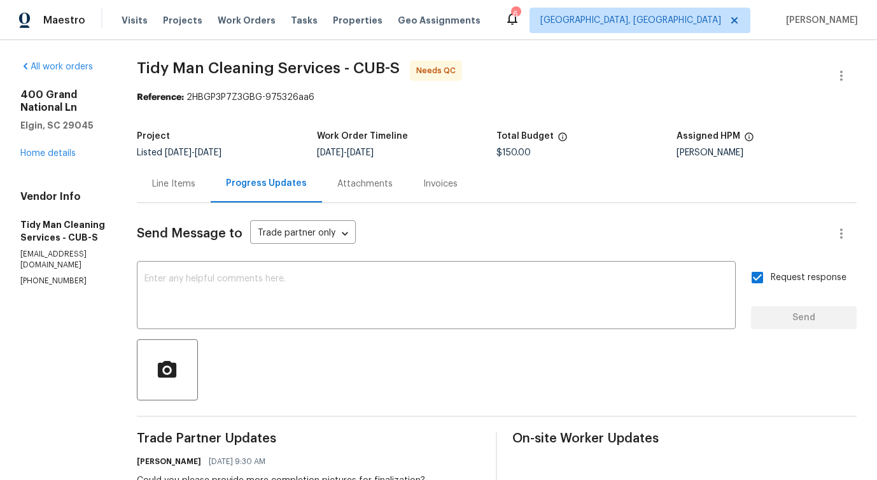
click at [397, 66] on span "Tidy Man Cleaning Services - CUB-S" at bounding box center [268, 67] width 263 height 15
click at [285, 326] on div "x ​" at bounding box center [436, 296] width 599 height 65
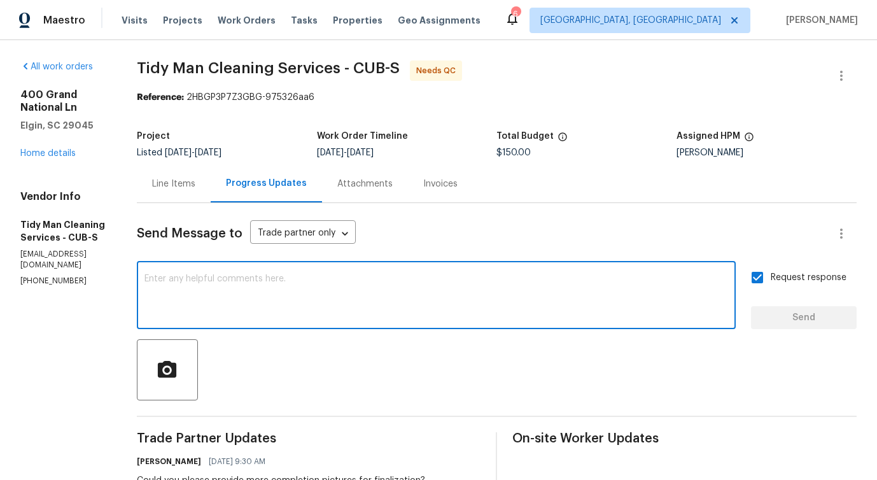
click at [284, 292] on textarea at bounding box center [435, 296] width 583 height 45
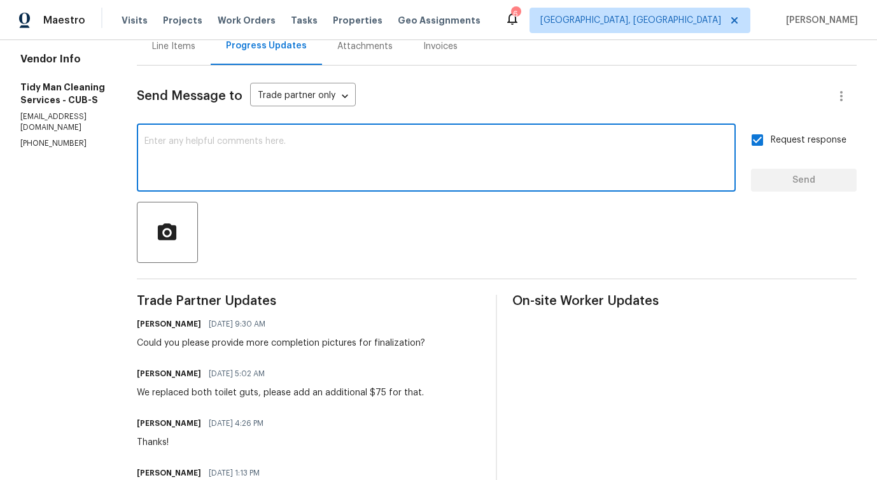
scroll to position [138, 0]
click at [172, 44] on div "Line Items" at bounding box center [173, 45] width 43 height 13
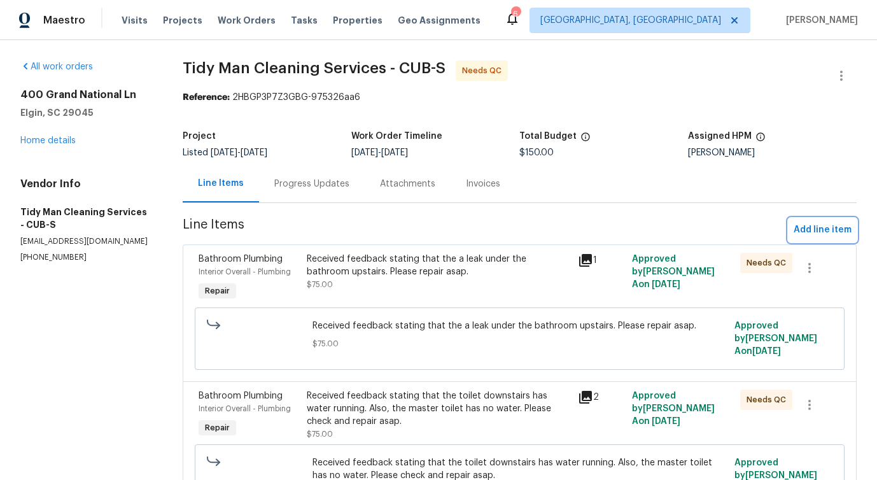
click at [815, 226] on span "Add line item" at bounding box center [822, 230] width 58 height 16
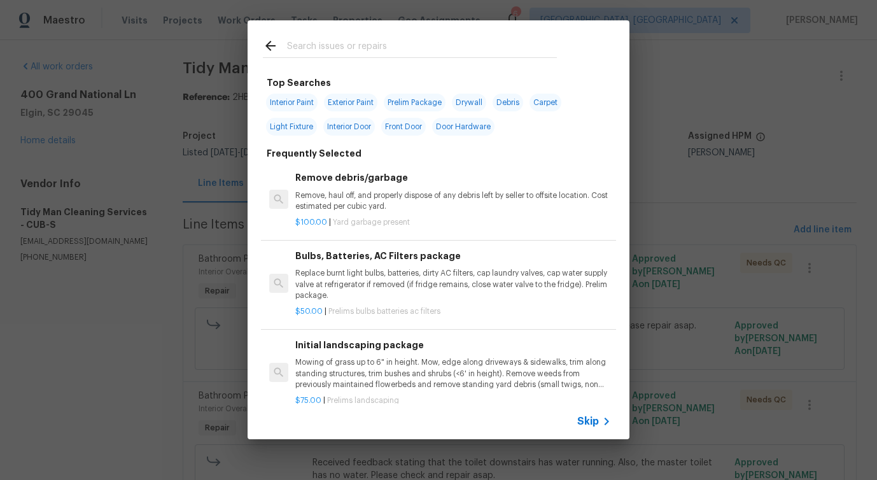
click at [585, 419] on span "Skip" at bounding box center [588, 421] width 22 height 13
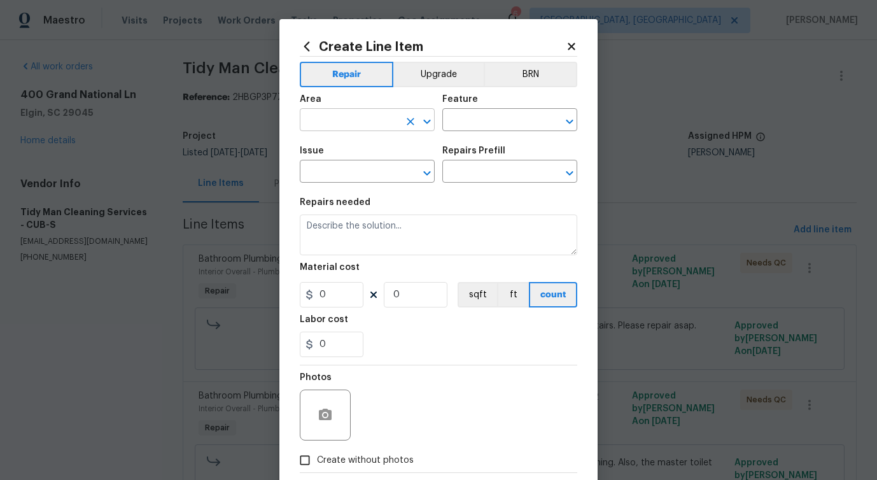
click at [356, 115] on input "text" at bounding box center [349, 121] width 99 height 20
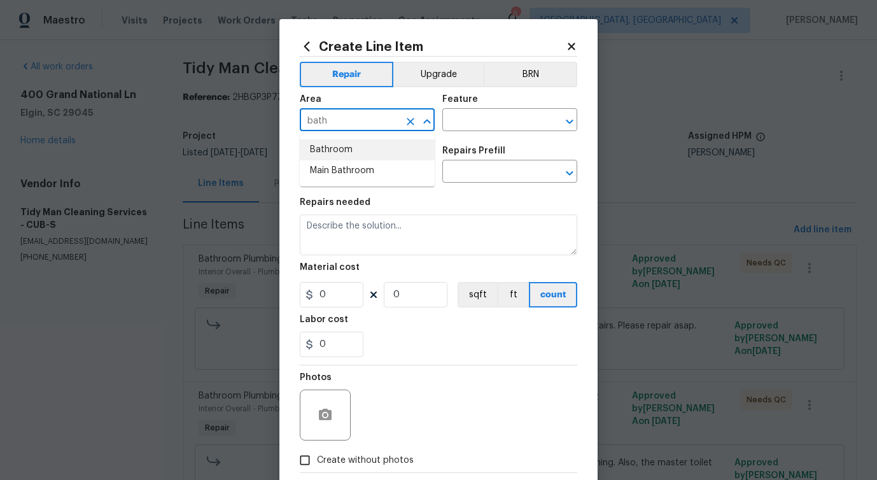
click at [348, 149] on li "Bathroom" at bounding box center [367, 149] width 135 height 21
type input "Bathroom"
click at [471, 127] on input "text" at bounding box center [491, 121] width 99 height 20
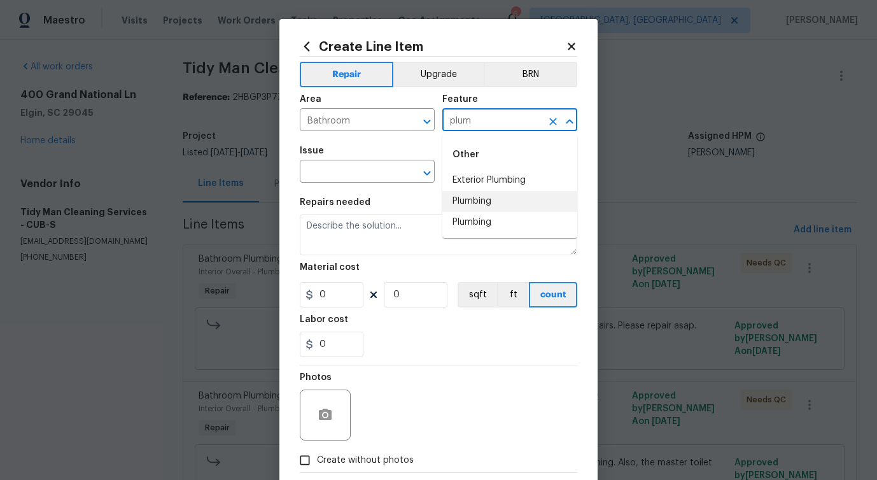
click at [486, 199] on li "Plumbing" at bounding box center [509, 201] width 135 height 21
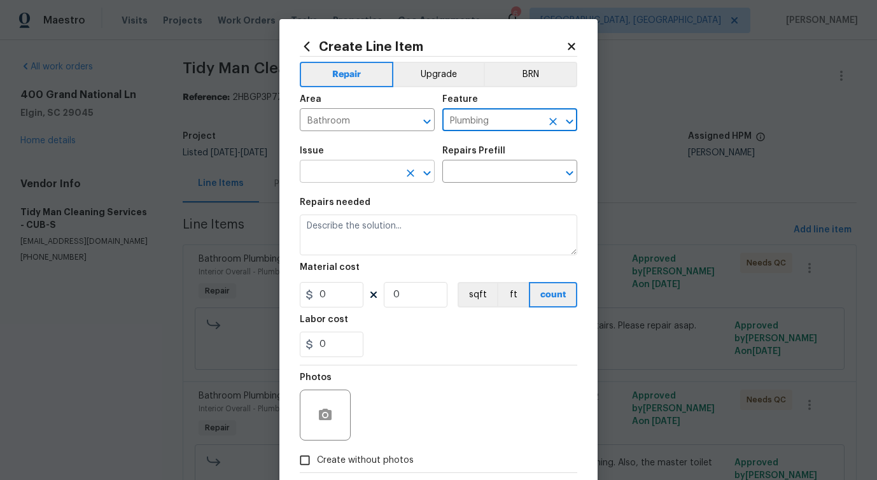
type input "Plumbing"
click at [334, 176] on input "text" at bounding box center [349, 173] width 99 height 20
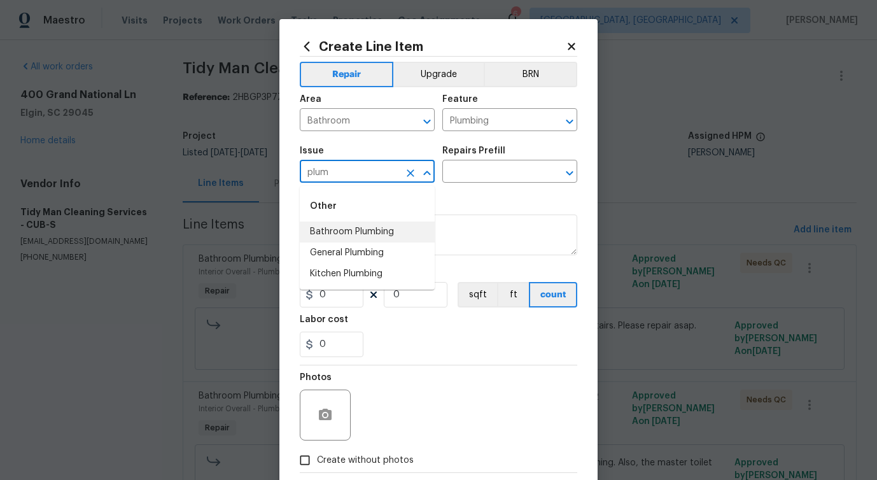
click at [333, 227] on li "Bathroom Plumbing" at bounding box center [367, 231] width 135 height 21
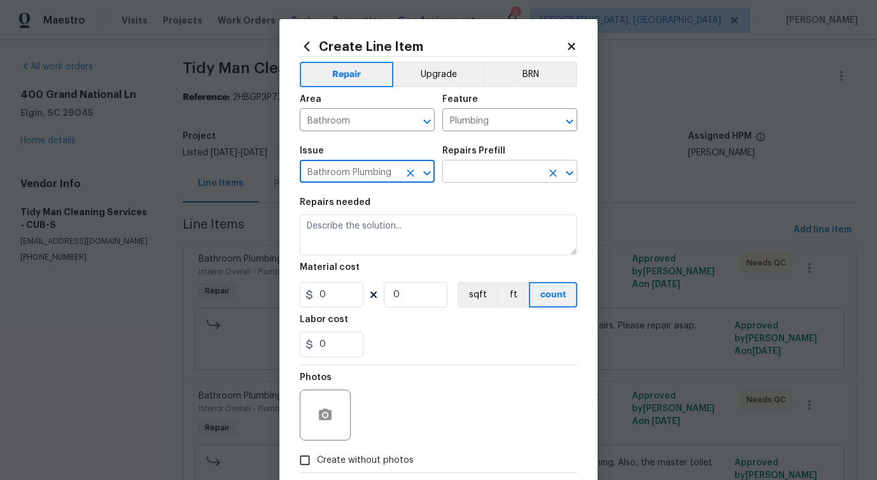
type input "Bathroom Plumbing"
click at [479, 183] on input "text" at bounding box center [491, 173] width 99 height 20
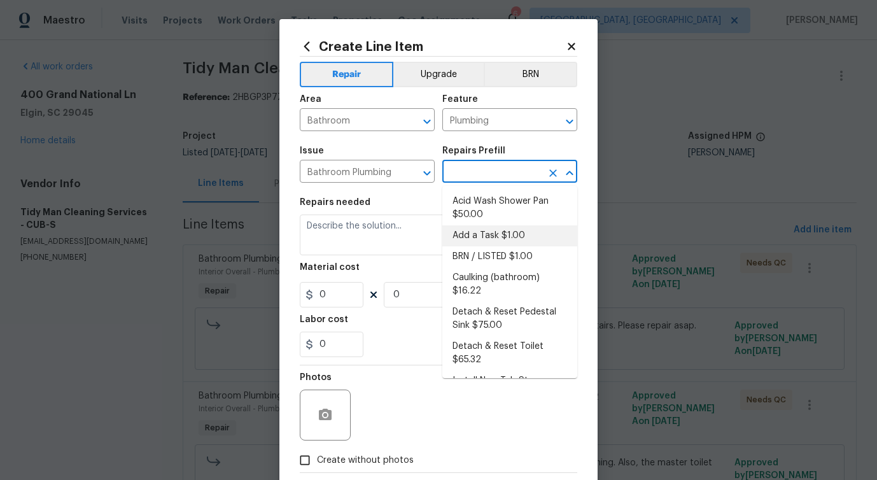
click at [478, 227] on li "Add a Task $1.00" at bounding box center [509, 235] width 135 height 21
type input "Add a Task $1.00"
type textarea "HPM to detail"
type input "1"
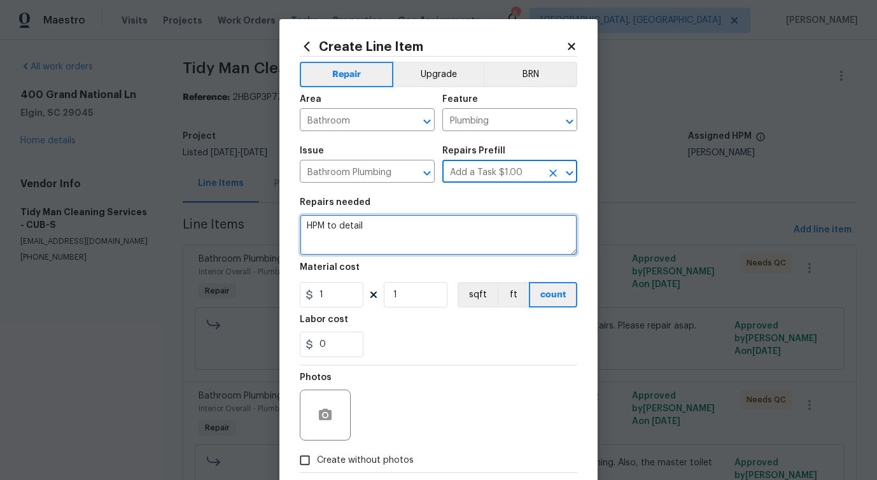
click at [336, 218] on textarea "HPM to detail" at bounding box center [438, 234] width 277 height 41
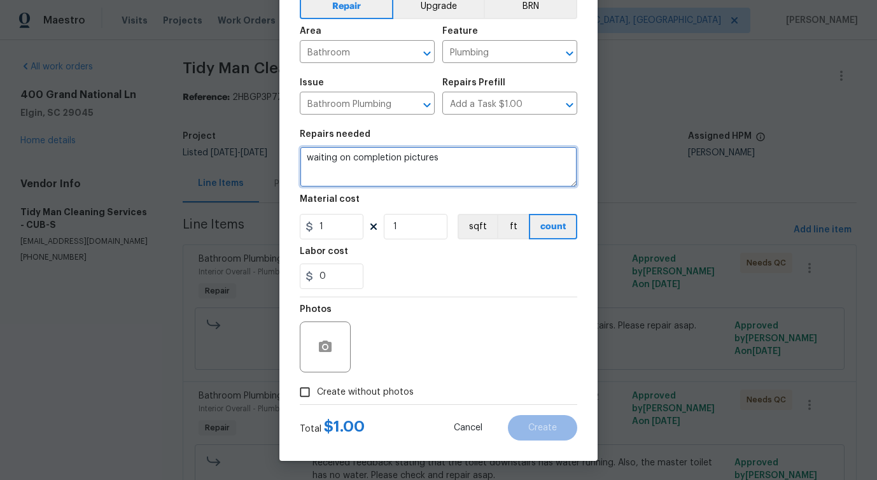
type textarea "waiting on completion pictures"
click at [372, 391] on span "Create without photos" at bounding box center [365, 392] width 97 height 13
click at [317, 391] on input "Create without photos" at bounding box center [305, 392] width 24 height 24
checkbox input "true"
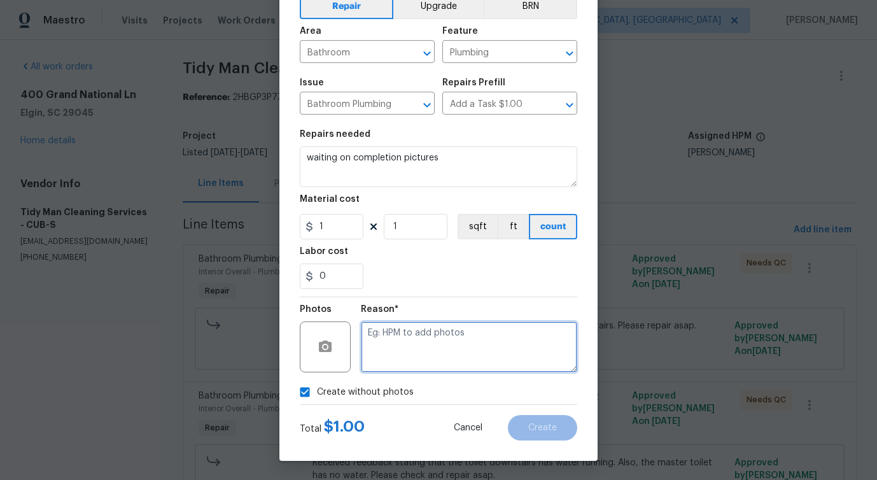
click at [465, 331] on textarea at bounding box center [469, 346] width 216 height 51
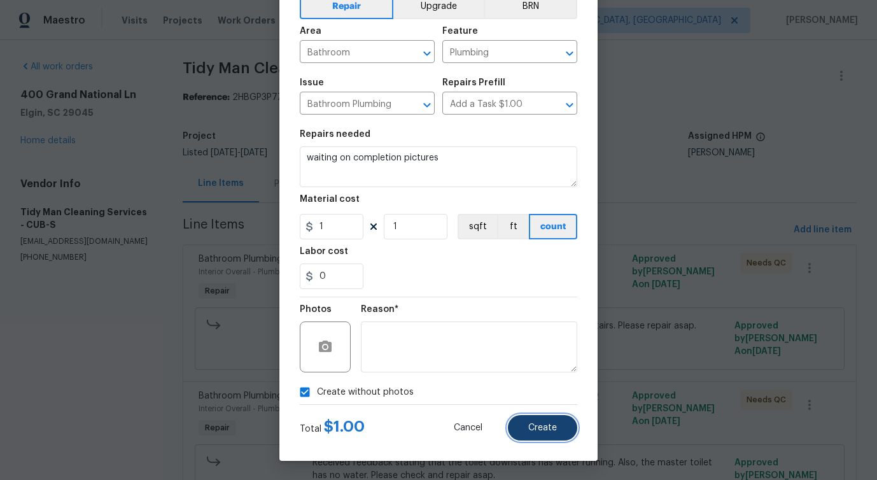
click at [553, 428] on span "Create" at bounding box center [542, 428] width 29 height 10
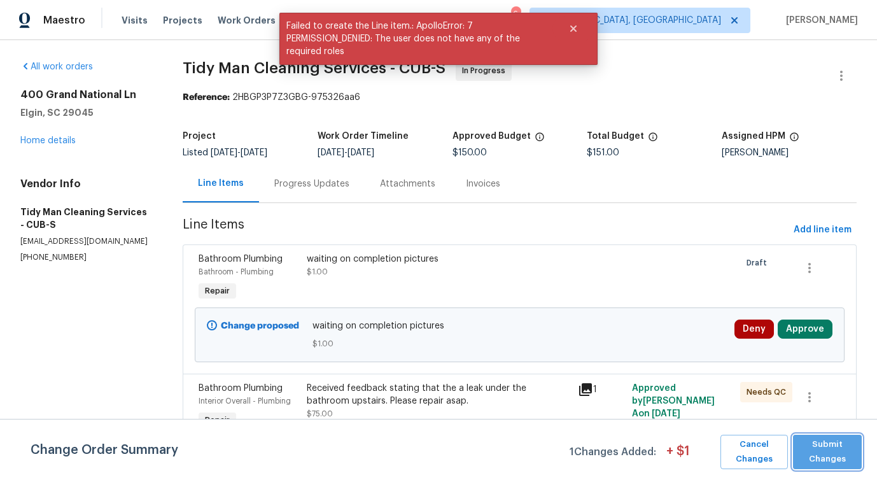
click at [811, 454] on span "Submit Changes" at bounding box center [827, 451] width 56 height 29
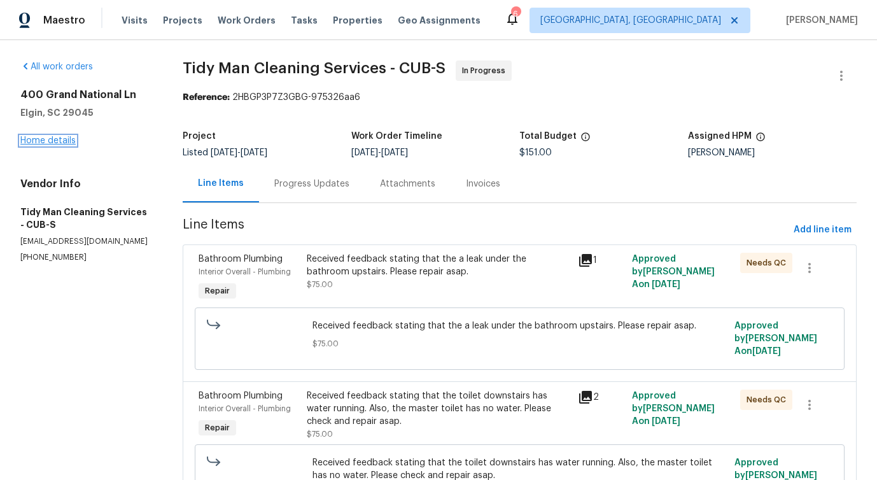
click at [54, 139] on link "Home details" at bounding box center [47, 140] width 55 height 9
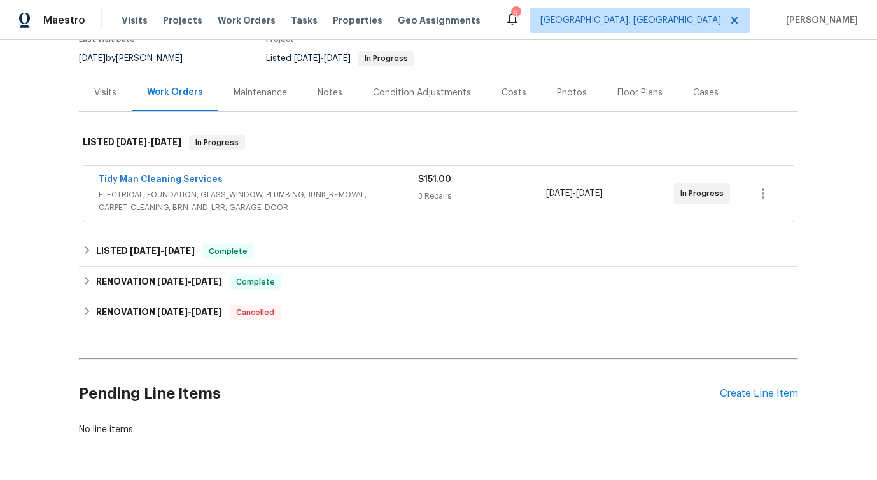
scroll to position [108, 0]
